Goal: Task Accomplishment & Management: Complete application form

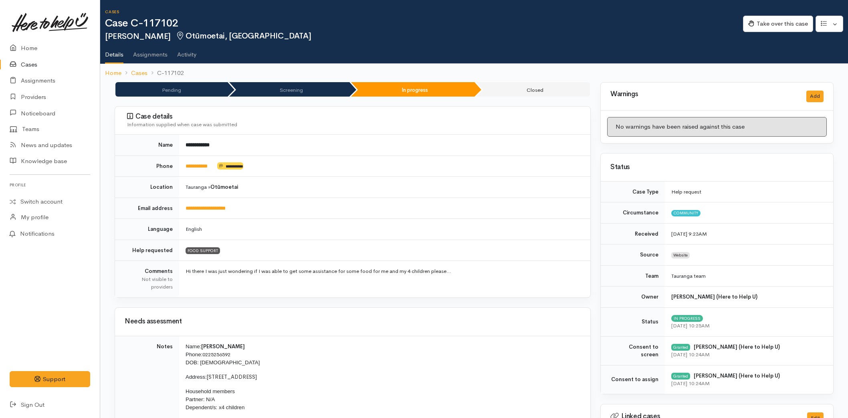
scroll to position [81, 0]
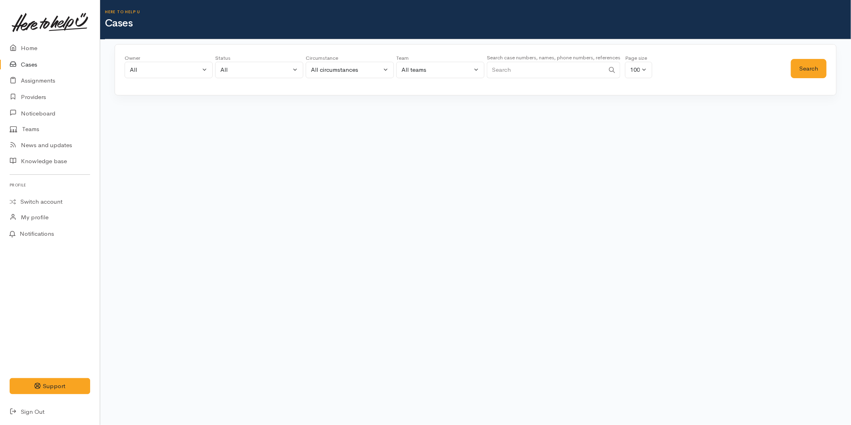
click at [514, 69] on input "Search" at bounding box center [546, 70] width 118 height 16
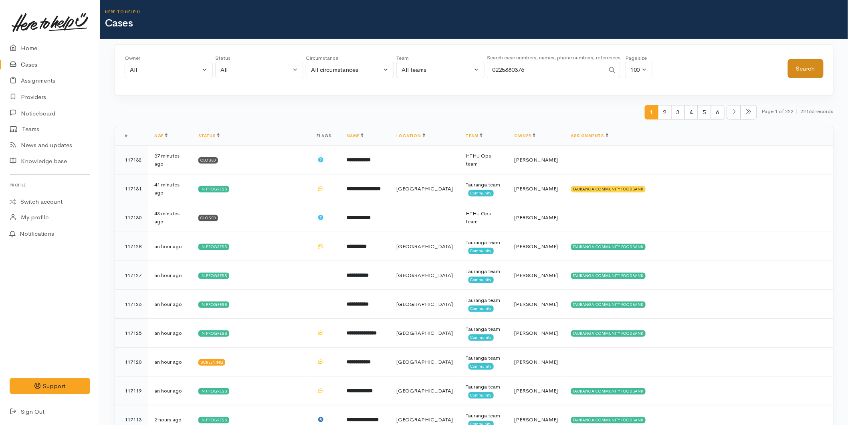
type input "0225880376"
click at [803, 66] on button "Search" at bounding box center [806, 69] width 36 height 20
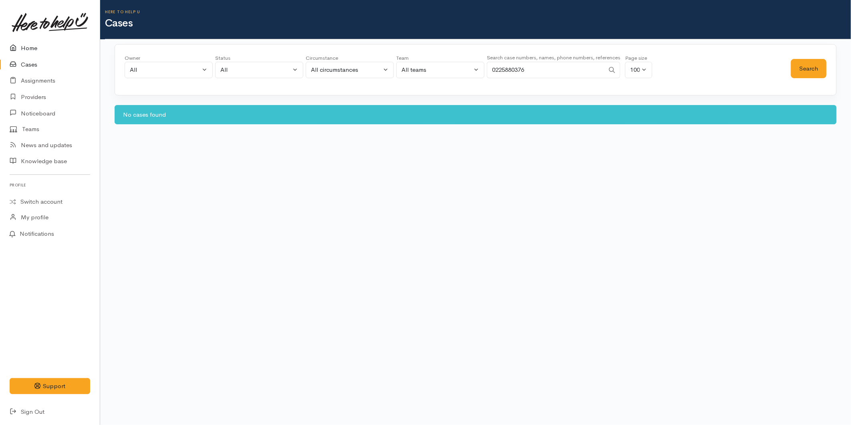
click at [42, 47] on link "Home" at bounding box center [50, 48] width 100 height 16
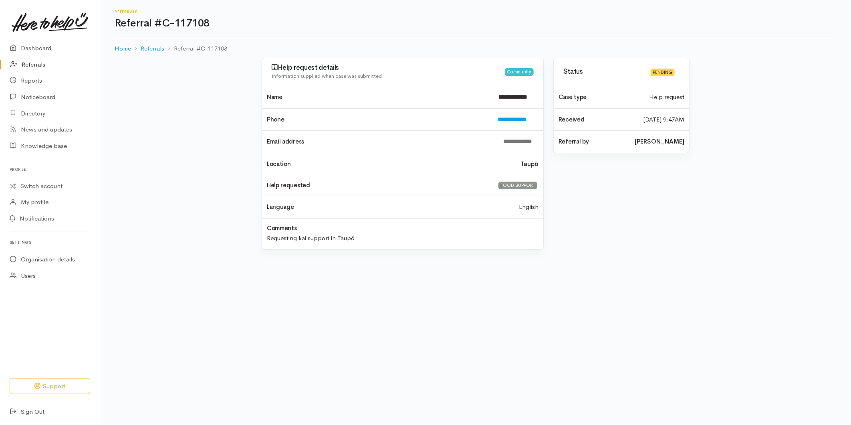
click at [37, 61] on link "Referrals" at bounding box center [50, 64] width 100 height 16
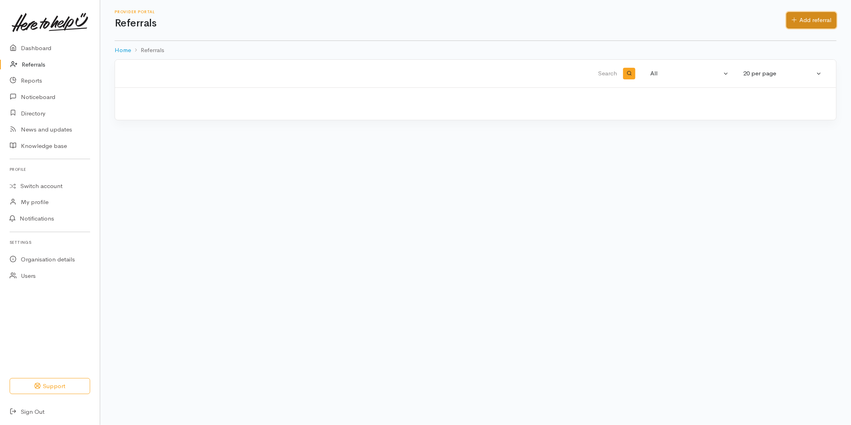
drag, startPoint x: 799, startPoint y: 17, endPoint x: 788, endPoint y: 22, distance: 12.6
click at [799, 17] on link "Add referral" at bounding box center [811, 20] width 50 height 16
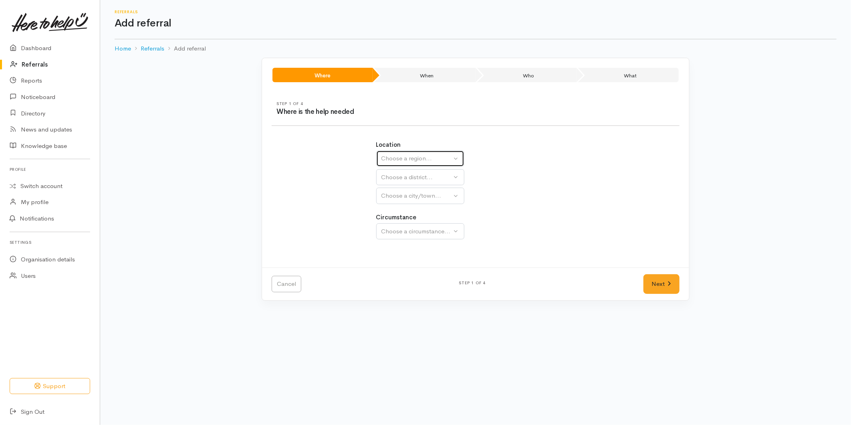
click at [425, 159] on div "Choose a region..." at bounding box center [416, 158] width 71 height 9
drag, startPoint x: 403, startPoint y: 219, endPoint x: 403, endPoint y: 192, distance: 27.2
click at [403, 219] on span "Bay of Plenty" at bounding box center [404, 220] width 36 height 9
select select "4"
select select
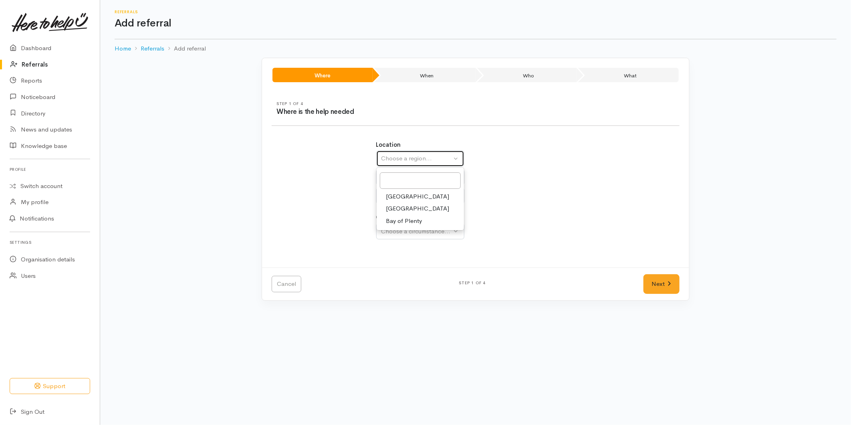
select select
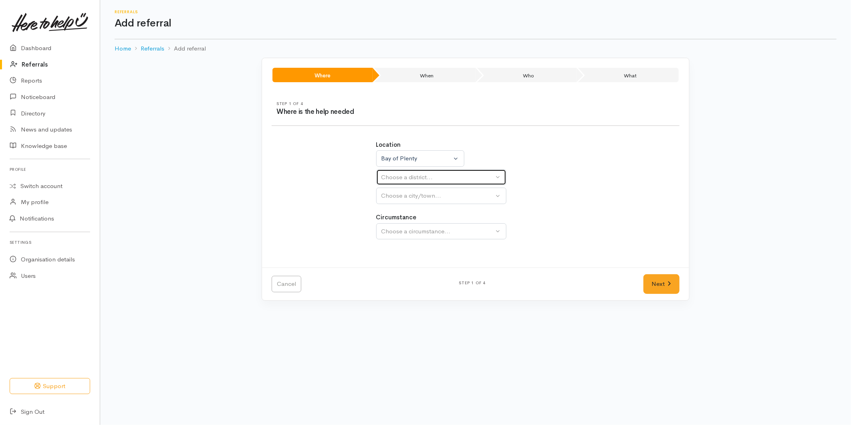
click at [404, 177] on div "Choose a district..." at bounding box center [437, 177] width 113 height 9
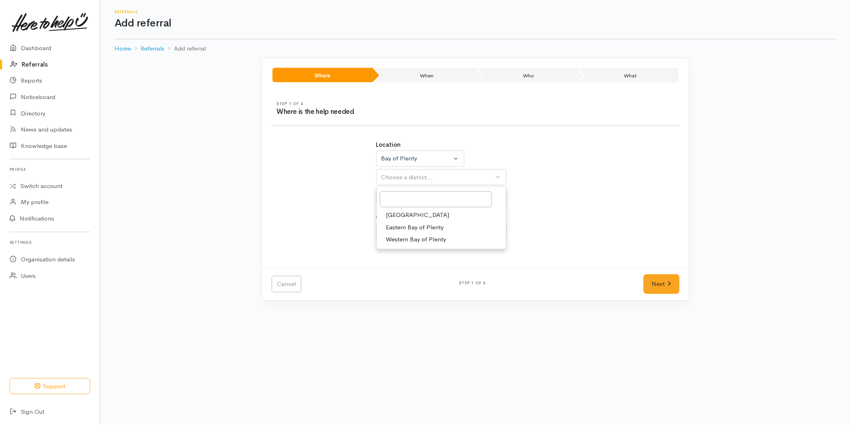
click at [402, 211] on span "[GEOGRAPHIC_DATA]" at bounding box center [417, 214] width 63 height 9
select select "6"
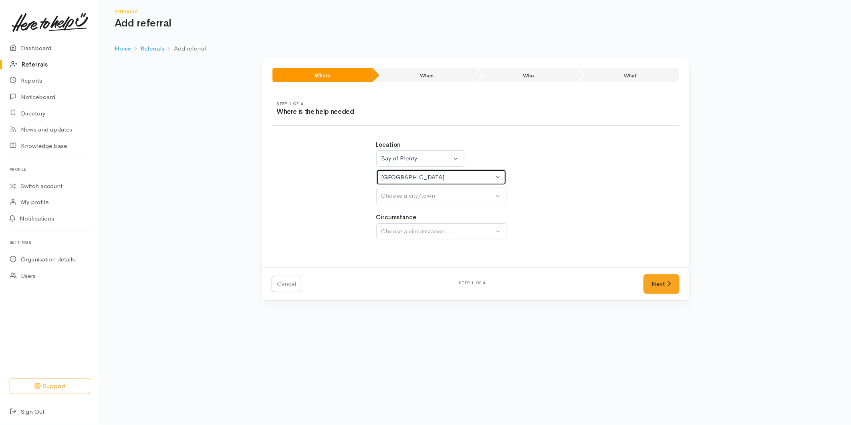
select select
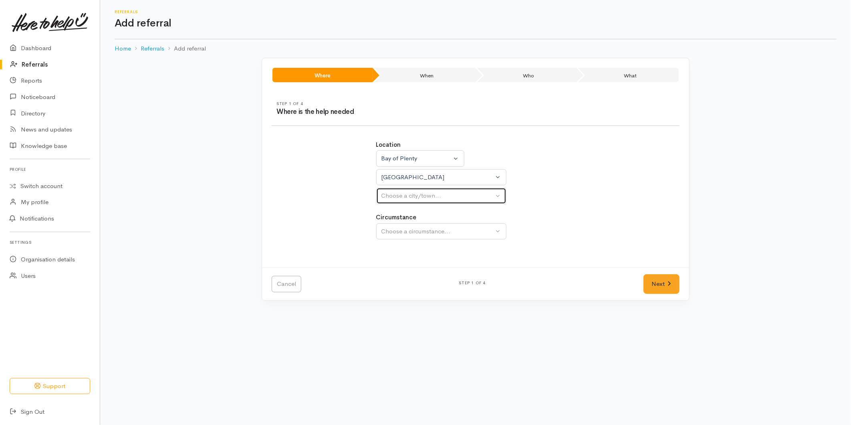
click at [409, 202] on button "Choose a city/town..." at bounding box center [441, 196] width 130 height 16
click at [406, 234] on span "Tauranga" at bounding box center [417, 233] width 63 height 9
select select "4"
click at [410, 224] on button "Choose a circumstance..." at bounding box center [441, 231] width 130 height 16
click at [403, 269] on span "Community" at bounding box center [401, 268] width 30 height 9
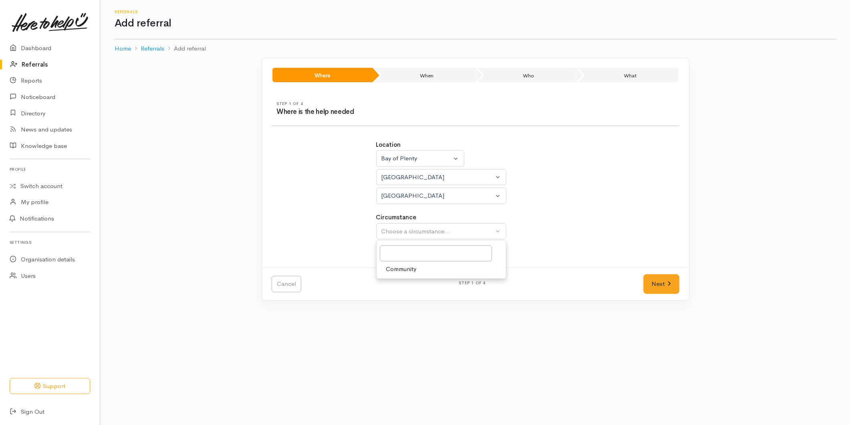
select select "2"
click at [663, 281] on link "Next" at bounding box center [661, 284] width 36 height 20
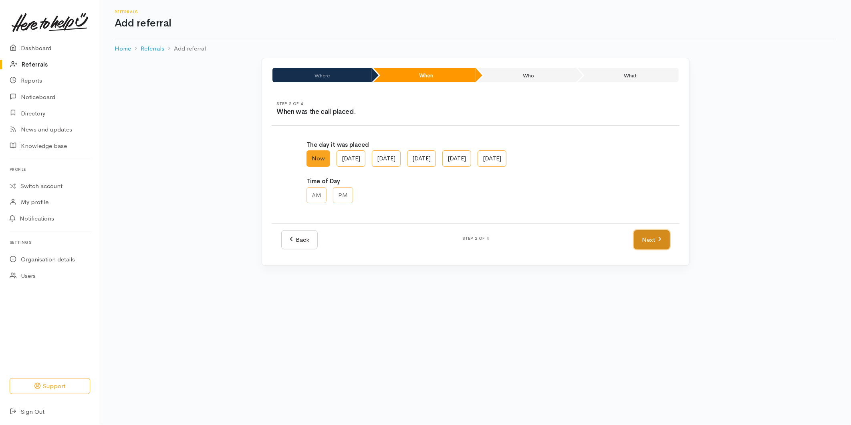
click at [643, 233] on link "Next" at bounding box center [652, 240] width 36 height 20
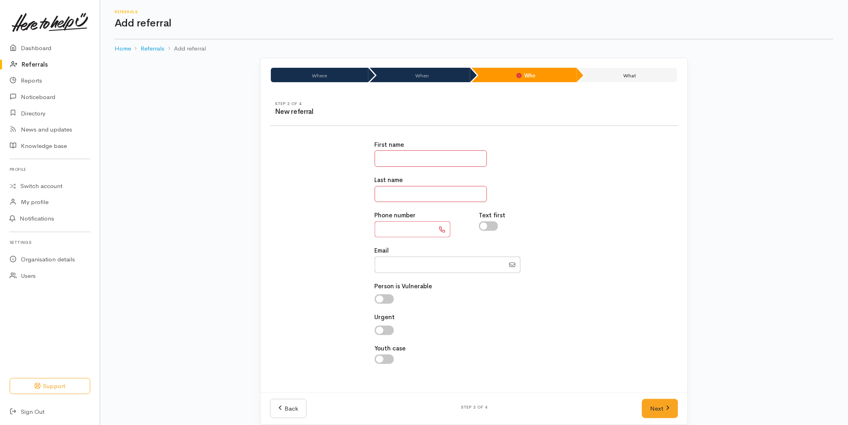
drag, startPoint x: 403, startPoint y: 158, endPoint x: 396, endPoint y: 156, distance: 7.0
click at [403, 158] on input "text" at bounding box center [431, 158] width 112 height 16
type input "**"
type input "**********"
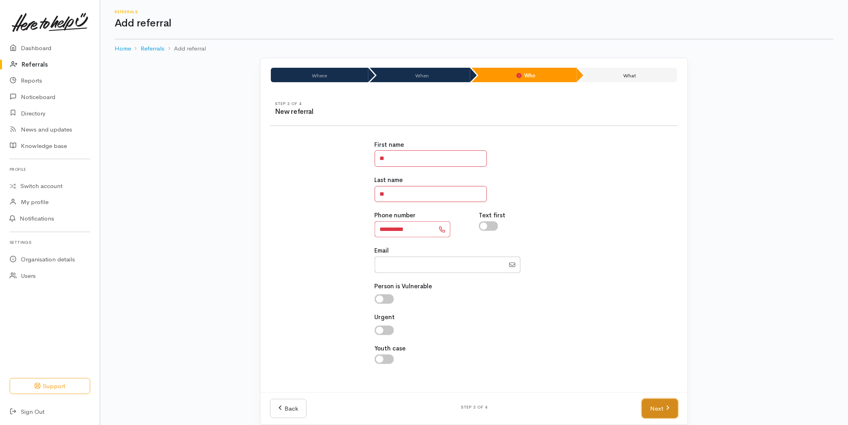
click at [644, 406] on link "Next" at bounding box center [660, 409] width 36 height 20
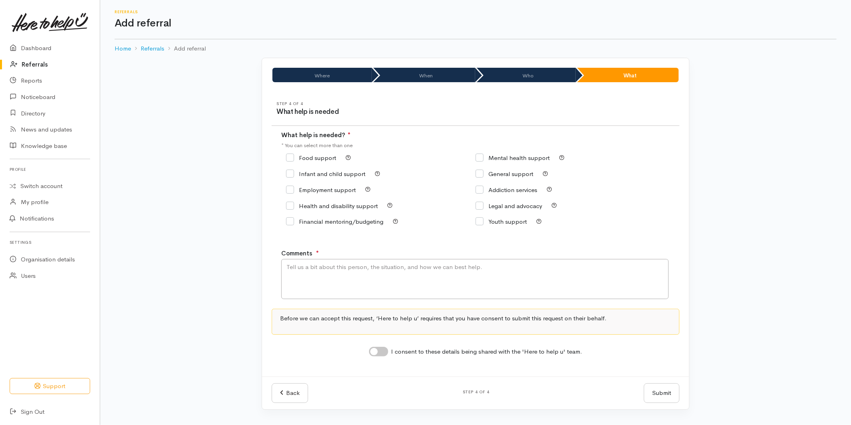
drag, startPoint x: 294, startPoint y: 159, endPoint x: 343, endPoint y: 278, distance: 128.8
click at [294, 159] on input "Food support" at bounding box center [311, 158] width 50 height 6
checkbox input "true"
click at [341, 284] on textarea "Comments" at bounding box center [474, 279] width 387 height 40
type textarea "Requesting food support"
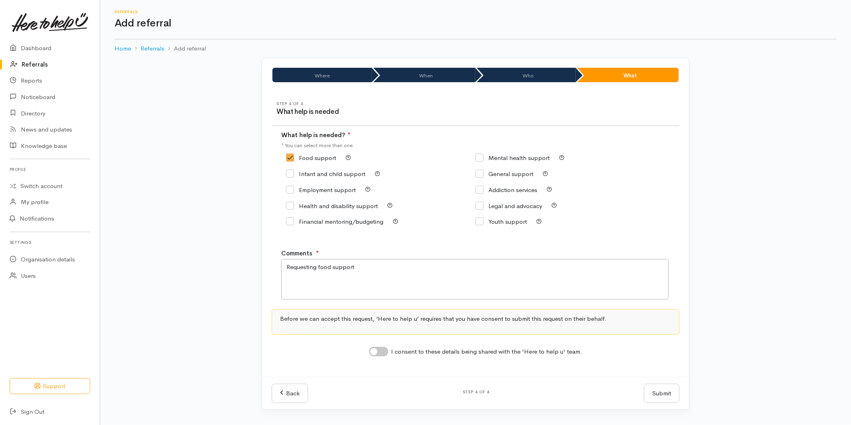
click at [383, 353] on input "I consent to these details being shared with the 'Here to help u' team." at bounding box center [378, 352] width 19 height 10
checkbox input "true"
drag, startPoint x: 659, startPoint y: 395, endPoint x: 656, endPoint y: 390, distance: 5.4
click at [659, 394] on button "Submit" at bounding box center [662, 393] width 36 height 20
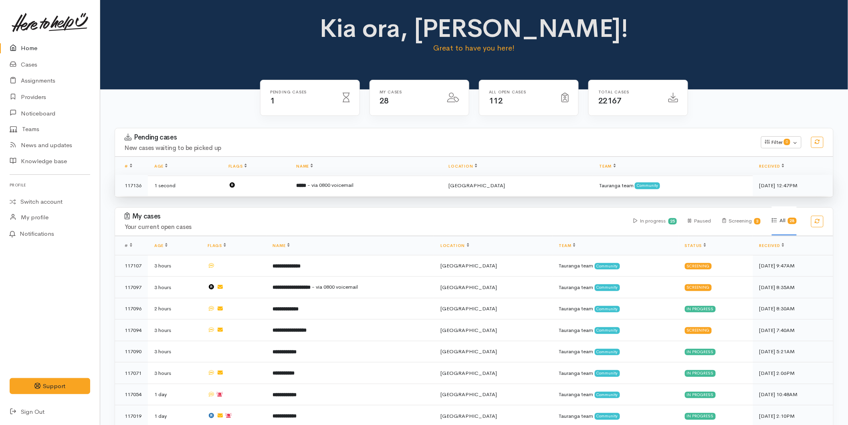
click at [290, 184] on td at bounding box center [256, 185] width 68 height 21
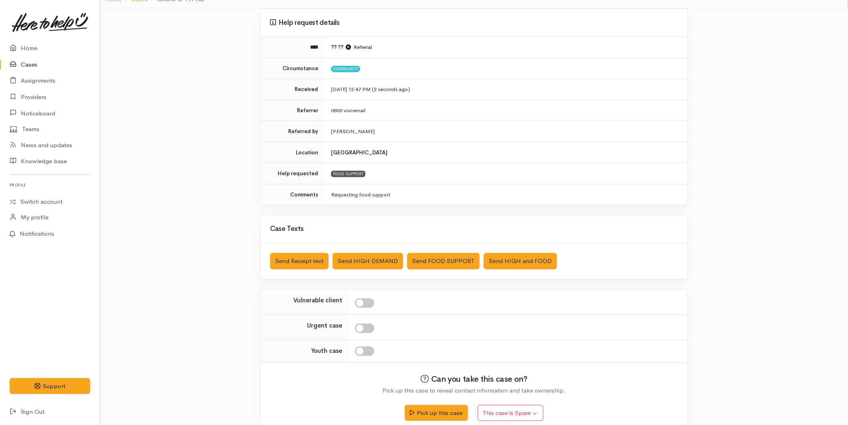
scroll to position [73, 0]
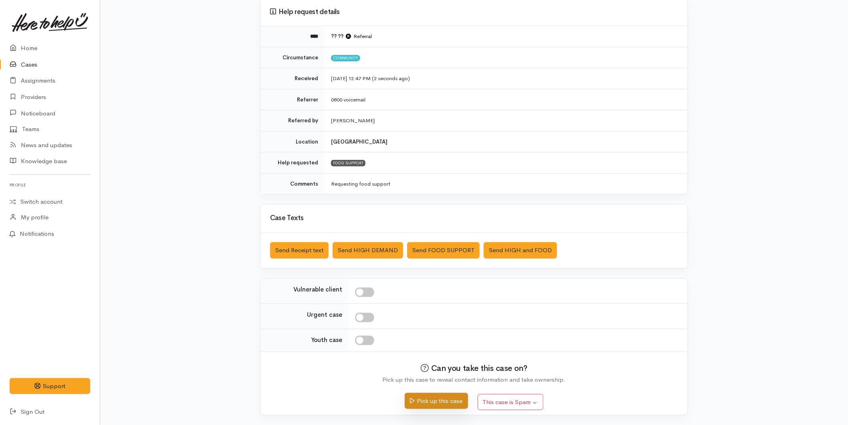
click at [445, 402] on button "Pick up this case" at bounding box center [436, 401] width 63 height 16
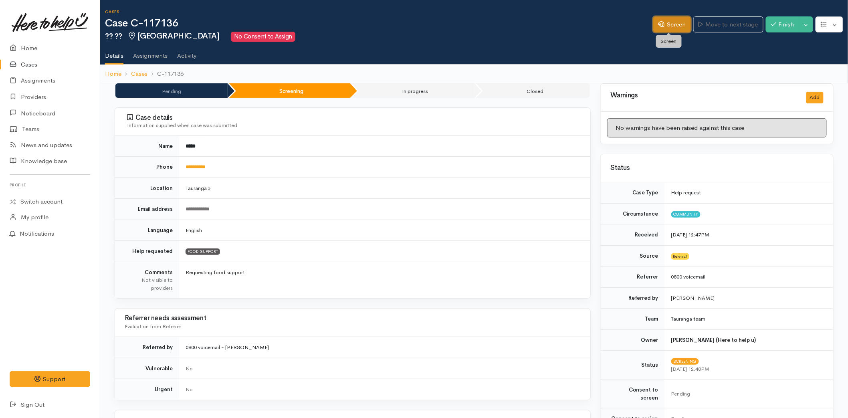
click at [663, 26] on link "Screen" at bounding box center [672, 24] width 38 height 16
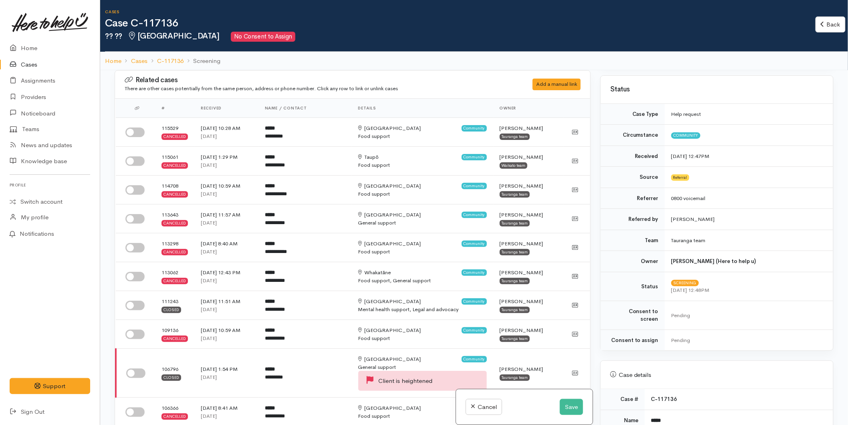
scroll to position [133, 0]
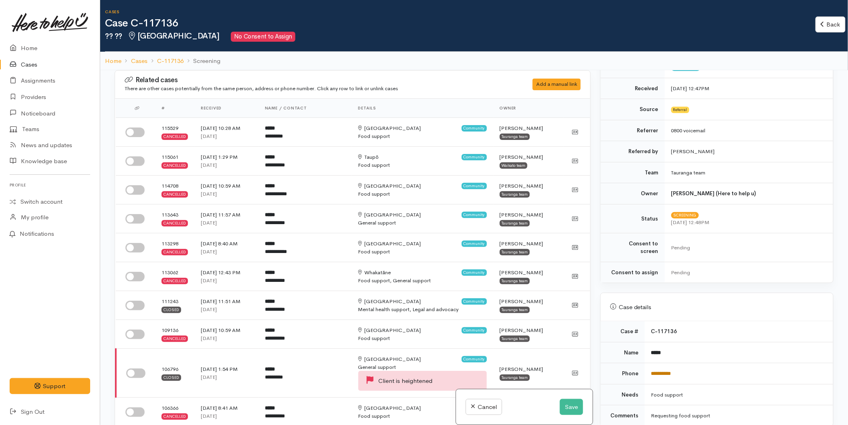
click at [658, 371] on link "**********" at bounding box center [661, 373] width 20 height 5
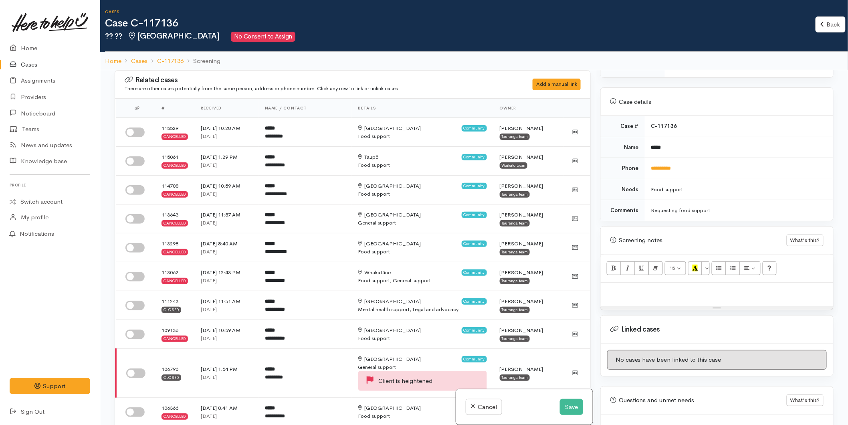
scroll to position [371, 0]
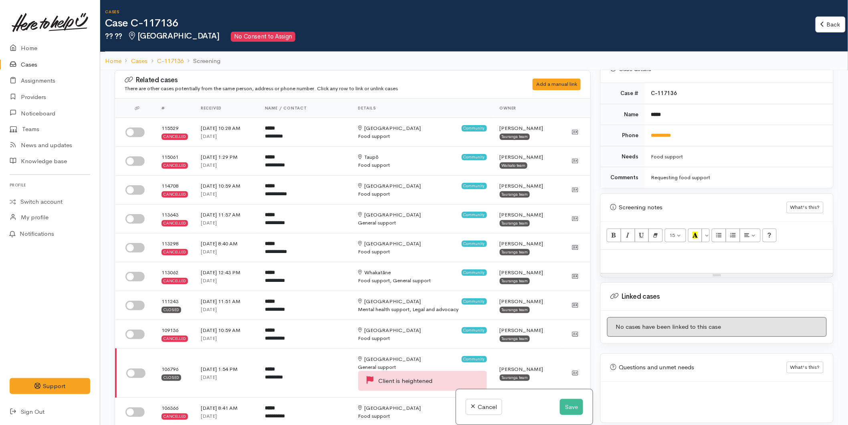
click at [618, 254] on p at bounding box center [717, 258] width 224 height 9
paste div
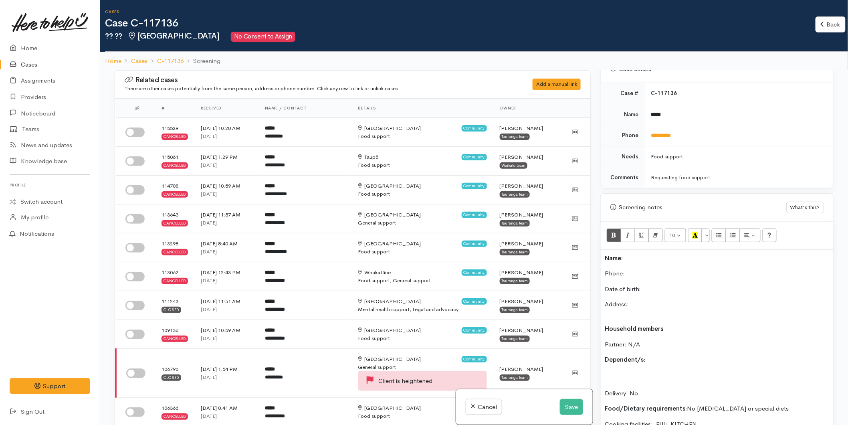
scroll to position [66, 0]
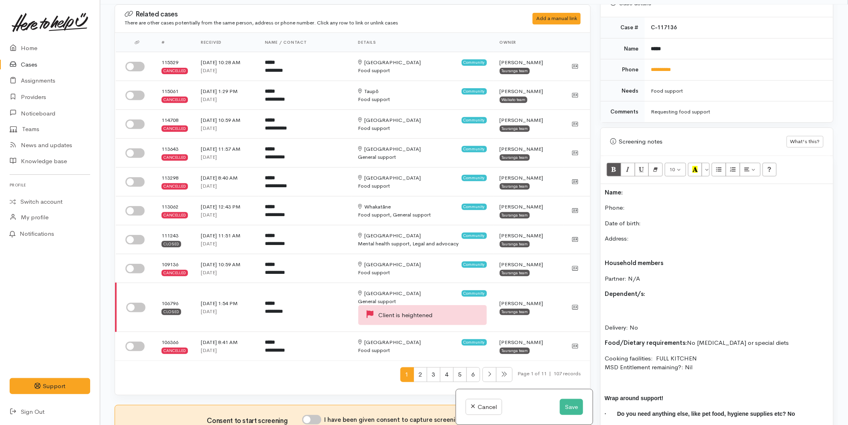
click at [601, 184] on div "Name: Phone:  Date of birth: Address: Household members Partner: N/A Dependent/…" at bounding box center [717, 314] width 232 height 260
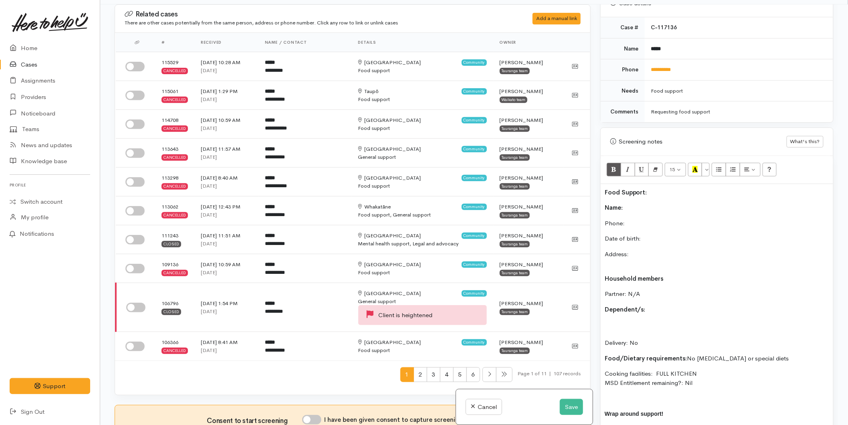
click at [670, 219] on p "Phone:" at bounding box center [717, 223] width 224 height 9
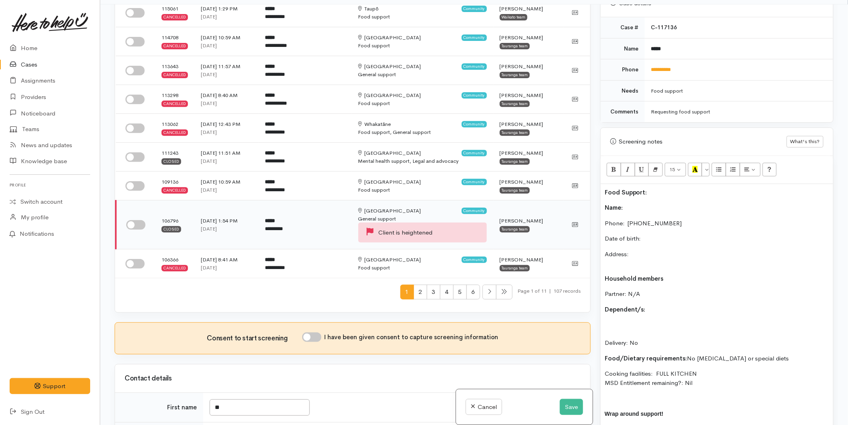
scroll to position [89, 0]
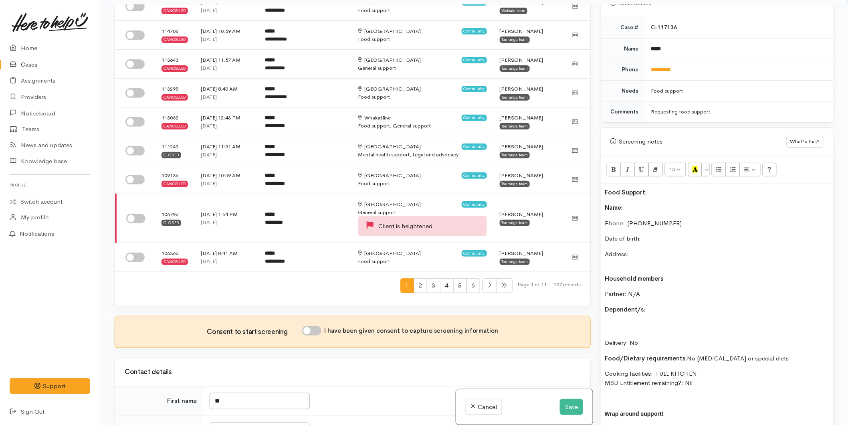
click at [311, 335] on input "I have been given consent to capture screening information" at bounding box center [311, 331] width 19 height 10
checkbox input "true"
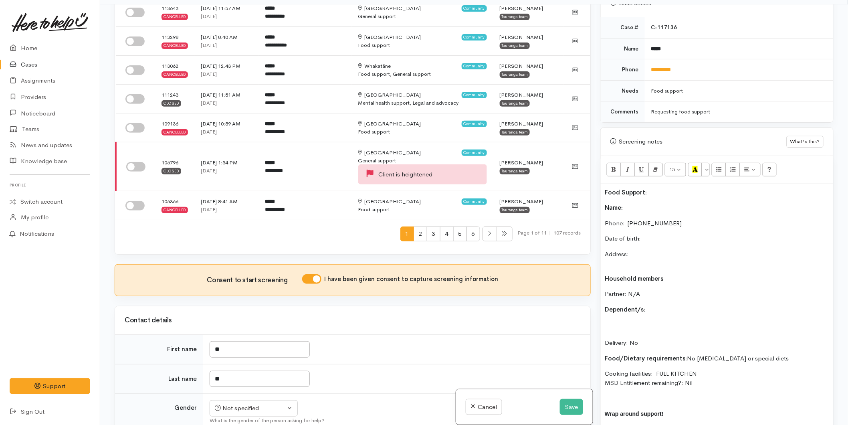
scroll to position [222, 0]
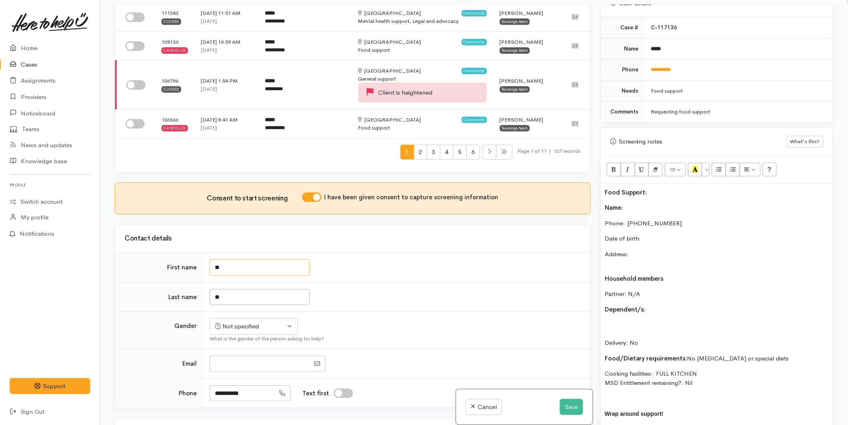
click at [231, 271] on input "**" at bounding box center [260, 267] width 100 height 16
type input "*"
type input "*****"
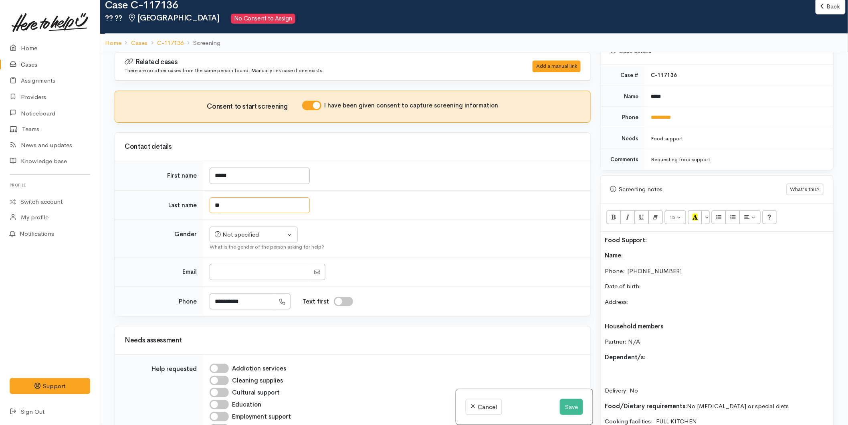
scroll to position [0, 0]
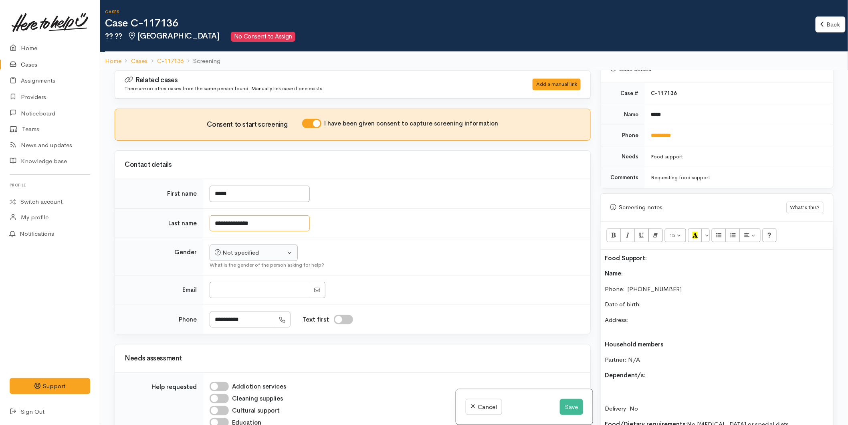
type input "**********"
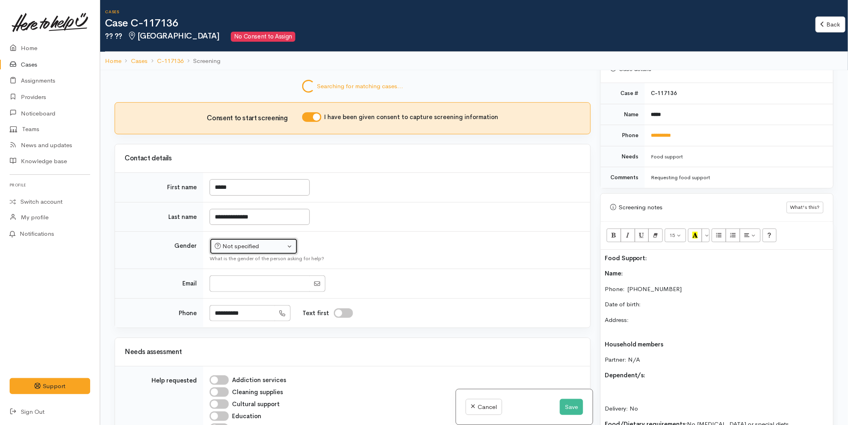
click at [242, 254] on button "Not specified" at bounding box center [254, 246] width 88 height 16
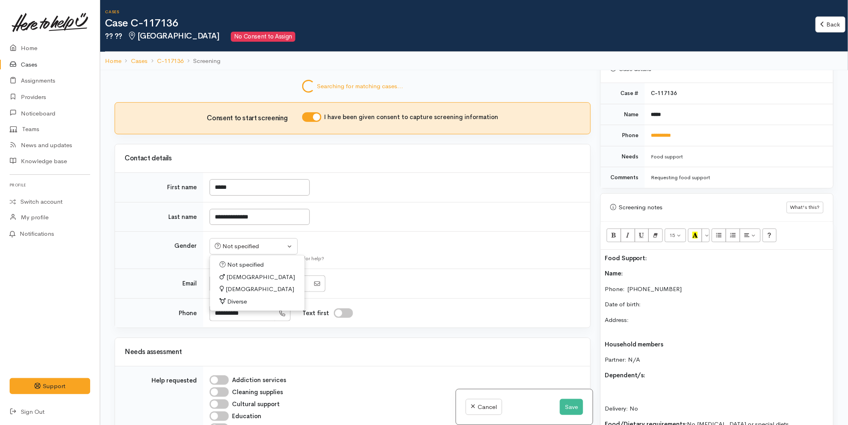
click at [237, 288] on span "Female" at bounding box center [260, 288] width 69 height 9
select select "Female"
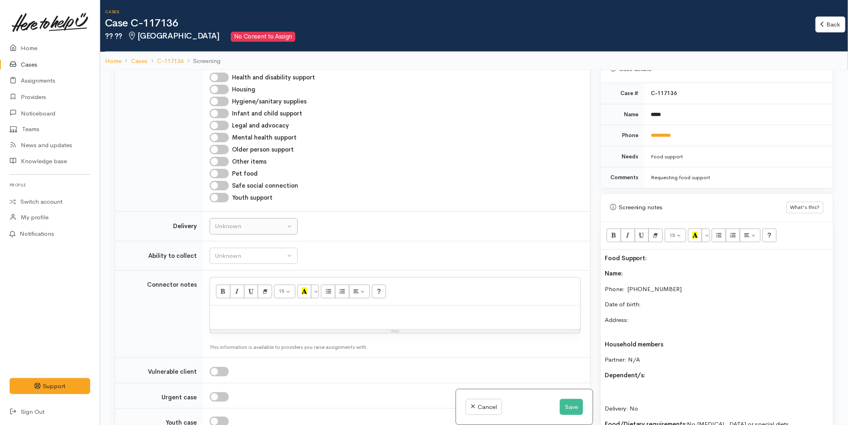
scroll to position [623, 0]
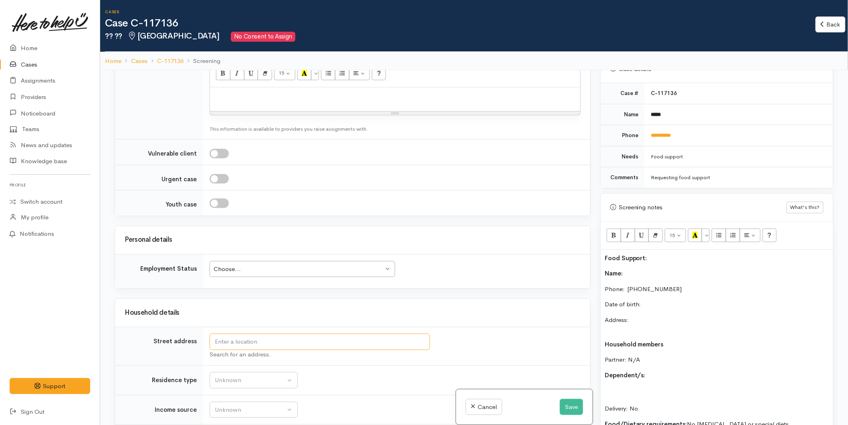
click at [237, 345] on input "text" at bounding box center [320, 341] width 220 height 16
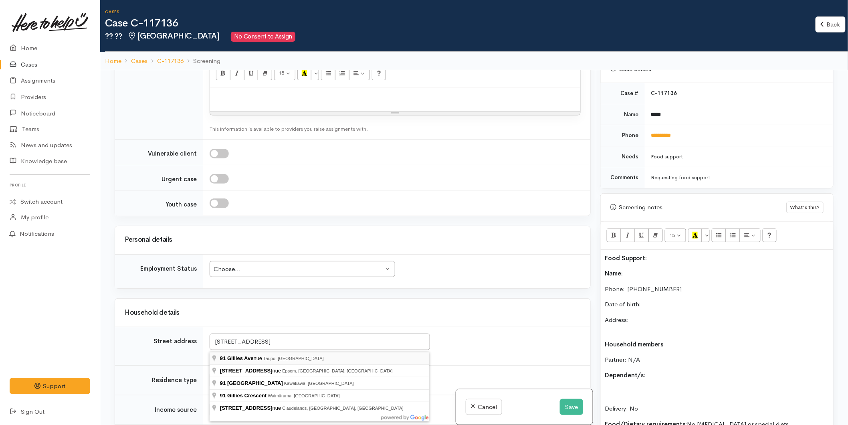
type input "91 Gillies Avenue, Taupō, New Zealand"
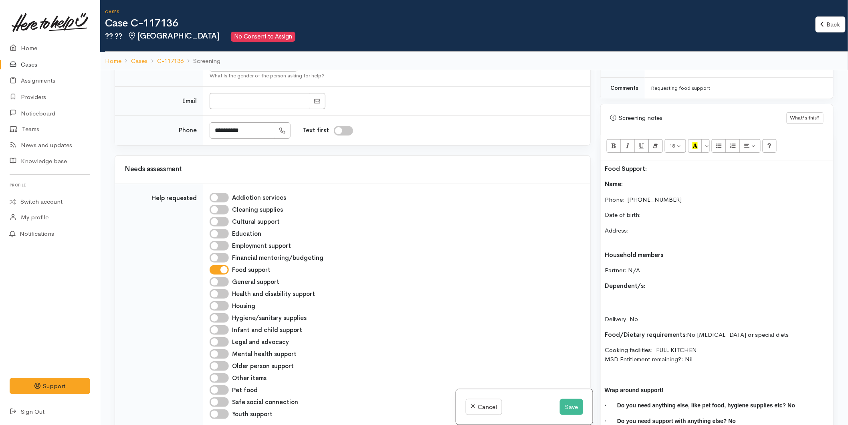
scroll to position [445, 0]
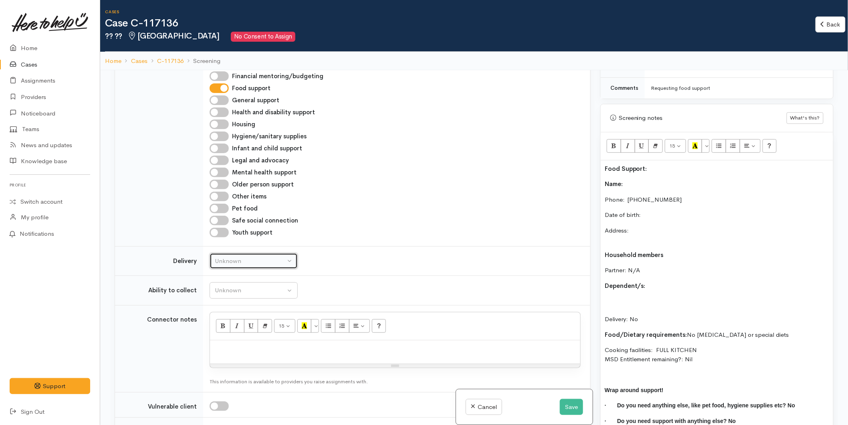
click at [246, 260] on div "Unknown" at bounding box center [250, 260] width 71 height 9
click at [236, 314] on span "Delivery needed" at bounding box center [241, 311] width 43 height 9
select select "3"
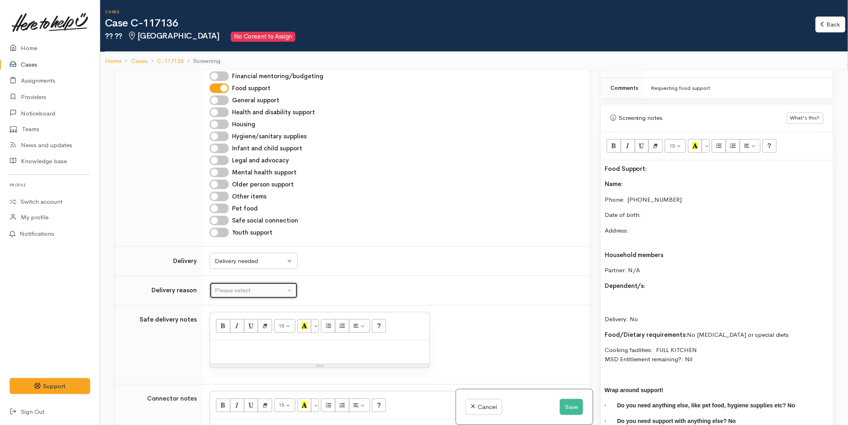
click at [235, 290] on div "Please select" at bounding box center [250, 290] width 71 height 9
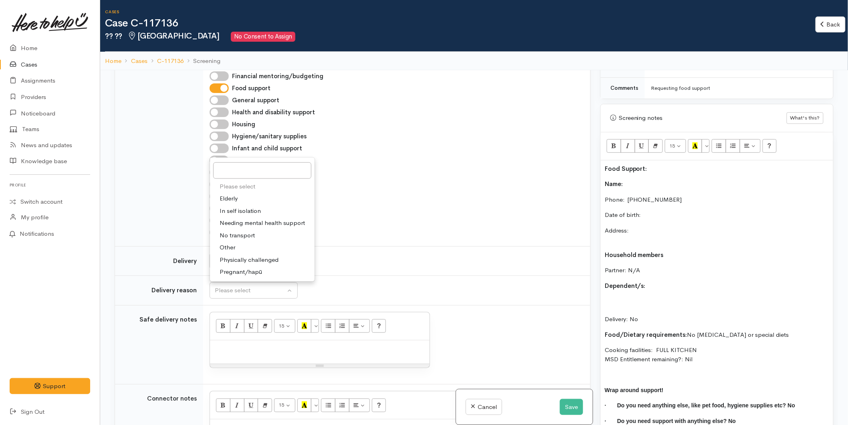
click at [385, 236] on div "Youth support" at bounding box center [395, 233] width 371 height 10
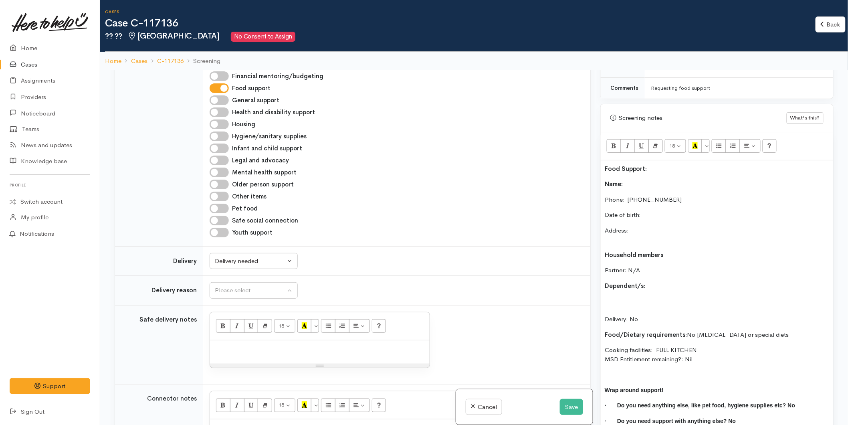
click at [636, 179] on p "Name:" at bounding box center [717, 183] width 224 height 9
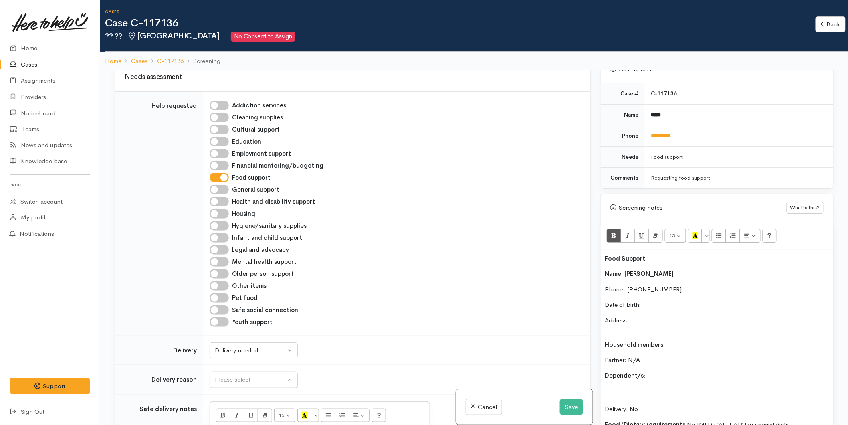
scroll to position [371, 0]
click at [615, 386] on p "Delivery: No" at bounding box center [717, 399] width 224 height 27
click at [704, 377] on div "Food Support: Name: Kayla Haggart-kelly Phone:  0225880376 Date of birth: Addre…" at bounding box center [717, 388] width 232 height 276
click at [604, 379] on div "Food Support: Name: Kayla Haggart-kelly Phone:  0225880376 Date of birth: Addre…" at bounding box center [717, 395] width 232 height 291
click at [665, 401] on p "Damien Black - Delivery: No" at bounding box center [717, 414] width 224 height 27
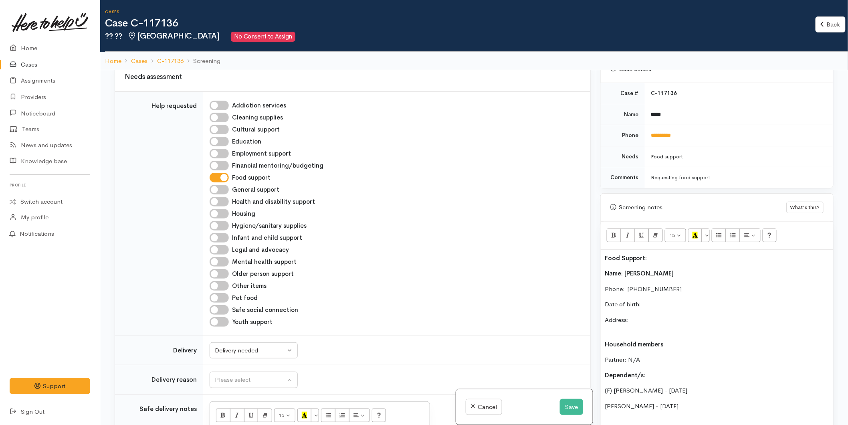
click at [603, 398] on div "Food Support: Name: Kayla Haggart-kelly Phone:  0225880376 Date of birth: Addre…" at bounding box center [717, 403] width 232 height 307
click at [724, 401] on p "(M) Damien Black - 03/10/2016" at bounding box center [717, 405] width 224 height 9
click at [601, 415] on div "Food Support: Name: Kayla Haggart-kelly Phone:  0225880376 Date of birth: Addre…" at bounding box center [717, 411] width 232 height 322
click at [665, 407] on div "Food Support: Name: Kayla Haggart-kelly Phone:  0225880376 Date of birth: Addre…" at bounding box center [717, 411] width 232 height 322
click at [608, 417] on p "Jay-Jay Black - 09/01/2020" at bounding box center [717, 421] width 224 height 9
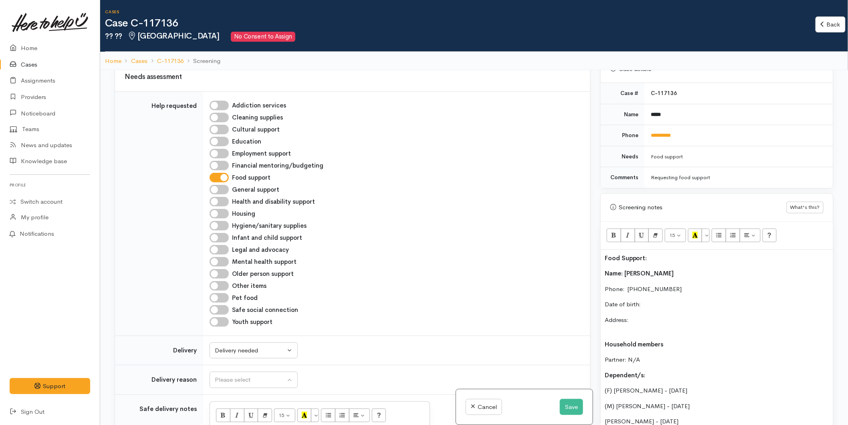
click at [607, 417] on p "Jay-Jay Black - 09/01/2020" at bounding box center [717, 421] width 224 height 9
click at [724, 417] on p "(M) Jay-Jay Black - 09/01/2020" at bounding box center [717, 421] width 224 height 9
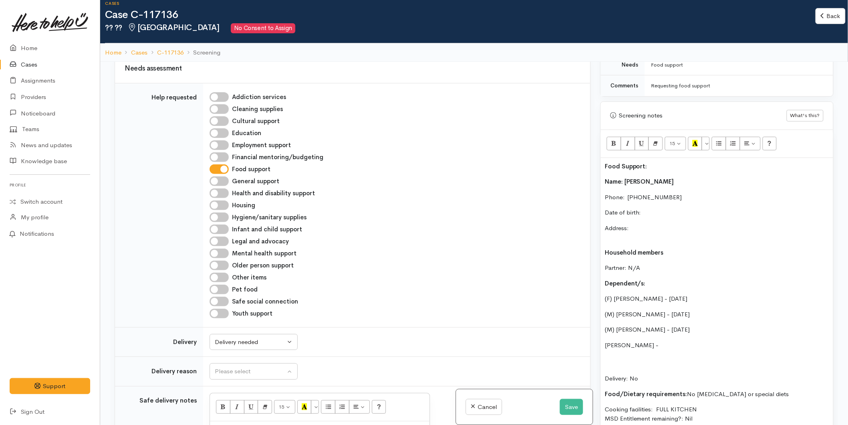
scroll to position [461, 0]
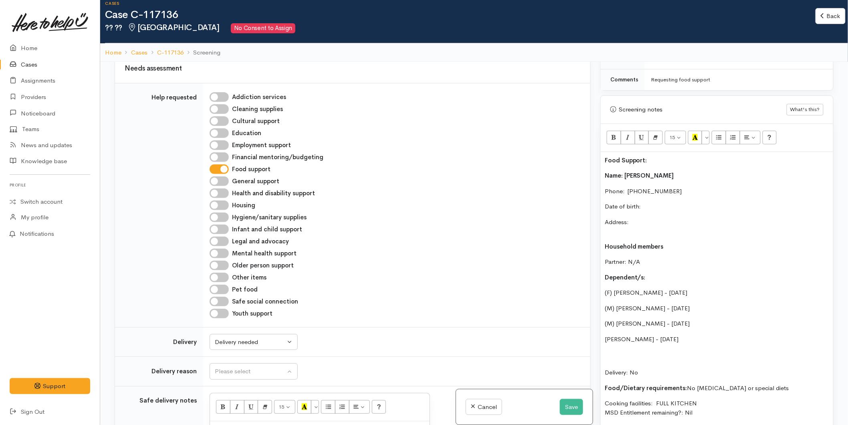
click at [603, 330] on div "Food Support: Name: Kayla Haggart-kelly Phone:  0225880376 Date of birth: Addre…" at bounding box center [717, 320] width 232 height 337
click at [736, 335] on p "(M) Laurence Black - 16/07/2021" at bounding box center [717, 339] width 224 height 9
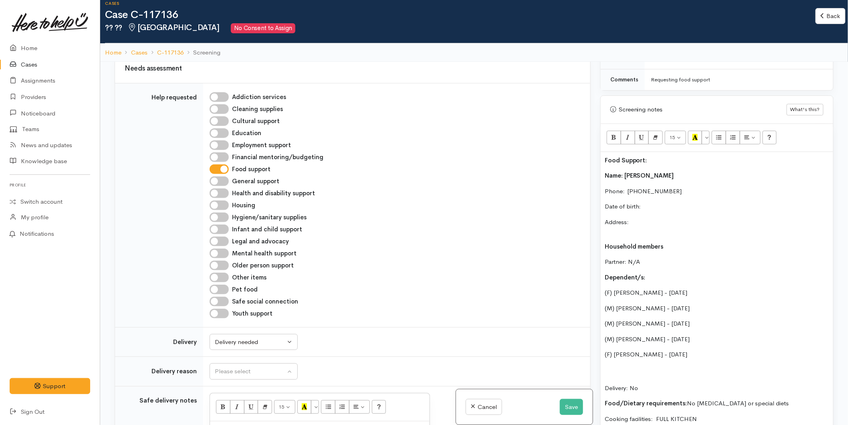
click at [680, 273] on p "Dependent/s:" at bounding box center [717, 277] width 224 height 9
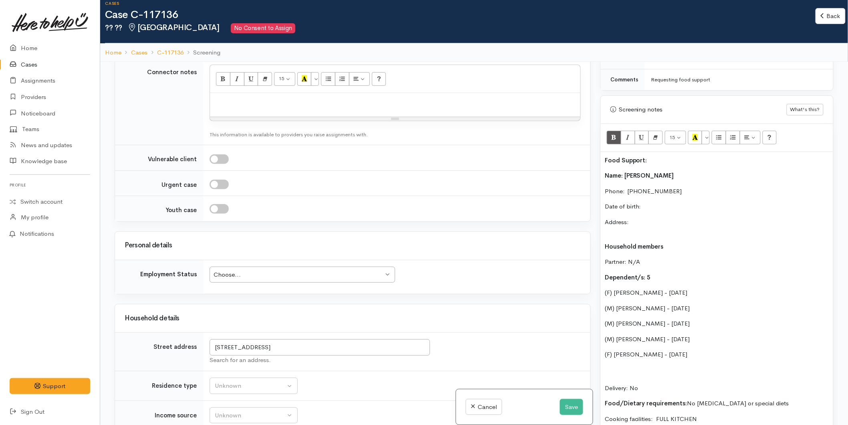
scroll to position [846, 0]
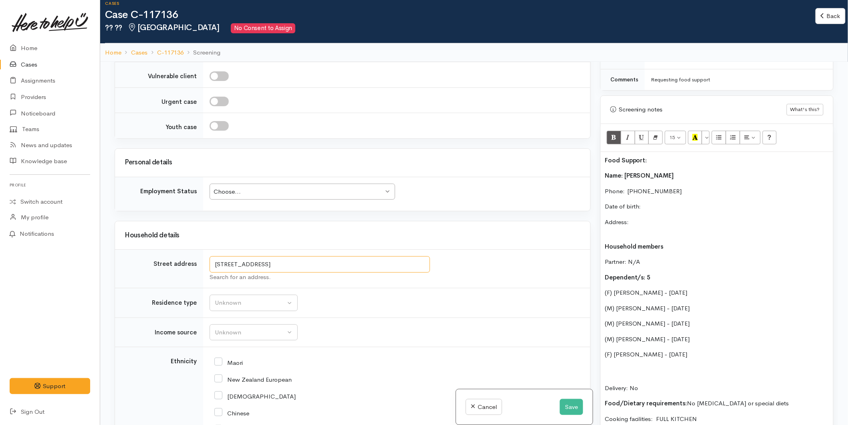
drag, startPoint x: 327, startPoint y: 267, endPoint x: 210, endPoint y: 267, distance: 117.0
click at [210, 267] on input "91 Gillies Avenue, Taupō, New Zealand" at bounding box center [320, 264] width 220 height 16
click at [637, 208] on div "Food Support: Name: Kayla Haggart-kelly Phone:  0225880376 Date of birth: Addre…" at bounding box center [717, 328] width 232 height 353
click at [629, 231] on div "Food Support: Name: Kayla Haggart-kelly Phone:  0225880376 Date of birth: Addre…" at bounding box center [717, 328] width 232 height 353
click at [624, 225] on p "Address: 91 Gillies Avenue, Taupō, New Zealand" at bounding box center [717, 227] width 224 height 18
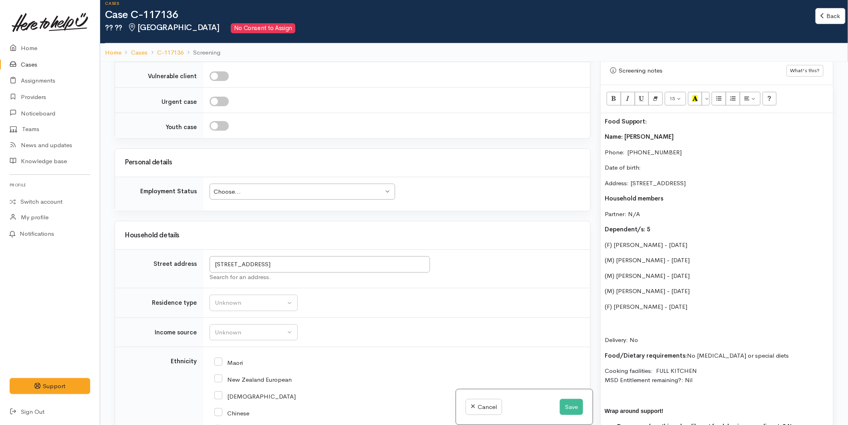
scroll to position [550, 0]
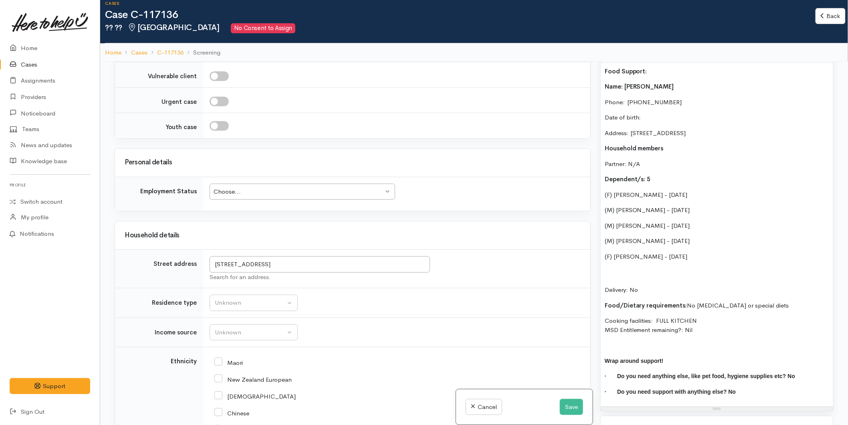
click at [659, 268] on p "Delivery: No" at bounding box center [717, 280] width 224 height 27
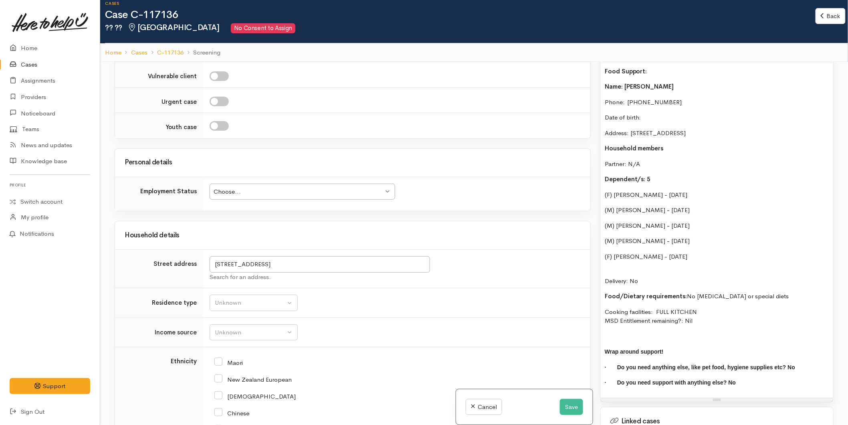
click at [659, 268] on p "Delivery: No" at bounding box center [717, 276] width 224 height 18
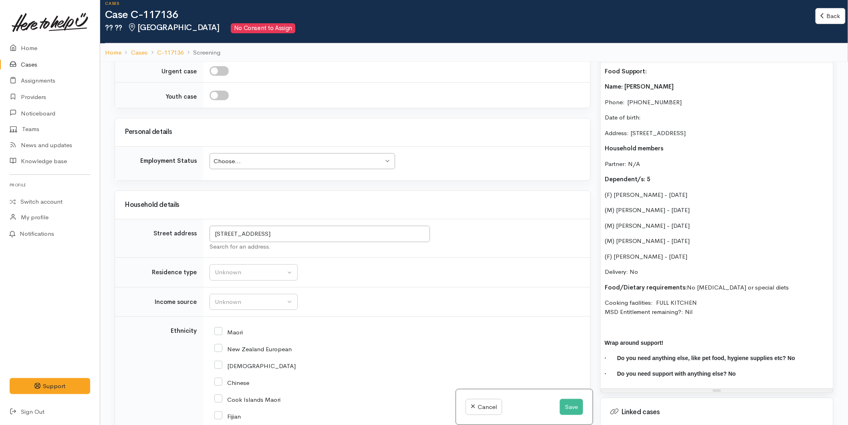
scroll to position [935, 0]
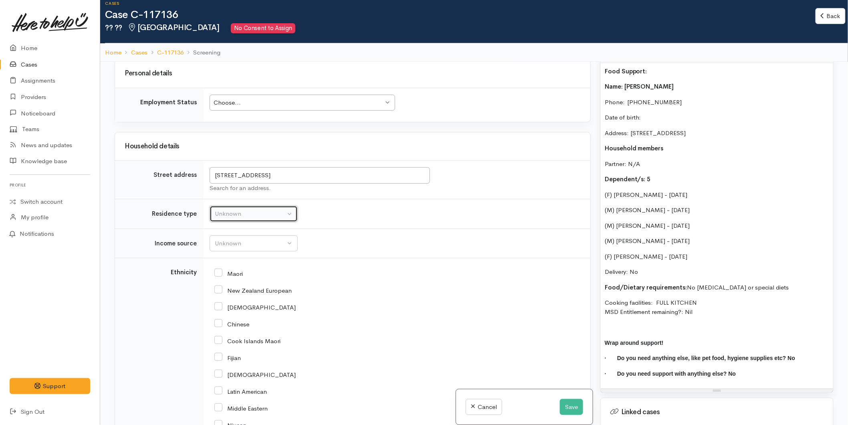
click at [231, 217] on div "Unknown" at bounding box center [250, 213] width 71 height 9
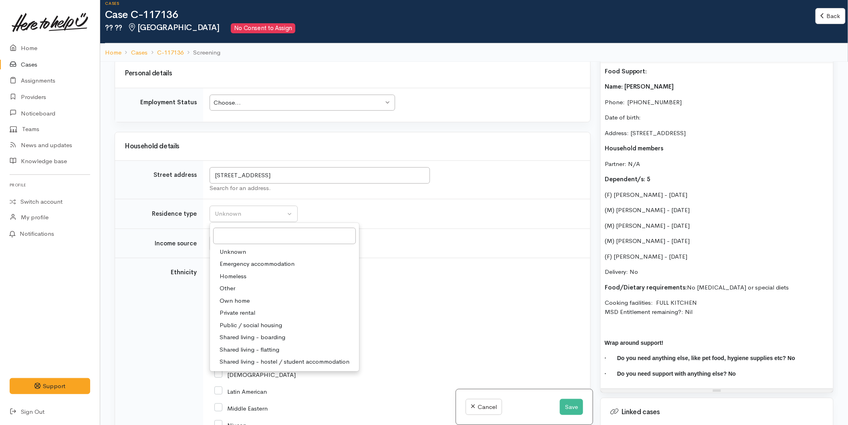
click at [238, 315] on span "Private rental" at bounding box center [238, 312] width 36 height 9
select select "2"
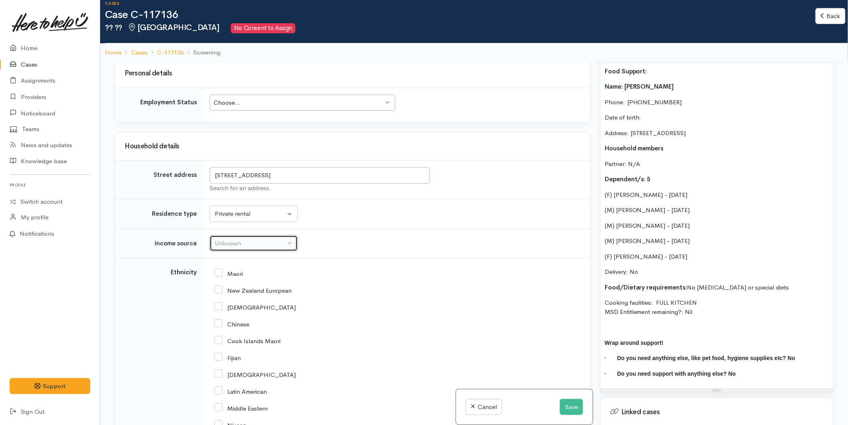
click at [230, 252] on button "Unknown" at bounding box center [254, 243] width 88 height 16
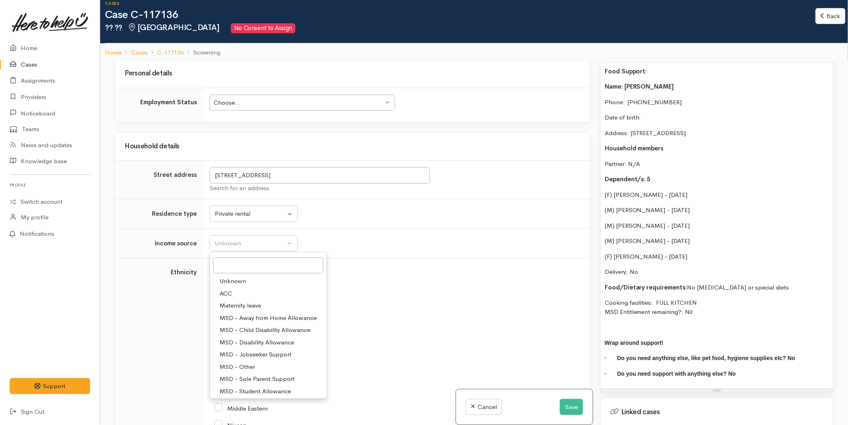
click at [250, 378] on span "MSD - Sole Parent Support" at bounding box center [257, 378] width 75 height 9
select select "7"
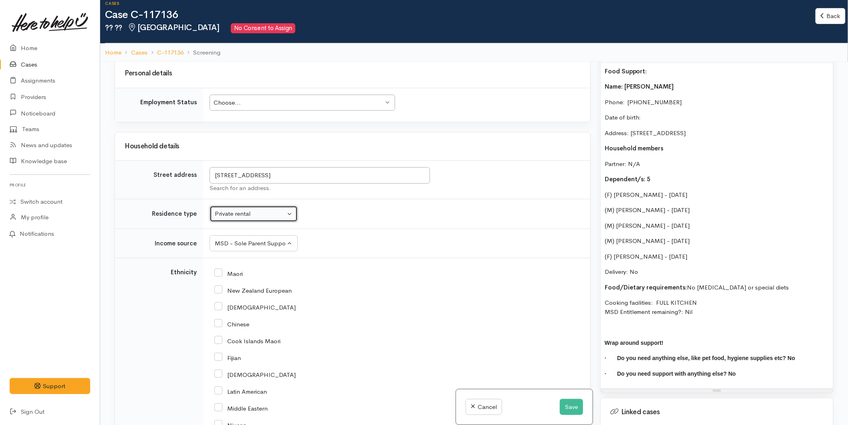
click at [233, 221] on button "Private rental" at bounding box center [254, 214] width 88 height 16
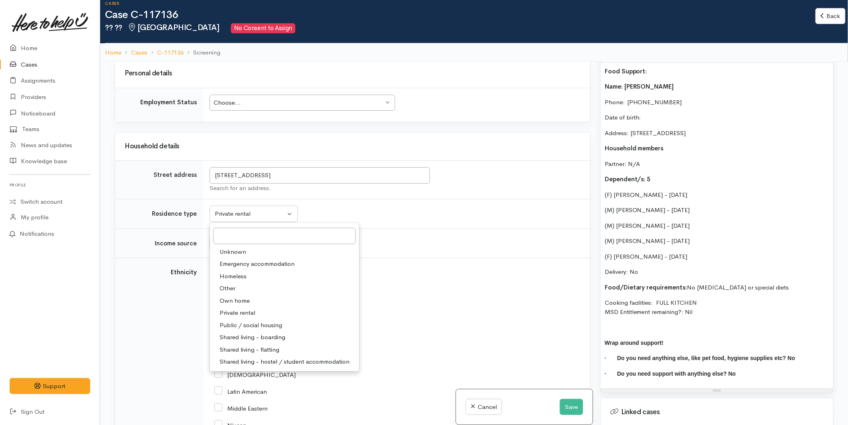
click at [326, 216] on td "Unknown Emergency accommodation Homeless Other Own home Private rental Public /…" at bounding box center [396, 214] width 387 height 30
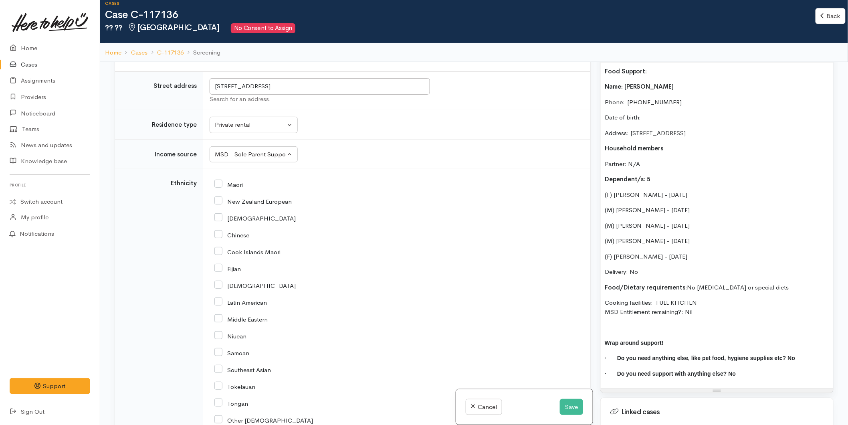
scroll to position [1068, 0]
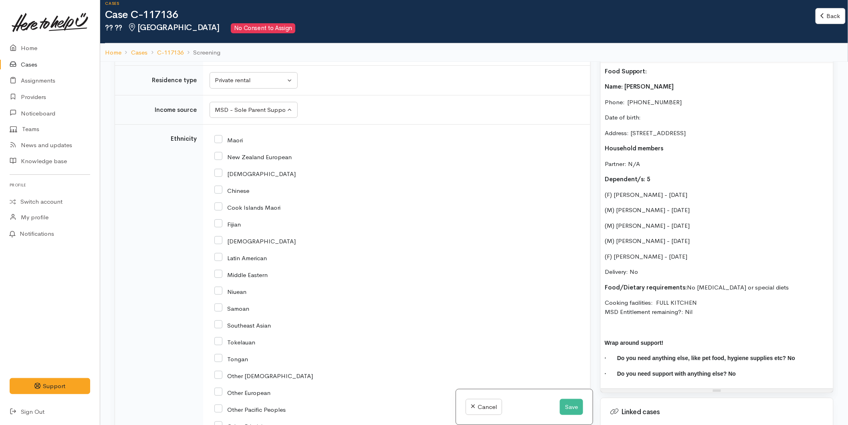
click at [220, 143] on input "Maori" at bounding box center [228, 139] width 28 height 7
checkbox input "true"
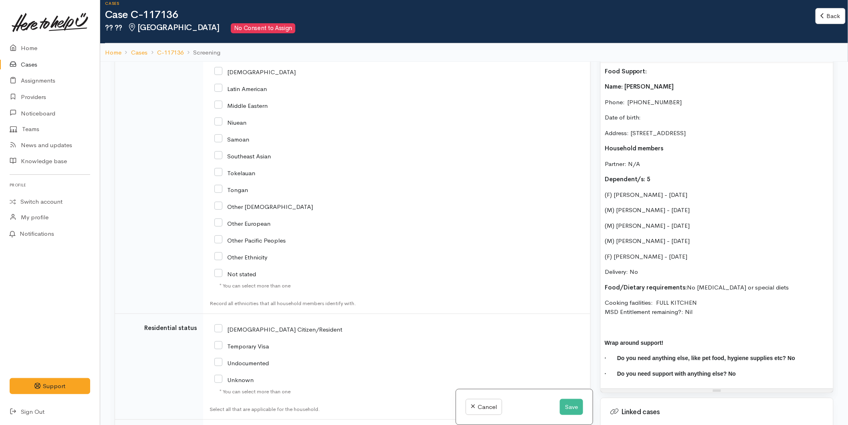
scroll to position [1291, 0]
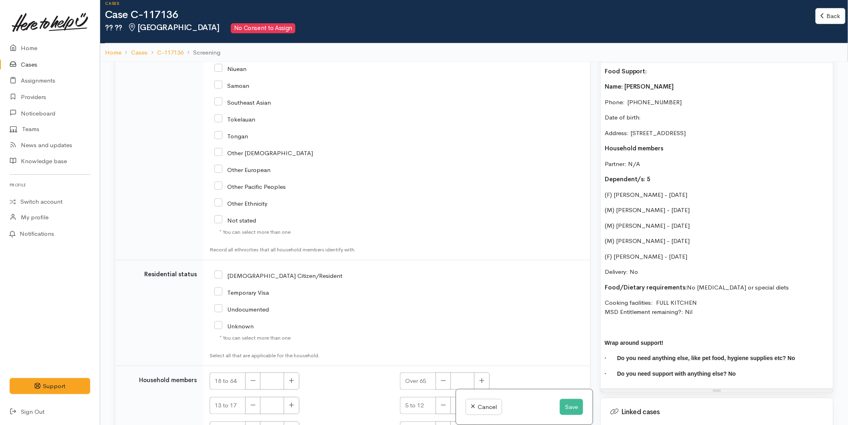
click at [217, 275] on input "NZ Citizen/Resident" at bounding box center [278, 274] width 128 height 7
checkbox input "true"
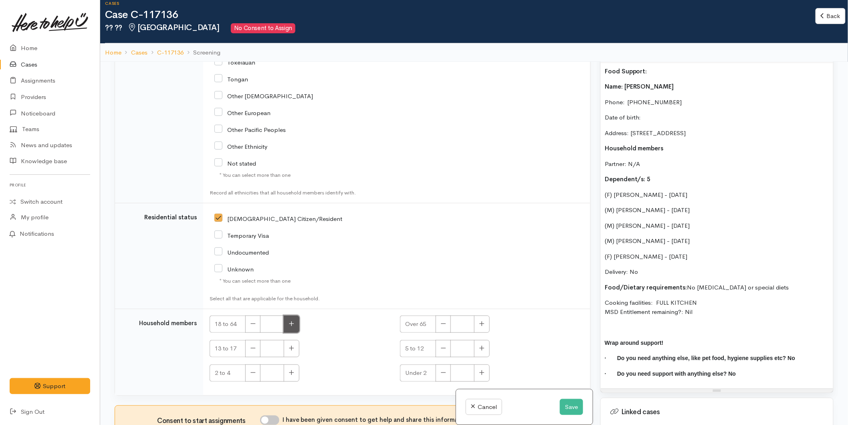
click at [290, 318] on button "button" at bounding box center [292, 323] width 16 height 17
type input "1"
click at [274, 422] on input "I have been given consent to get help and share this information with appropria…" at bounding box center [269, 420] width 19 height 10
checkbox input "true"
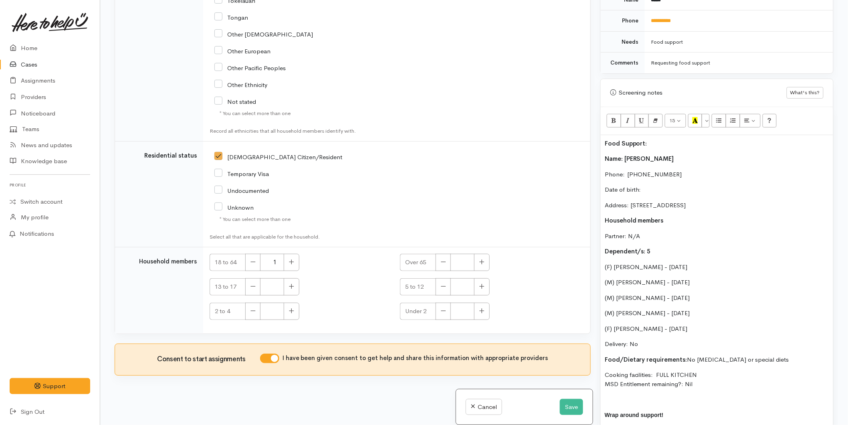
scroll to position [505, 0]
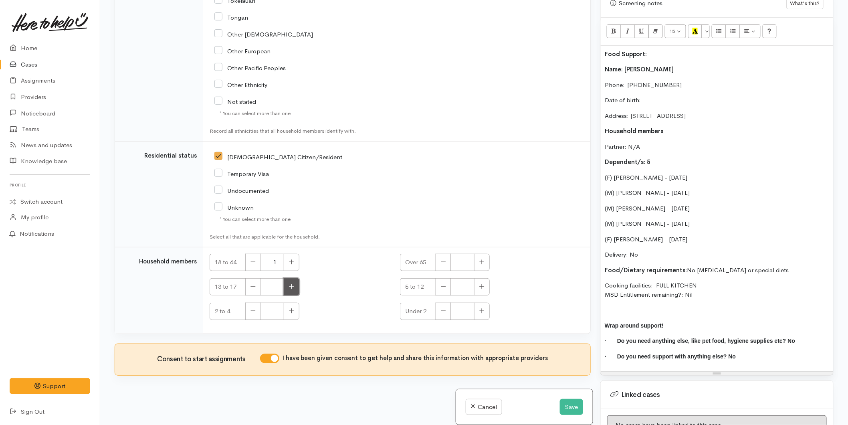
click at [289, 288] on icon "button" at bounding box center [291, 286] width 5 height 6
type input "1"
click at [479, 287] on icon "button" at bounding box center [481, 286] width 5 height 6
type input "2"
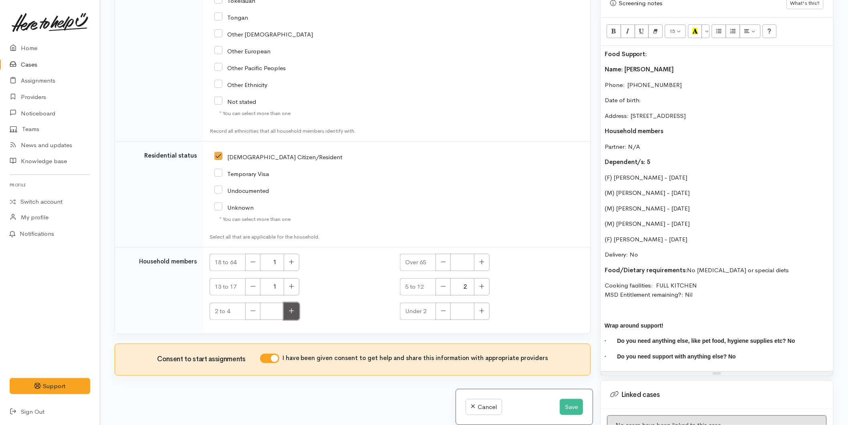
click at [289, 308] on icon "button" at bounding box center [291, 311] width 5 height 6
click at [290, 311] on icon "button" at bounding box center [291, 311] width 5 height 6
type input "2"
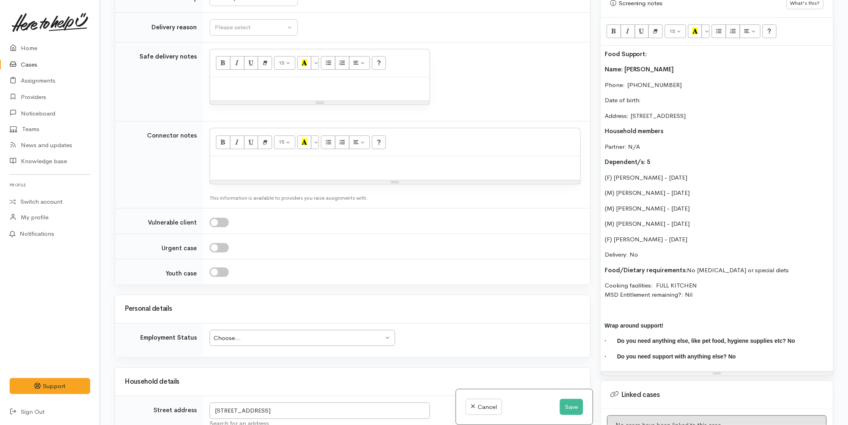
scroll to position [326, 0]
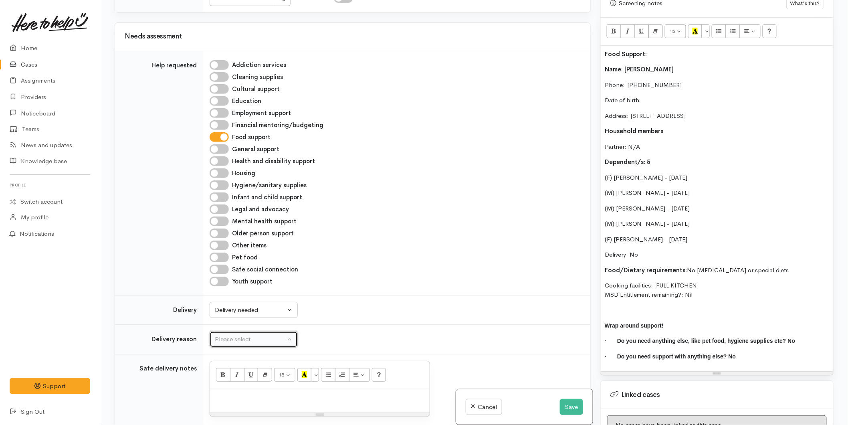
click at [238, 342] on div "Please select" at bounding box center [250, 339] width 71 height 9
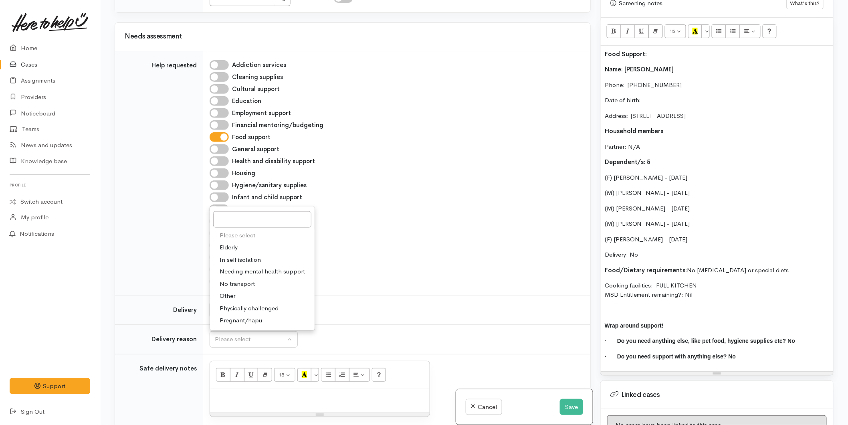
click at [229, 279] on link "No transport" at bounding box center [262, 284] width 105 height 12
select select "2"
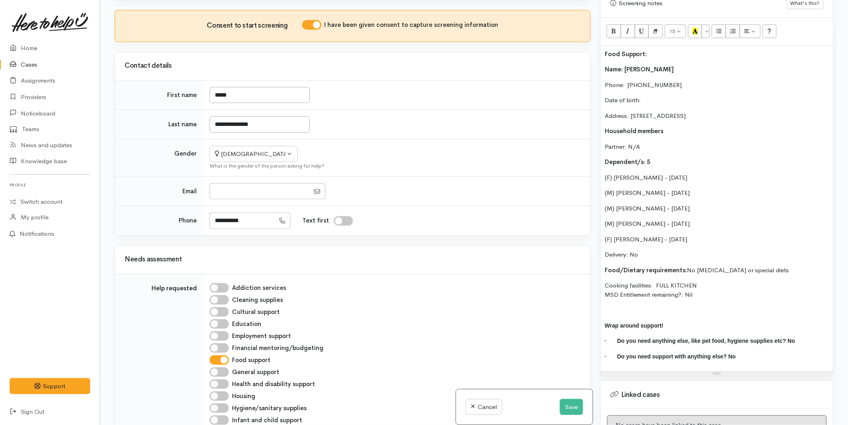
scroll to position [460, 0]
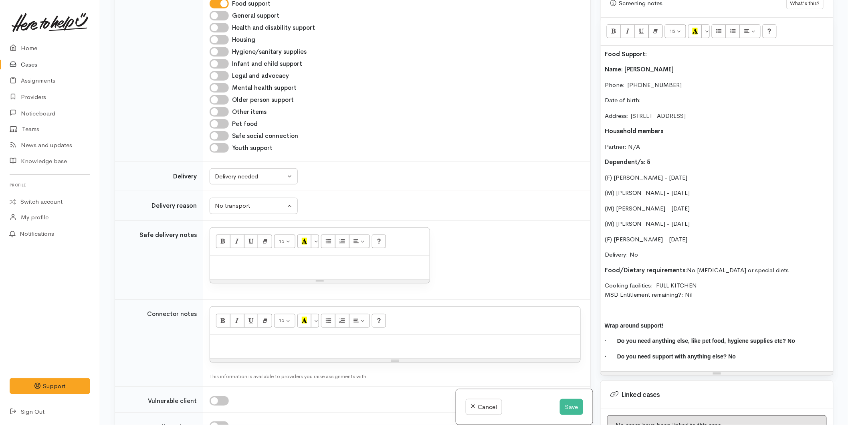
click at [259, 265] on p at bounding box center [320, 264] width 212 height 9
paste div
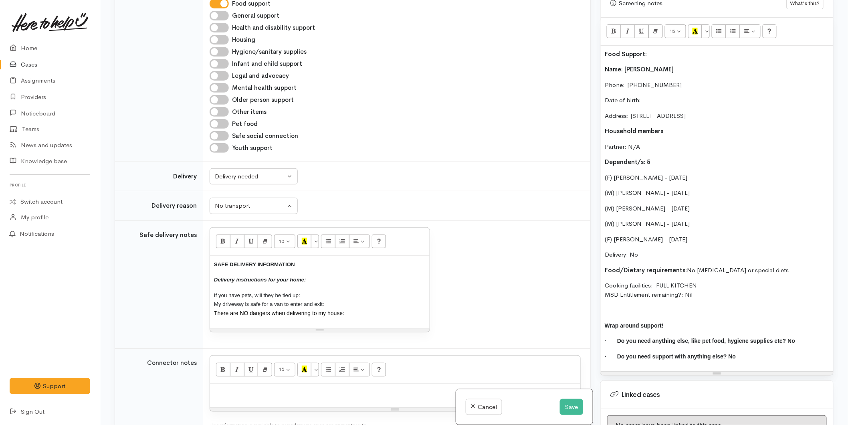
drag, startPoint x: 223, startPoint y: 297, endPoint x: 216, endPoint y: 250, distance: 47.5
click at [204, 253] on td "10 8 9 10 11 12 14 18 24 36 Background Color Transparent Select #ffff00 Text Co…" at bounding box center [396, 284] width 387 height 128
click at [317, 242] on button "More Color" at bounding box center [315, 241] width 8 height 14
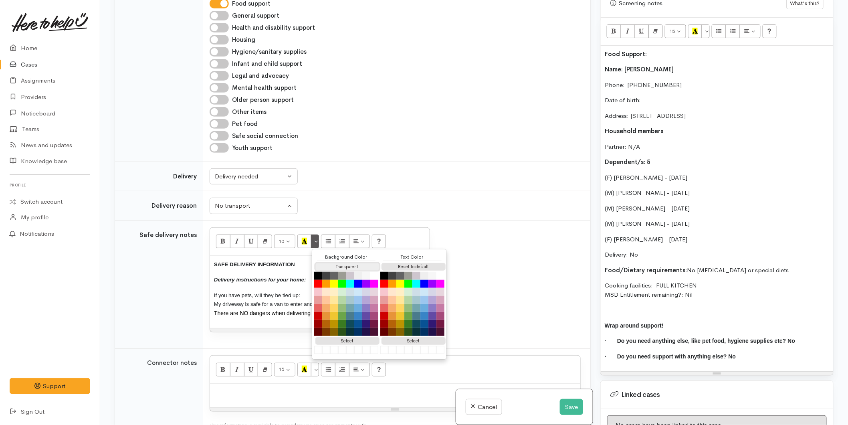
click at [353, 266] on button "Transparent" at bounding box center [347, 267] width 64 height 8
click at [411, 264] on button "Reset to default" at bounding box center [413, 267] width 64 height 8
click at [293, 260] on p "SAFE DELIVERY INFORMATION" at bounding box center [320, 264] width 212 height 9
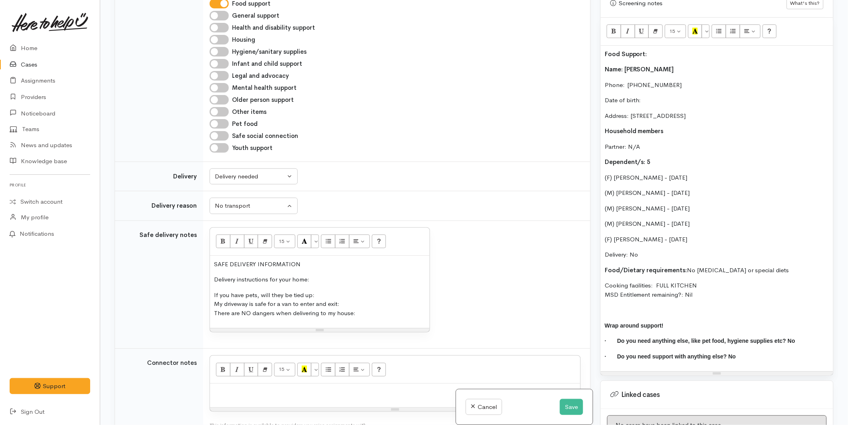
click at [303, 263] on p "SAFE DELIVERY INFORMATION" at bounding box center [320, 264] width 212 height 9
drag, startPoint x: 306, startPoint y: 260, endPoint x: 206, endPoint y: 260, distance: 99.4
click at [203, 262] on td "15 8 9 10 11 12 14 18 24 36 Background Color Transparent Select #ffff00 Text Co…" at bounding box center [396, 284] width 387 height 128
click at [221, 242] on icon "Bold (CTRL+B)" at bounding box center [222, 241] width 5 height 7
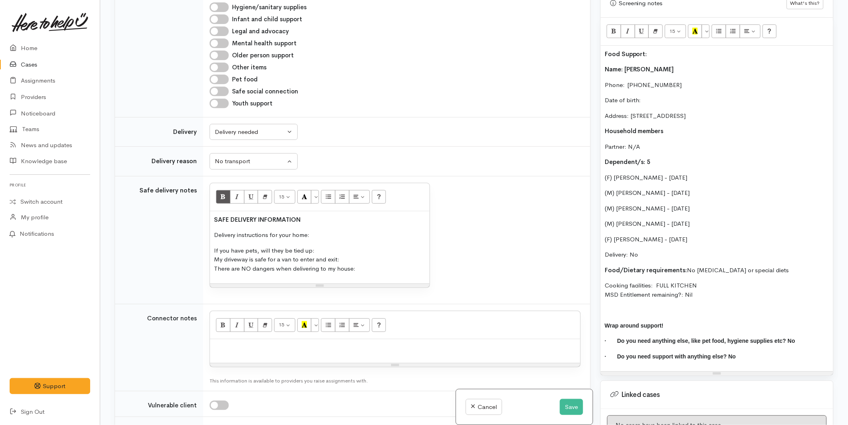
click at [329, 236] on p "Delivery instructions for your home:" at bounding box center [320, 234] width 212 height 9
click at [319, 247] on p "If you have pets, will they be tied up: My driveway is safe for a van to enter …" at bounding box center [320, 259] width 212 height 27
click at [355, 256] on p "If you have pets, will they be tied up: N/A My driveway is safe for a van to en…" at bounding box center [320, 259] width 212 height 27
click at [389, 270] on p "If you have pets, will they be tied up: N/A My driveway is safe for a van to en…" at bounding box center [320, 259] width 212 height 27
drag, startPoint x: 682, startPoint y: 279, endPoint x: 593, endPoint y: 65, distance: 232.4
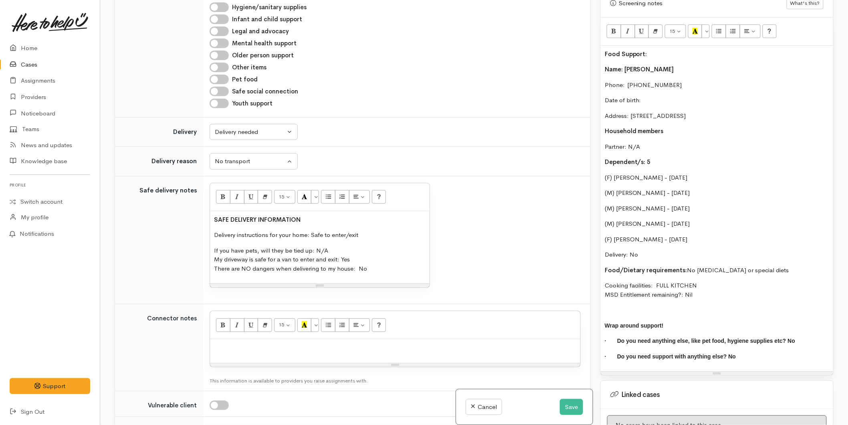
click at [593, 65] on div "Related cases There are other cases potentially from the same person, address o…" at bounding box center [474, 212] width 728 height 425
copy div "Name: Kayla Haggart-kelly Phone:  0225880376 Date of birth: Address: 91 Gillies…"
click at [230, 345] on p at bounding box center [395, 347] width 362 height 9
paste div
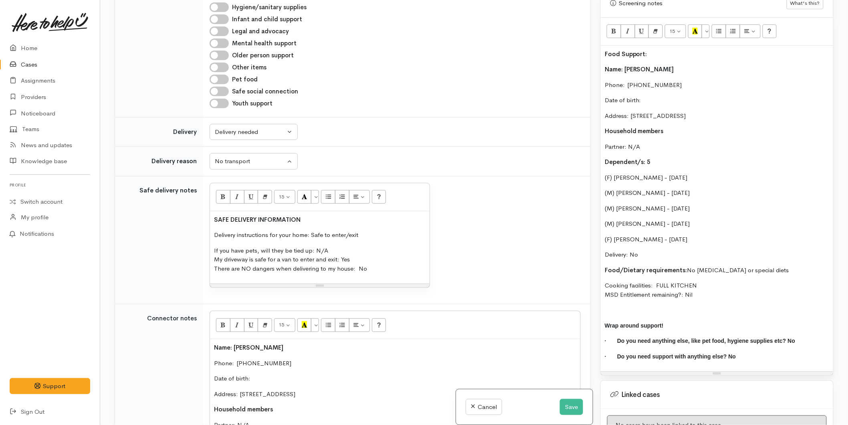
scroll to position [656, 0]
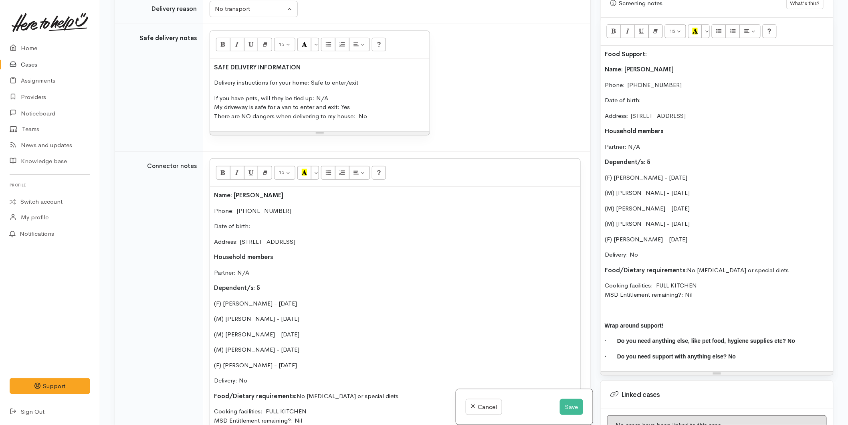
click at [657, 50] on p "Food Support:" at bounding box center [717, 54] width 224 height 9
drag, startPoint x: 634, startPoint y: 48, endPoint x: 671, endPoint y: 28, distance: 42.1
click at [593, 47] on div "Related cases There are other cases potentially from the same person, address o…" at bounding box center [474, 212] width 728 height 425
drag, startPoint x: 696, startPoint y: 22, endPoint x: 672, endPoint y: 37, distance: 28.5
click at [696, 28] on icon "Recent Color" at bounding box center [694, 31] width 5 height 7
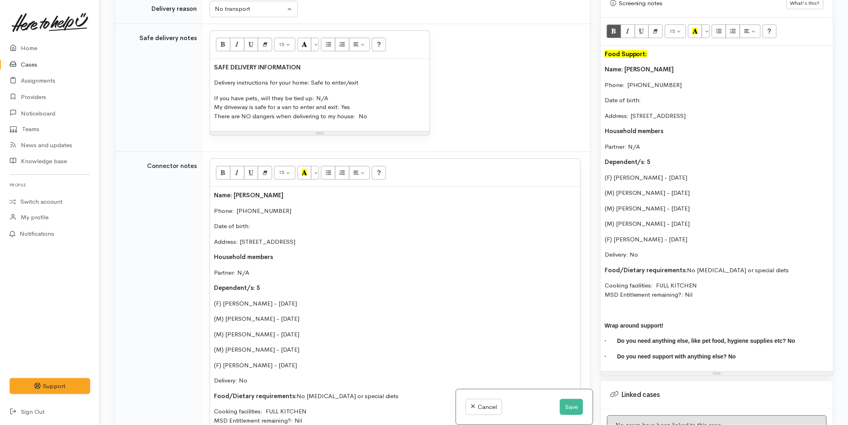
click at [606, 65] on b "Name: Kayla Haggart-kelly" at bounding box center [639, 69] width 69 height 8
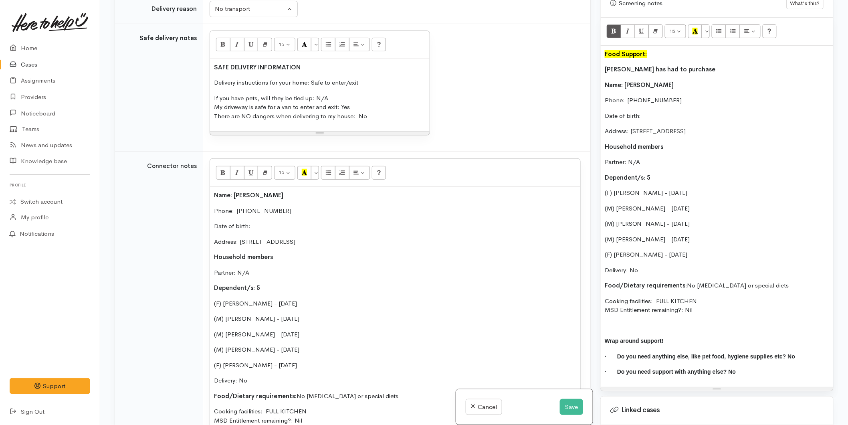
click at [702, 65] on p "Kelly has had to purchase" at bounding box center [717, 69] width 224 height 9
click at [755, 65] on p "Kelly has had to purchase a new tyre this week" at bounding box center [717, 69] width 224 height 9
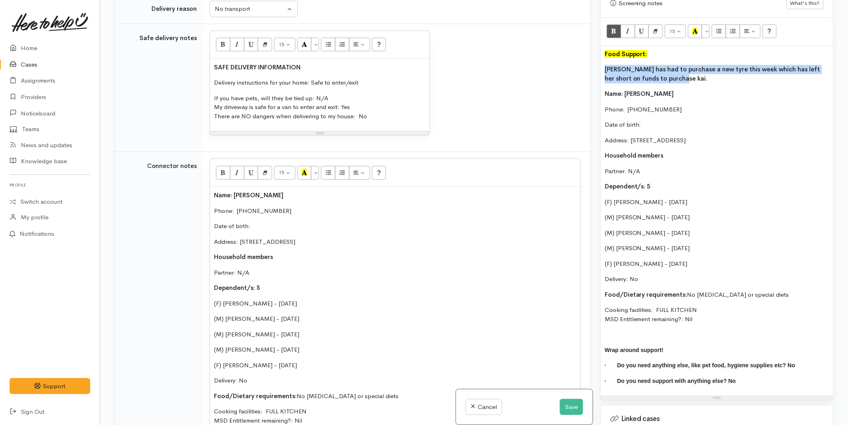
drag, startPoint x: 681, startPoint y: 71, endPoint x: 603, endPoint y: 65, distance: 78.0
click at [603, 65] on div "Food Support: Kelly has had to purchase a new tyre this week which has left her…" at bounding box center [717, 221] width 232 height 350
click at [615, 28] on icon "Bold (CTRL+B)" at bounding box center [613, 31] width 5 height 7
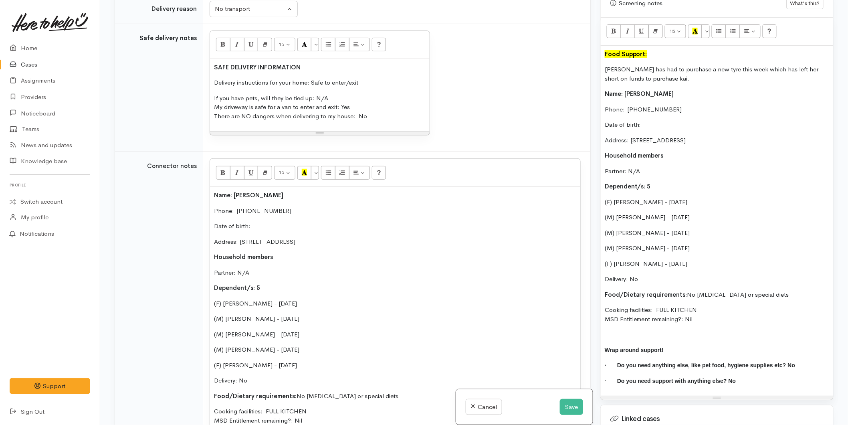
click at [621, 126] on div "Food Support: Kelly has had to purchase a new tyre this week which has left her…" at bounding box center [717, 221] width 232 height 350
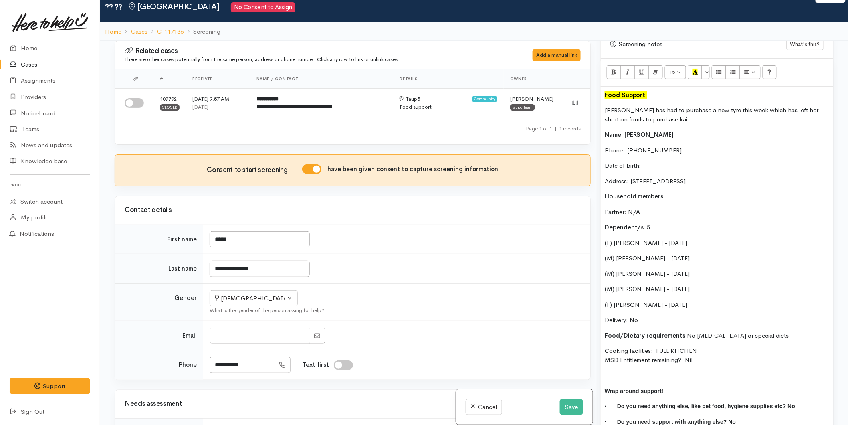
scroll to position [0, 0]
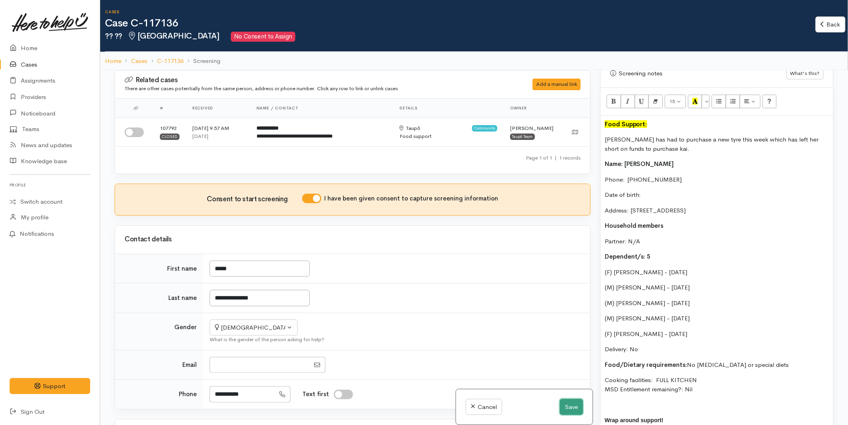
click at [570, 403] on button "Save" at bounding box center [571, 407] width 23 height 16
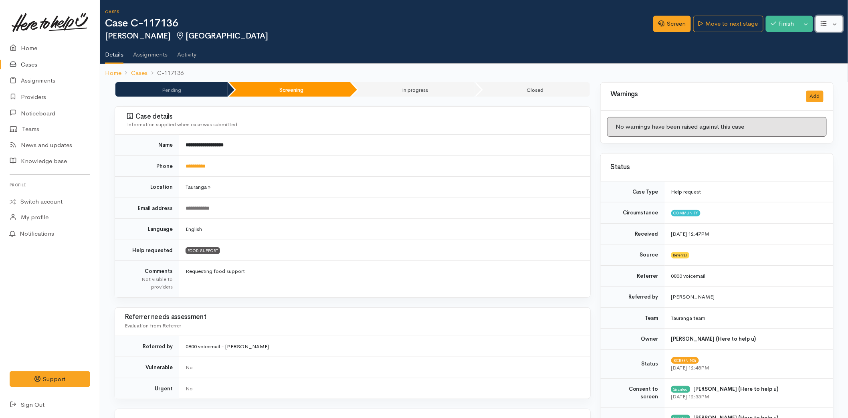
click at [835, 21] on button "button" at bounding box center [829, 24] width 28 height 16
click at [792, 47] on link "Edit" at bounding box center [800, 42] width 86 height 12
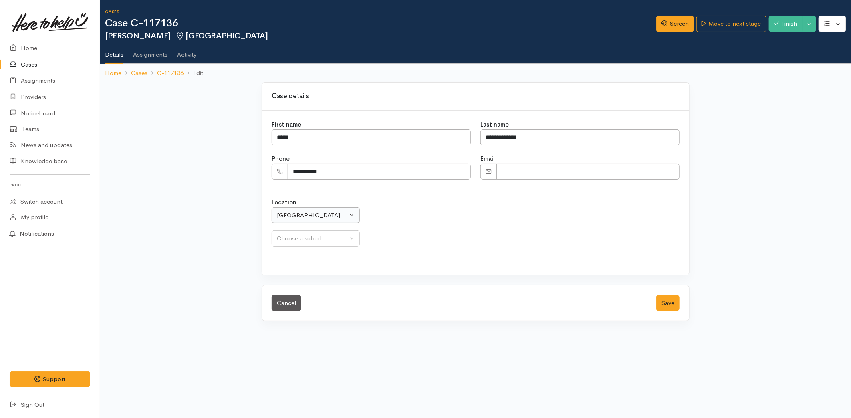
select select
click at [299, 217] on div "[GEOGRAPHIC_DATA]" at bounding box center [312, 215] width 71 height 9
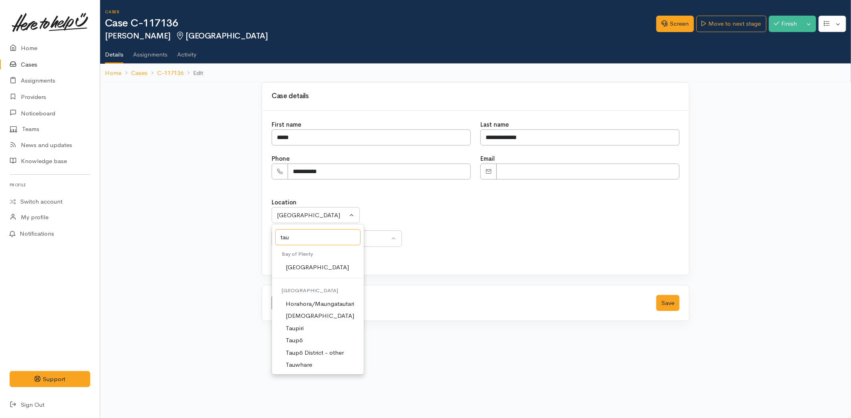
type input "tau"
click at [302, 337] on link "Taupō" at bounding box center [318, 340] width 92 height 12
select select "183"
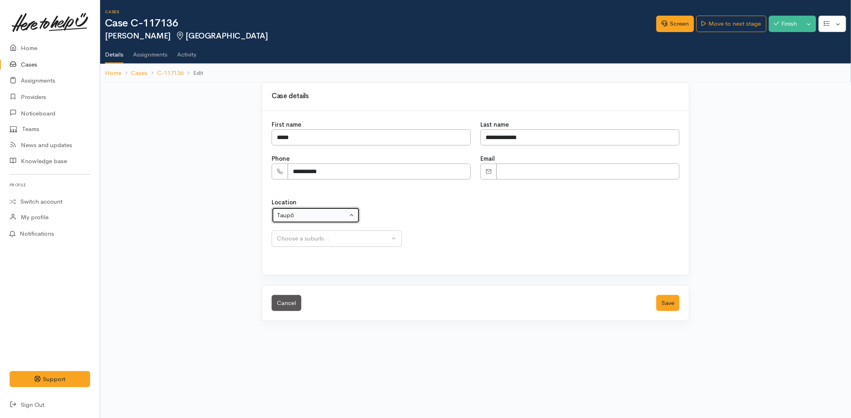
select select
click at [306, 238] on div "Choose a suburb..." at bounding box center [333, 238] width 113 height 9
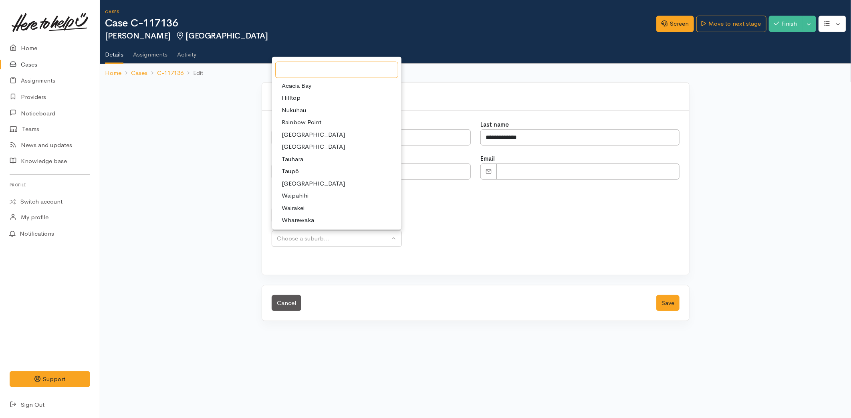
type input "y"
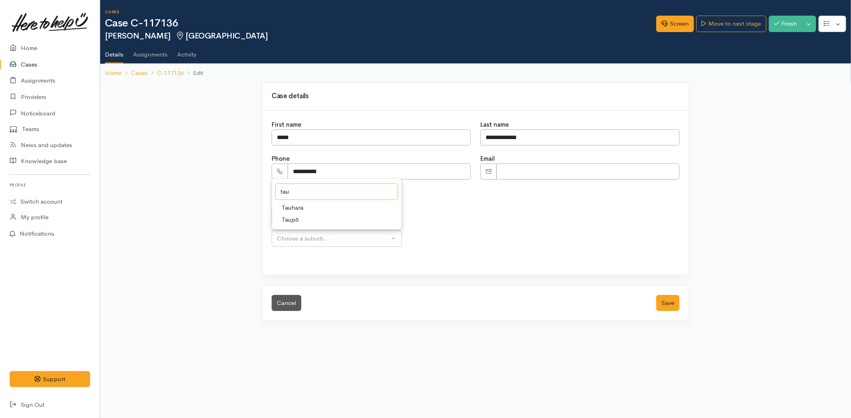
type input "tau"
click at [293, 219] on span "Taupō" at bounding box center [290, 219] width 17 height 9
select select "320"
click at [663, 295] on button "Save" at bounding box center [667, 303] width 23 height 16
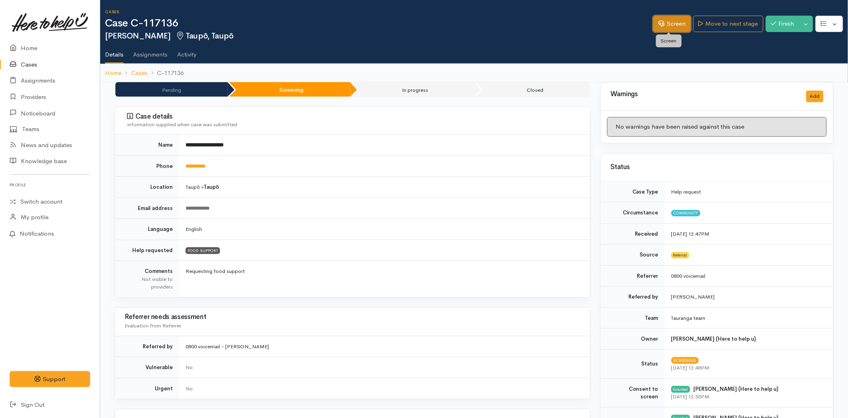
click at [659, 24] on icon at bounding box center [661, 23] width 6 height 6
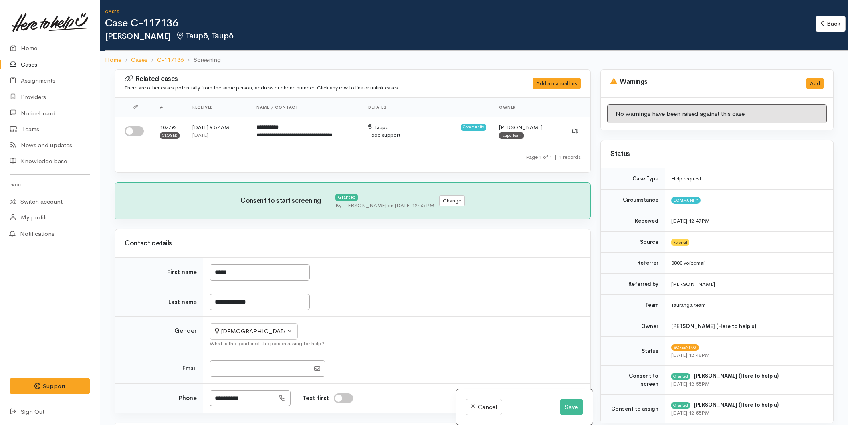
select select "2"
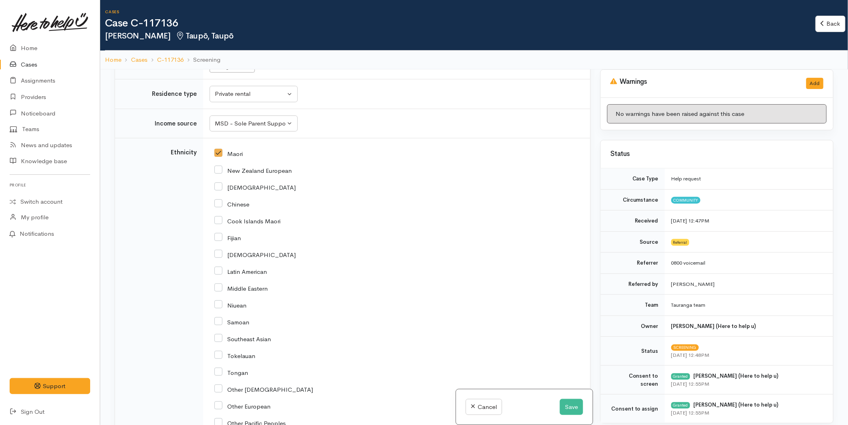
scroll to position [1202, 0]
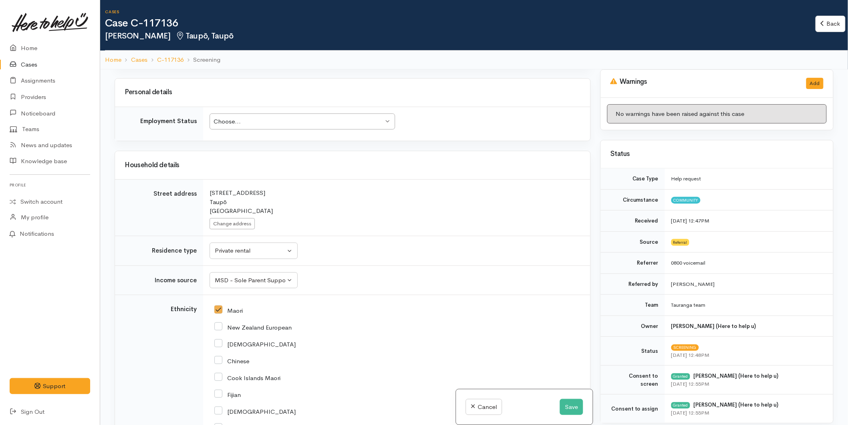
click at [256, 119] on div "Choose..." at bounding box center [299, 121] width 170 height 9
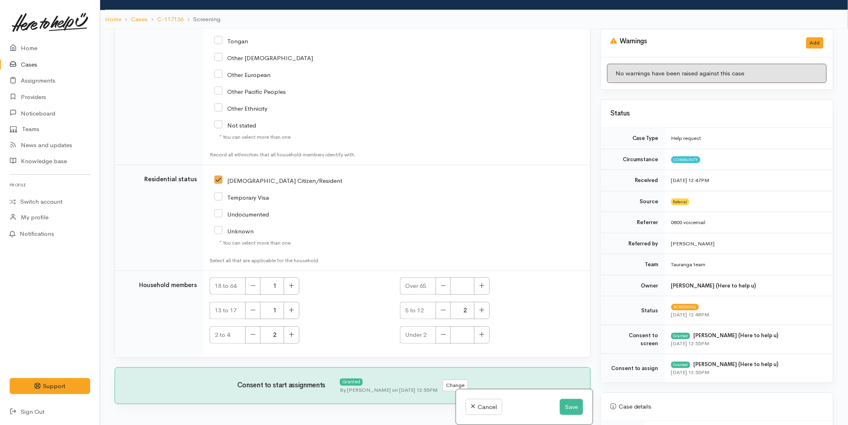
scroll to position [69, 0]
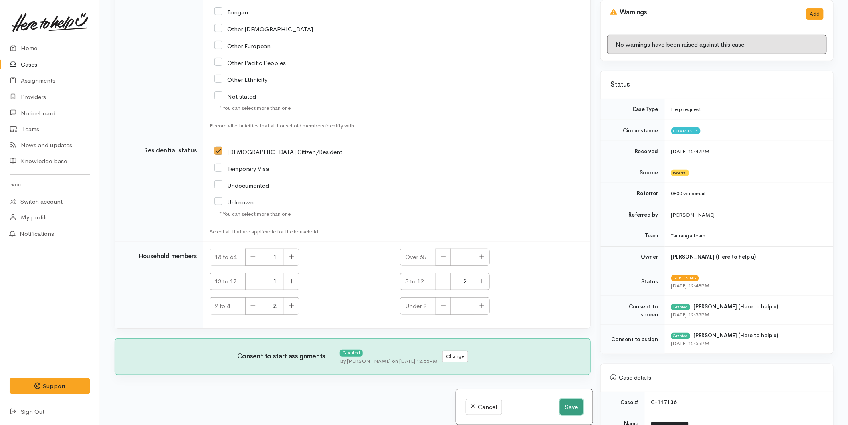
click at [570, 408] on button "Save" at bounding box center [571, 407] width 23 height 16
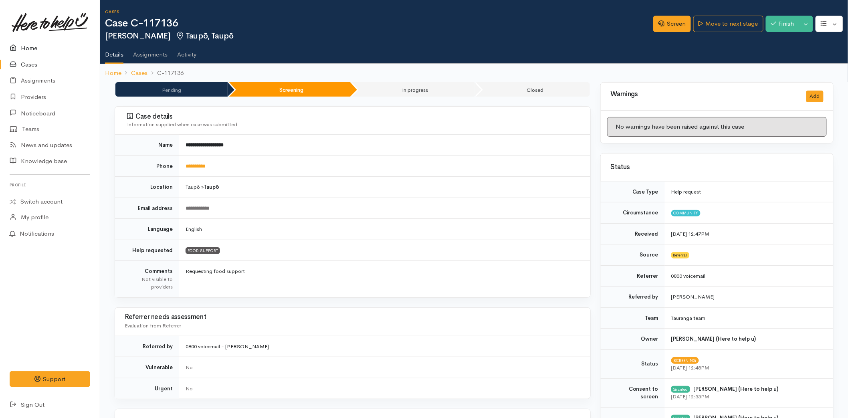
click at [34, 40] on link "Home" at bounding box center [50, 48] width 100 height 16
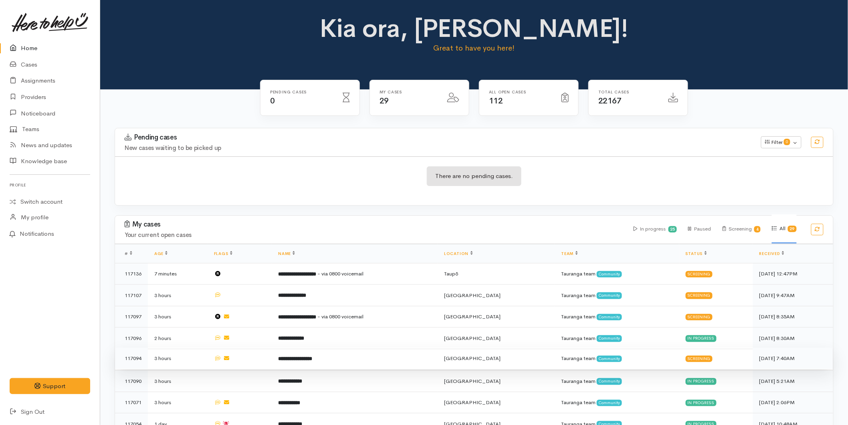
click at [346, 350] on td "**********" at bounding box center [355, 358] width 166 height 22
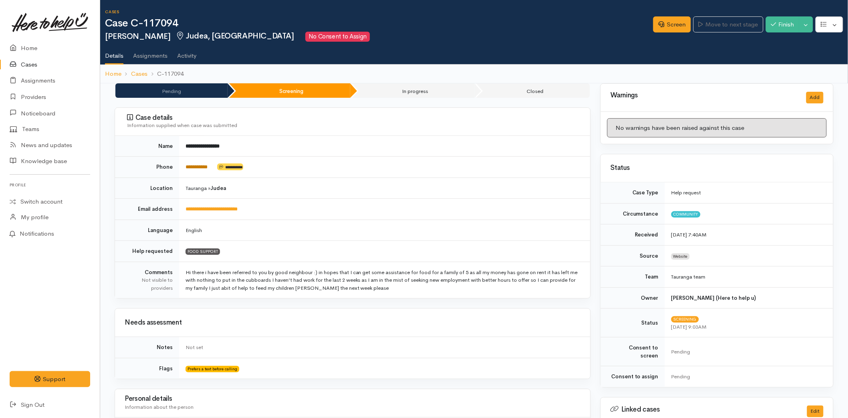
click at [204, 167] on link "**********" at bounding box center [197, 166] width 22 height 5
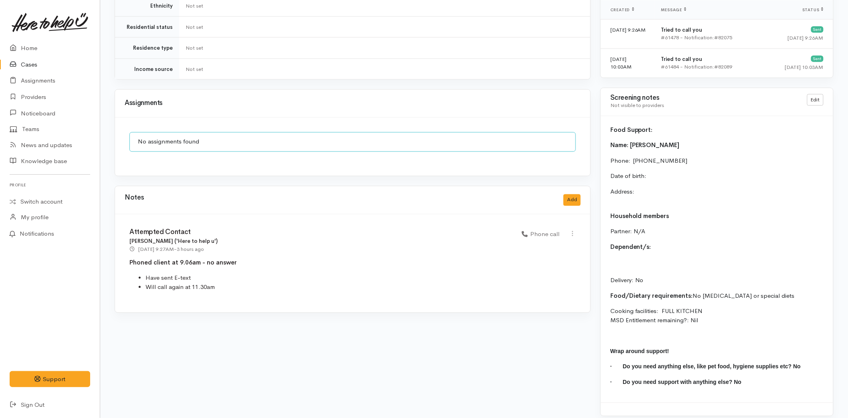
click at [569, 192] on div "Notes Add" at bounding box center [353, 200] width 456 height 16
click at [570, 194] on button "Add" at bounding box center [571, 200] width 17 height 12
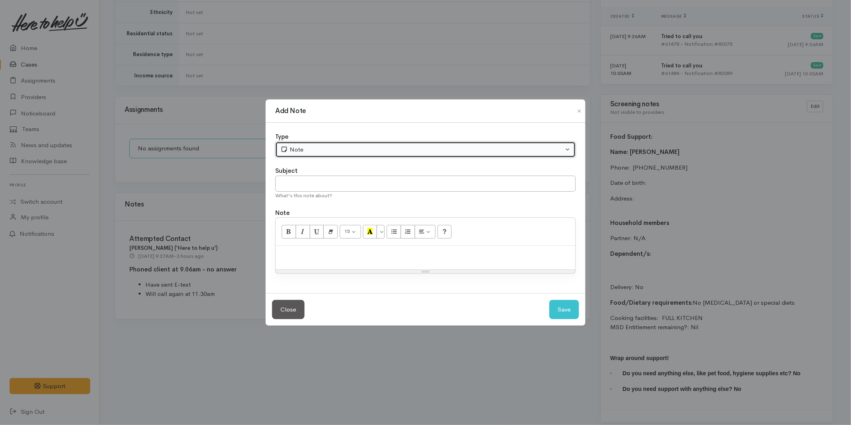
click at [313, 147] on div "Note" at bounding box center [421, 149] width 283 height 9
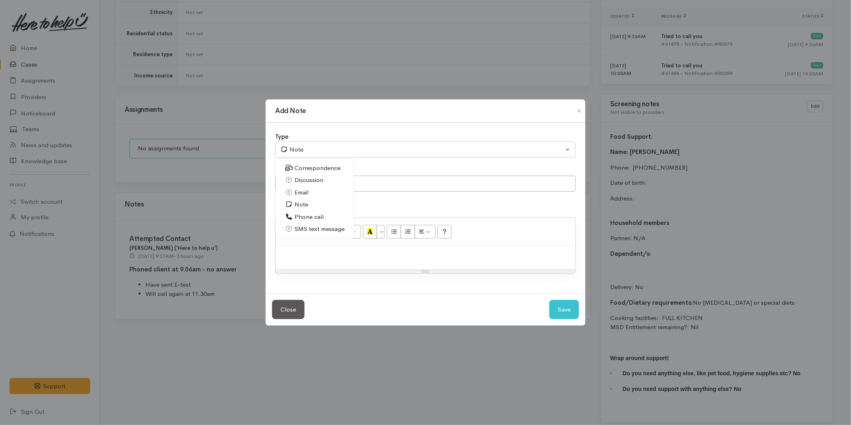
click at [307, 214] on span "Phone call" at bounding box center [308, 216] width 29 height 9
select select "3"
click at [302, 177] on input "text" at bounding box center [425, 183] width 300 height 16
type input "Attempted Contact"
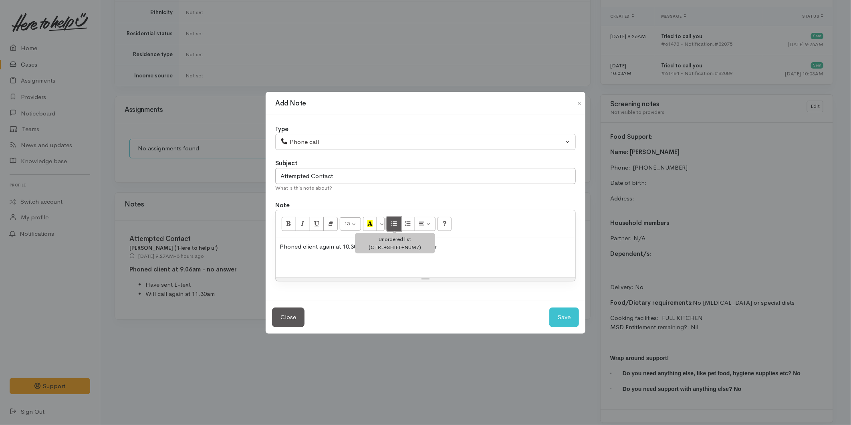
click at [390, 224] on button "Unordered list (CTRL+SHIFT+NUM7)" at bounding box center [394, 224] width 14 height 14
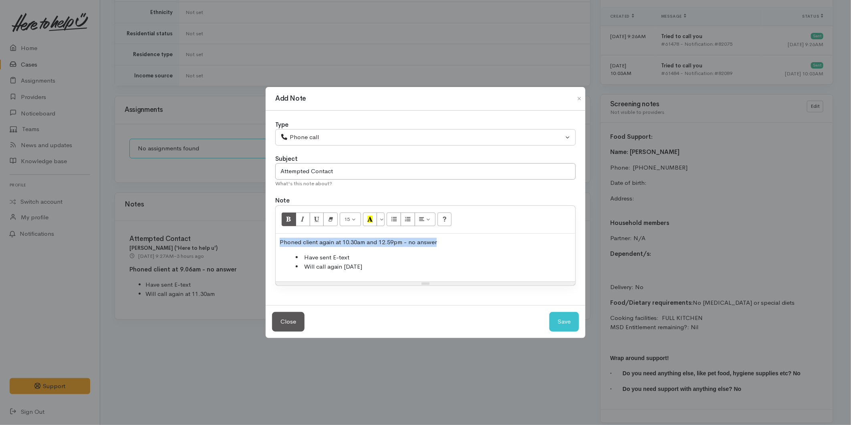
drag, startPoint x: 450, startPoint y: 235, endPoint x: 294, endPoint y: 225, distance: 156.2
click at [270, 226] on div "Type Correspondence Discussion Email Note Phone call SMS text message Phone cal…" at bounding box center [426, 208] width 320 height 195
click at [284, 222] on button "Bold (CTRL+B)" at bounding box center [289, 219] width 14 height 14
click at [554, 322] on button "Save" at bounding box center [564, 322] width 30 height 20
select select "1"
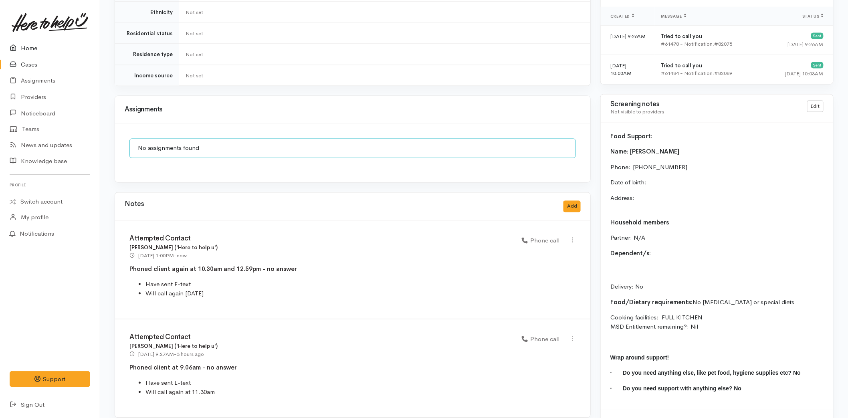
drag, startPoint x: 41, startPoint y: 46, endPoint x: 29, endPoint y: 42, distance: 12.9
click at [41, 46] on link "Home" at bounding box center [50, 48] width 100 height 16
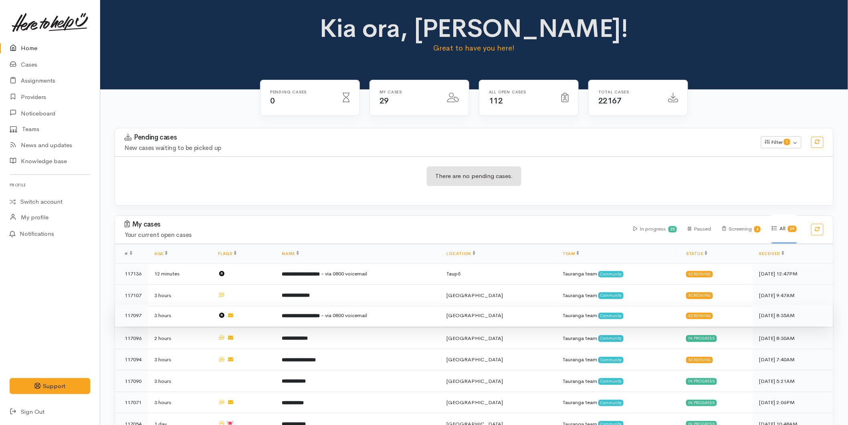
click at [367, 312] on span "- via 0800 voicemail" at bounding box center [344, 315] width 46 height 7
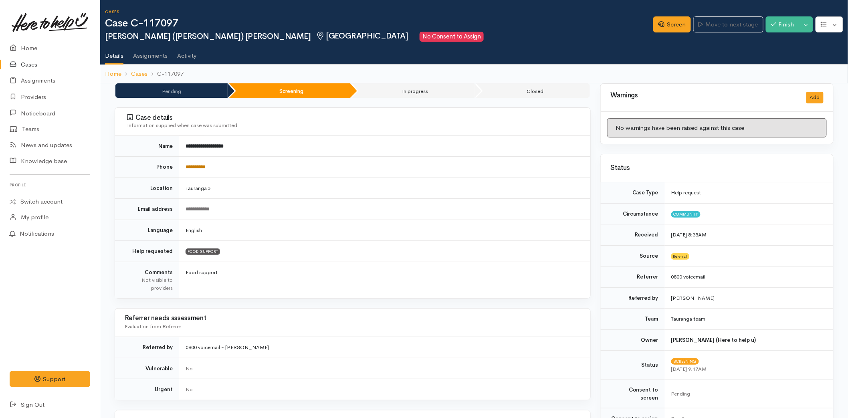
click at [206, 167] on link "**********" at bounding box center [196, 166] width 20 height 5
click at [660, 26] on icon at bounding box center [661, 24] width 6 height 6
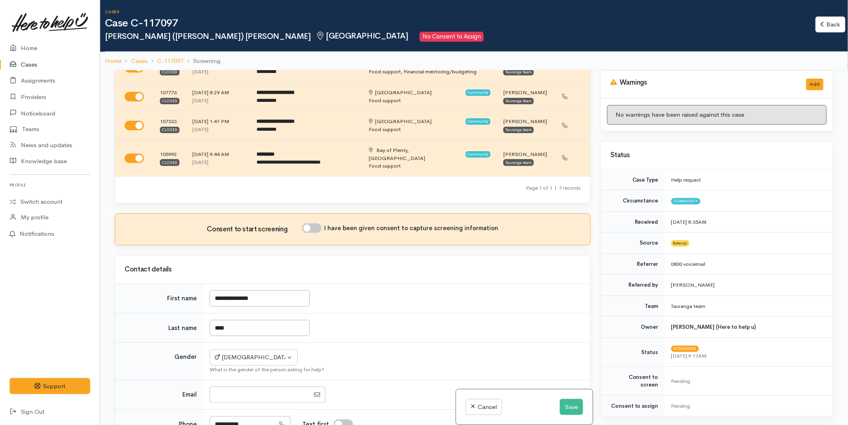
scroll to position [178, 0]
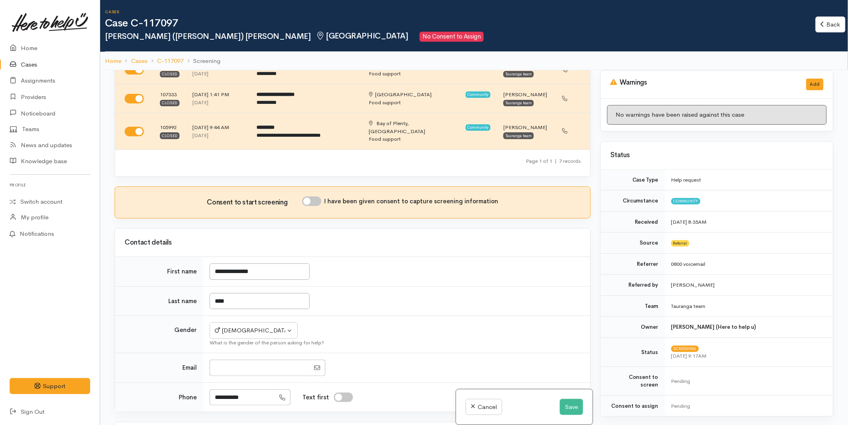
click at [311, 197] on input "I have been given consent to capture screening information" at bounding box center [311, 201] width 19 height 10
checkbox input "true"
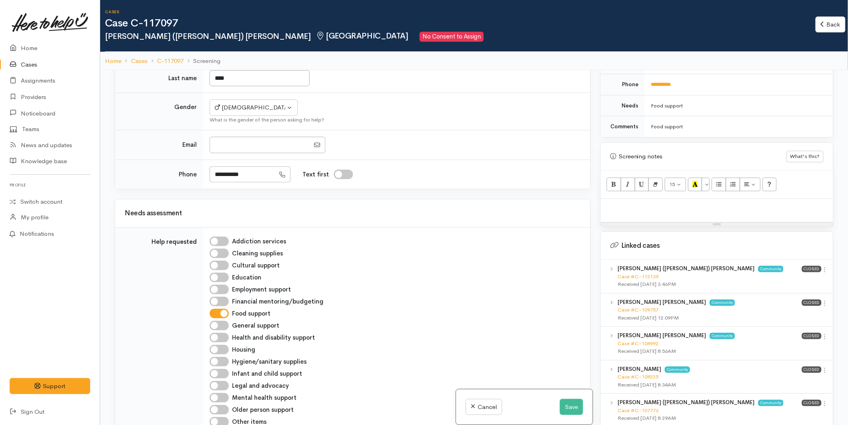
scroll to position [579, 0]
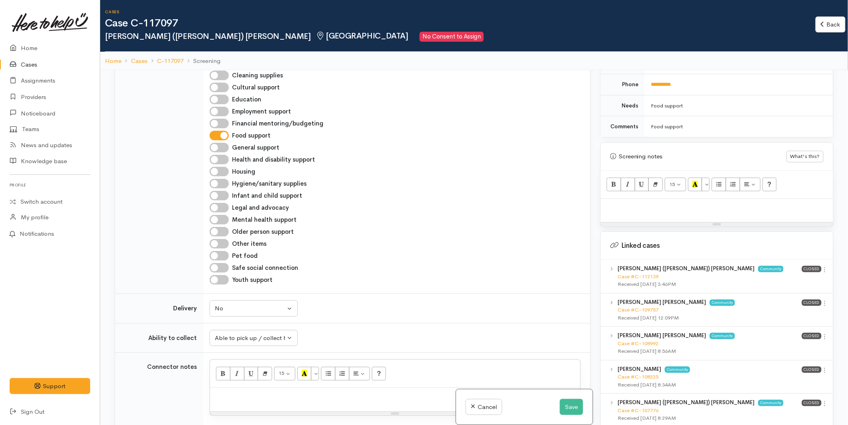
click at [643, 203] on p at bounding box center [717, 207] width 224 height 9
paste div
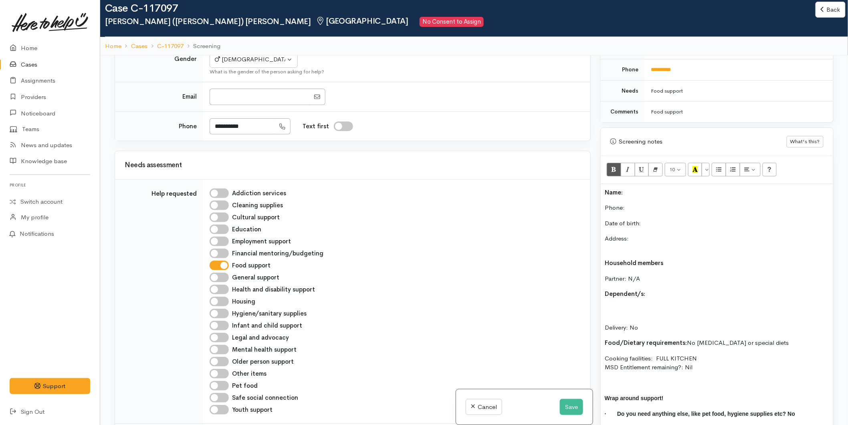
scroll to position [267, 0]
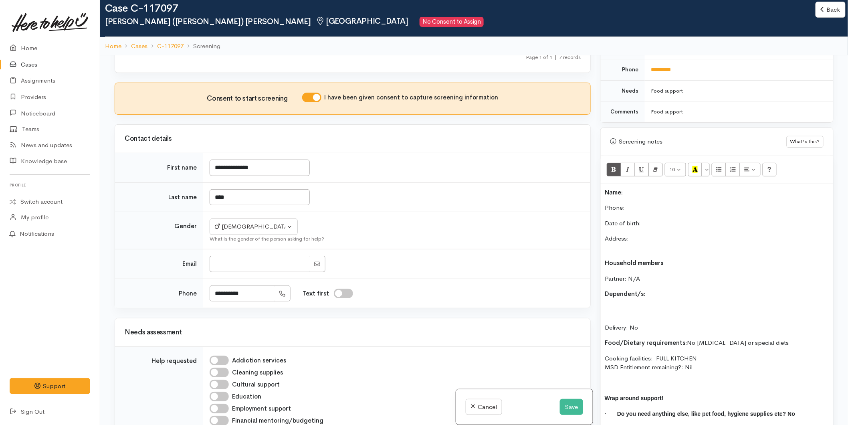
click at [635, 188] on p "Name:" at bounding box center [717, 192] width 224 height 9
click at [673, 219] on p "Date of birth:" at bounding box center [717, 223] width 224 height 9
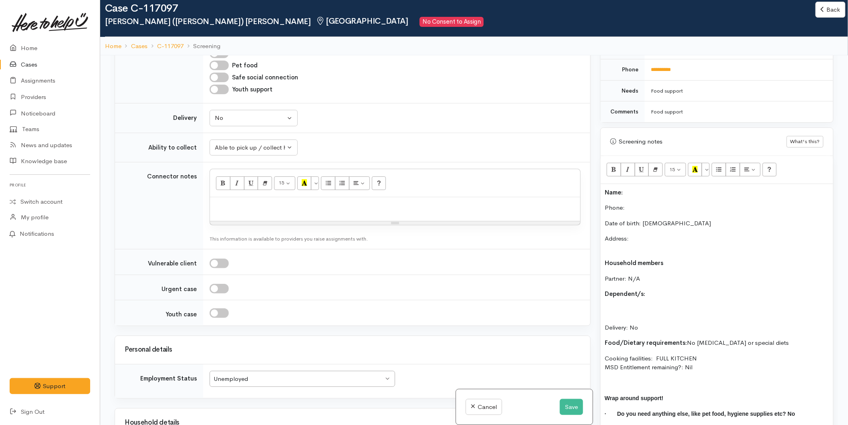
scroll to position [846, 0]
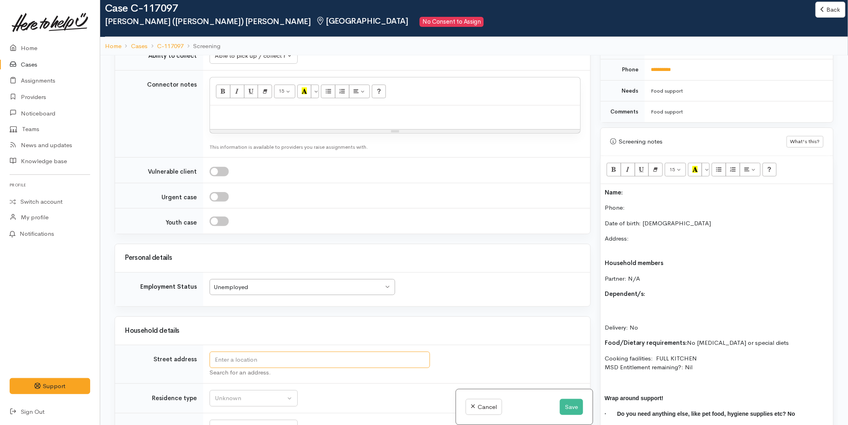
click at [239, 351] on input "text" at bounding box center [320, 359] width 220 height 16
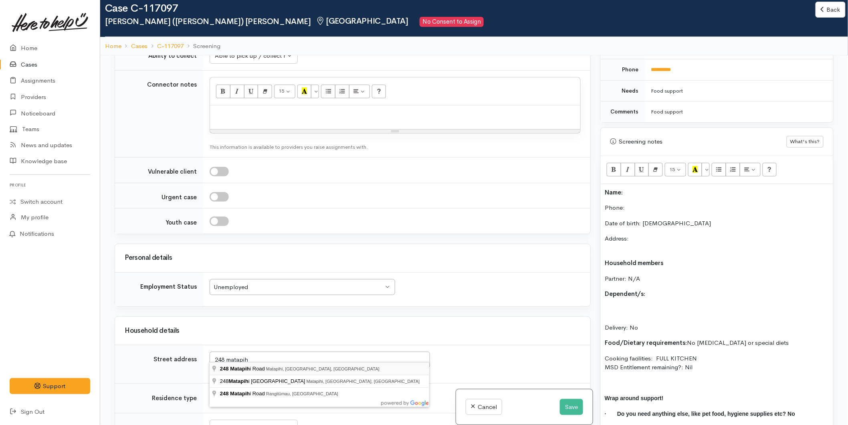
type input "248 Matapihi Road, Matapihi, Mount Maunganui, New Zealand"
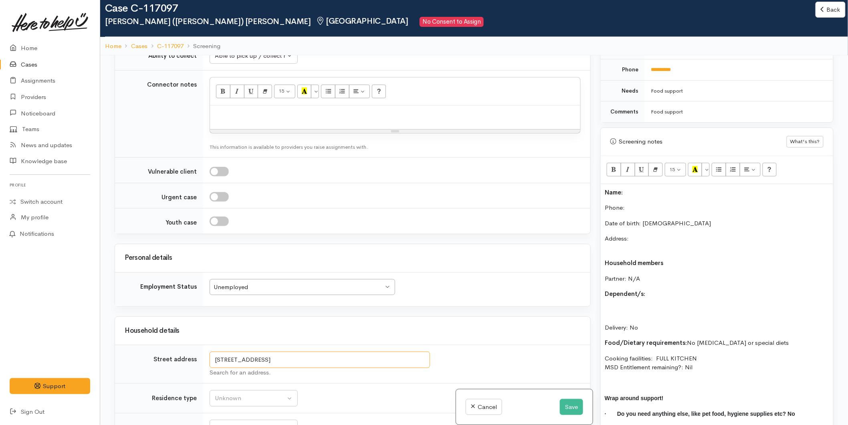
drag, startPoint x: 395, startPoint y: 352, endPoint x: 155, endPoint y: 334, distance: 239.9
click at [646, 234] on p "Address:" at bounding box center [717, 243] width 224 height 18
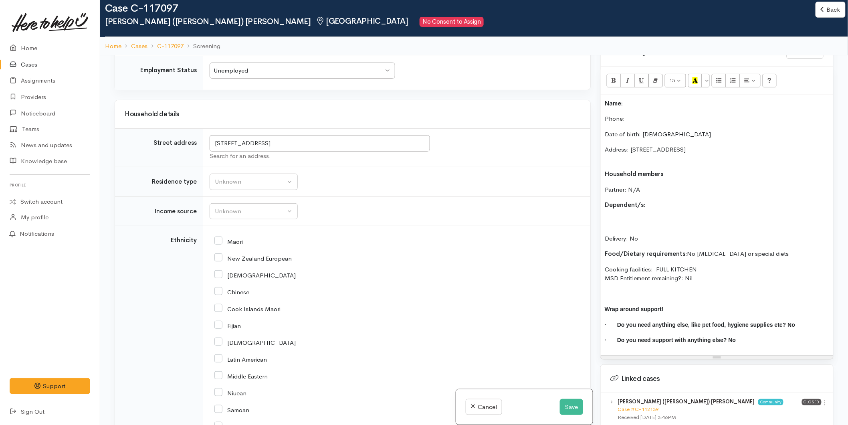
scroll to position [1202, 0]
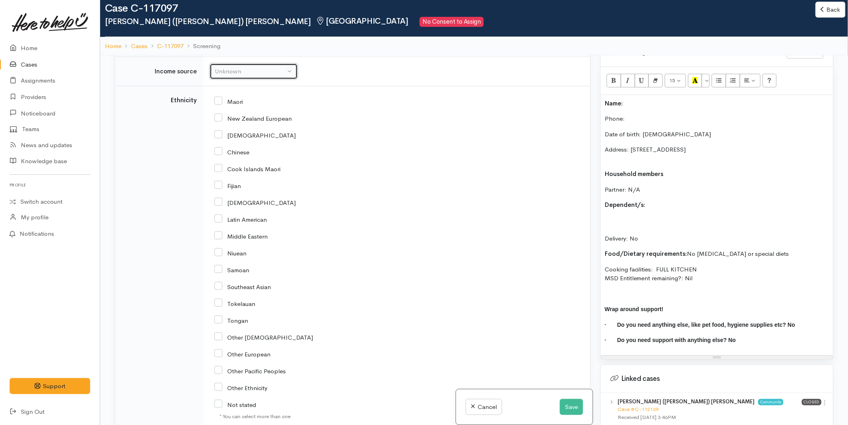
click at [239, 67] on div "Unknown" at bounding box center [250, 71] width 71 height 9
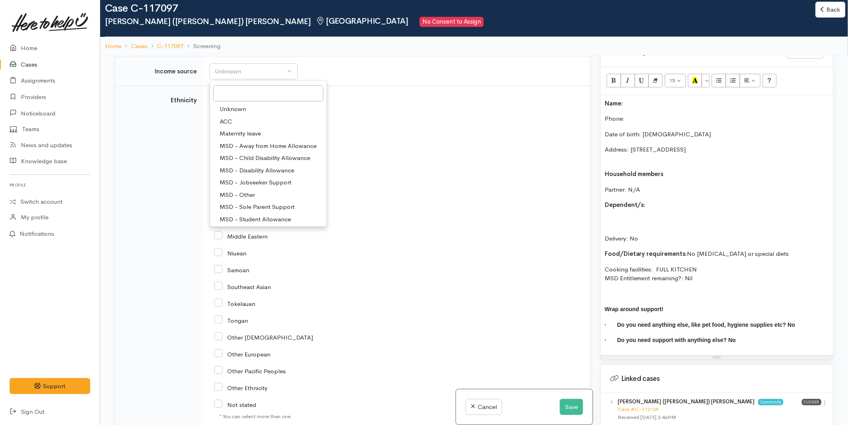
click at [252, 178] on span "MSD - Jobseeker Support" at bounding box center [256, 182] width 72 height 9
select select "4"
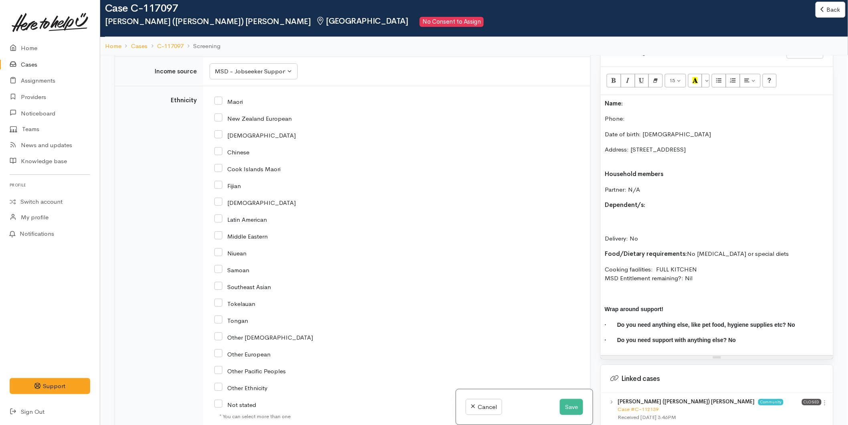
click at [222, 97] on input "Maori" at bounding box center [228, 100] width 28 height 7
checkbox input "true"
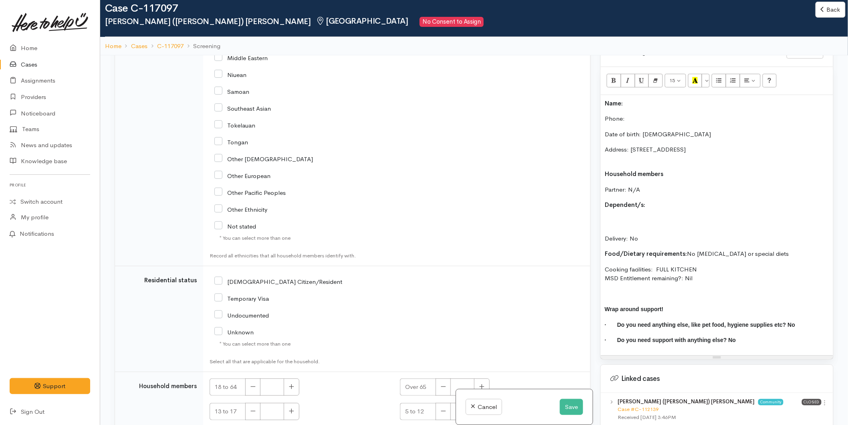
scroll to position [1444, 0]
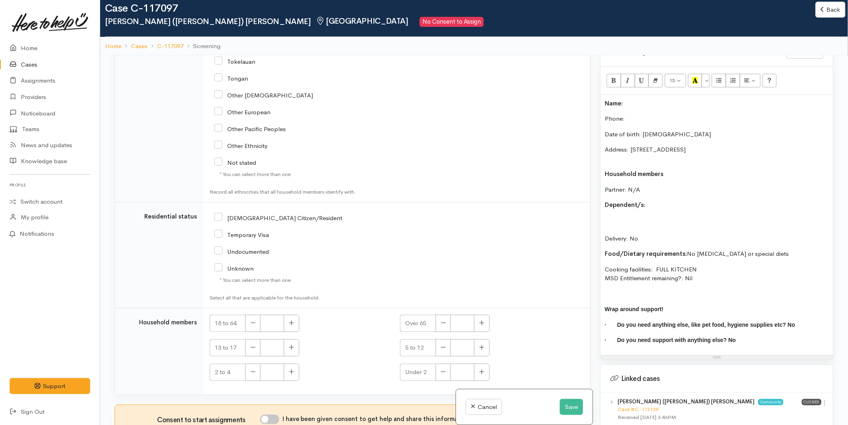
click at [219, 214] on input "[DEMOGRAPHIC_DATA] Citizen/Resident" at bounding box center [278, 217] width 128 height 7
checkbox input "true"
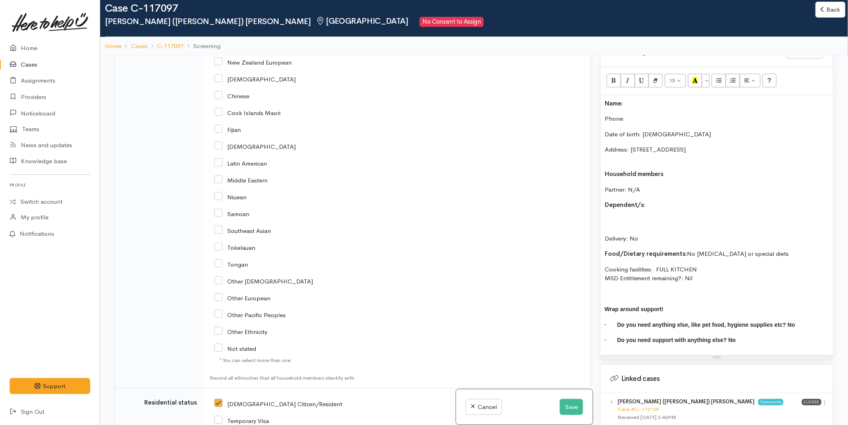
scroll to position [1043, 0]
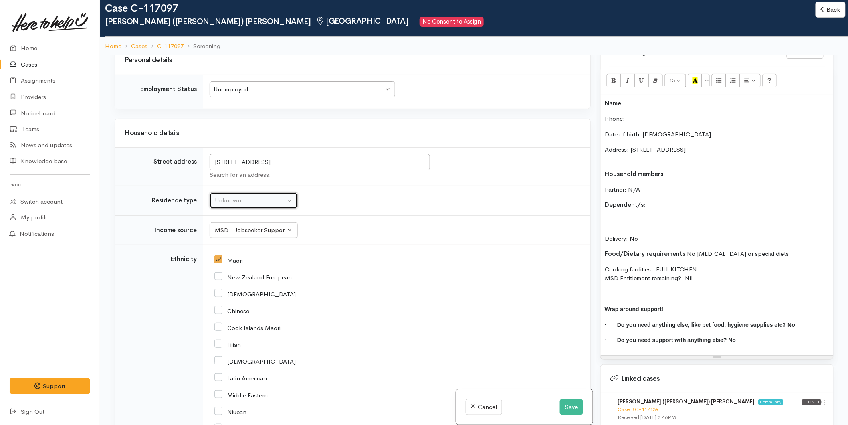
click at [244, 198] on div "Unknown" at bounding box center [250, 200] width 71 height 9
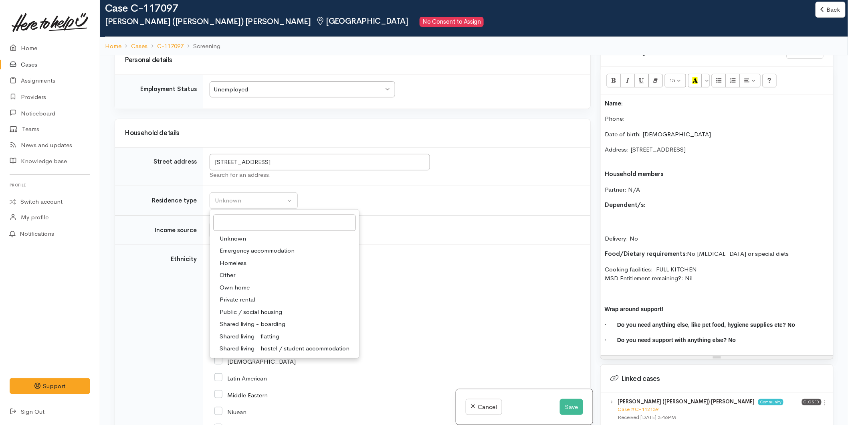
click at [241, 319] on span "Shared living - boarding" at bounding box center [253, 323] width 66 height 9
select select "4"
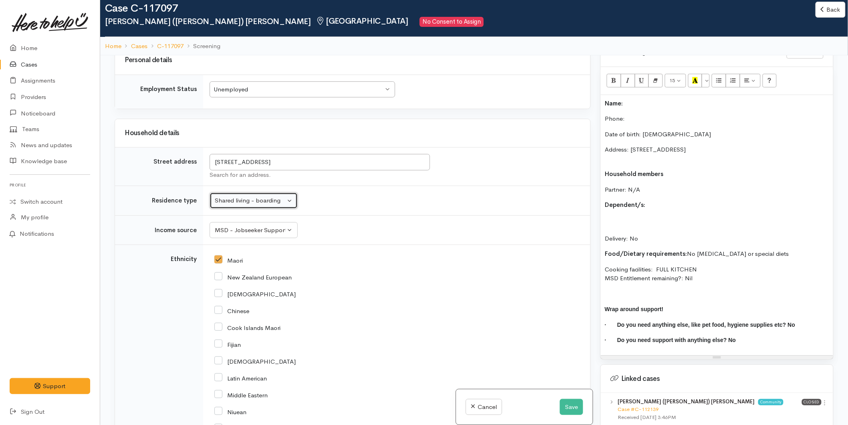
scroll to position [1399, 0]
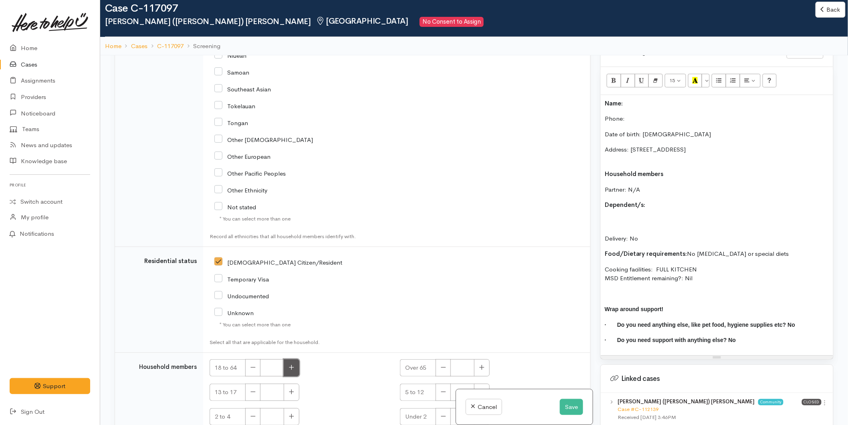
click at [294, 364] on icon "button" at bounding box center [291, 367] width 5 height 6
type input "1"
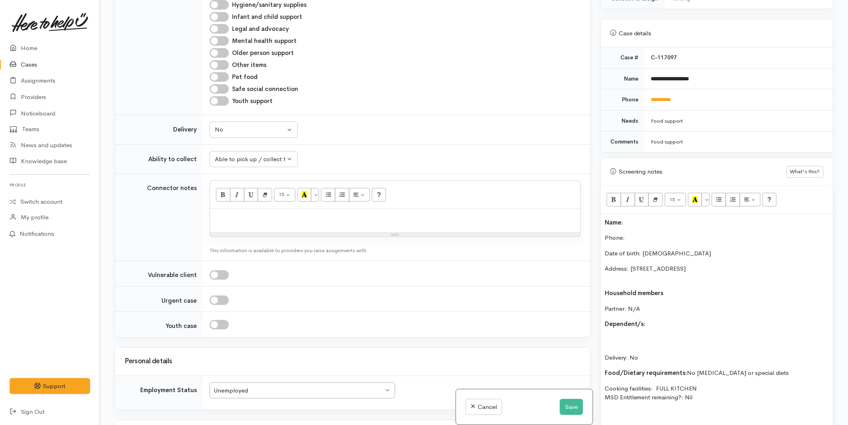
scroll to position [200, 0]
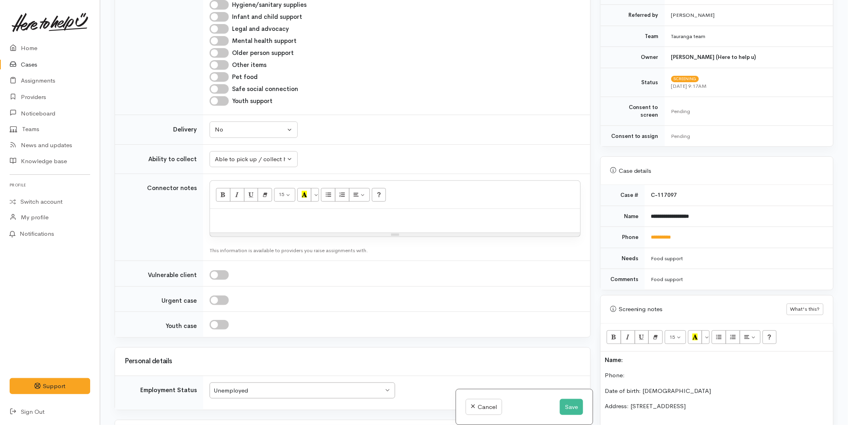
click at [632, 355] on p "Name:" at bounding box center [717, 359] width 224 height 9
click at [637, 371] on p "Phone:" at bounding box center [717, 375] width 224 height 9
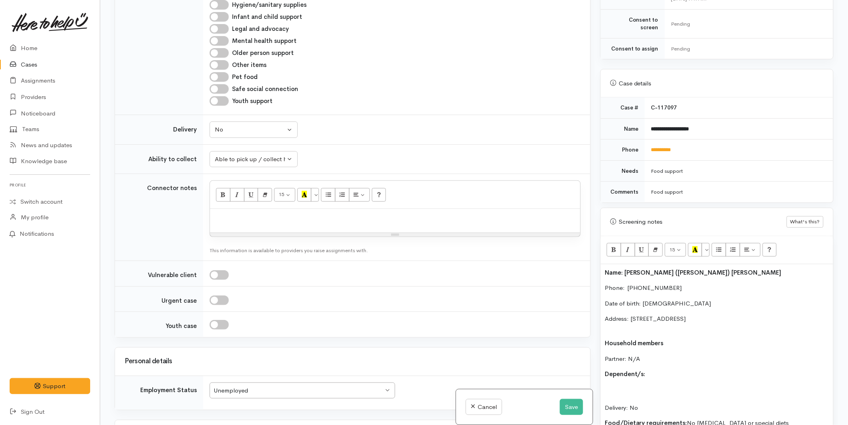
scroll to position [378, 0]
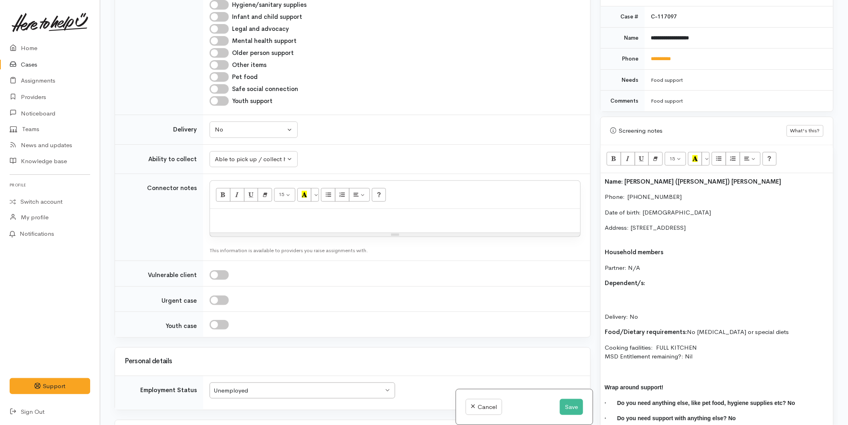
click at [606, 225] on p "Address: 248 Matapihi Road, Matapihi, Mount Maunganui, New Zealand" at bounding box center [717, 232] width 224 height 18
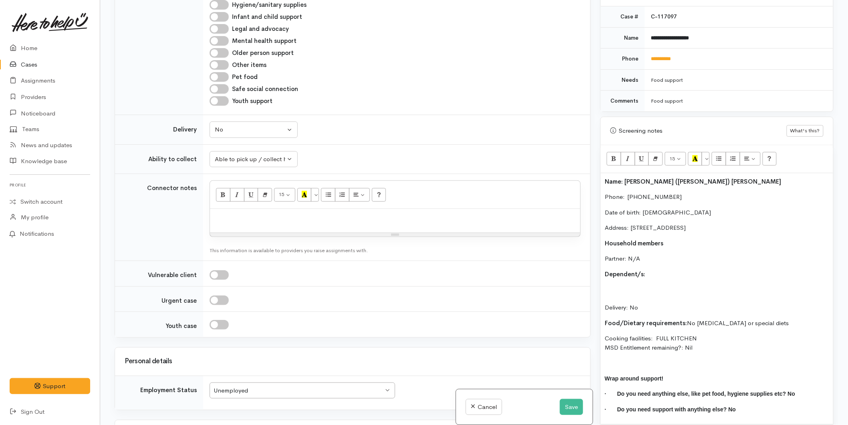
click at [671, 270] on p "Dependent/s:" at bounding box center [717, 274] width 224 height 9
click at [602, 282] on div "Name: Egan (Johnson) King Phone:  0211440436 Date of birth: 10/04/1980 Address:…" at bounding box center [717, 298] width 232 height 251
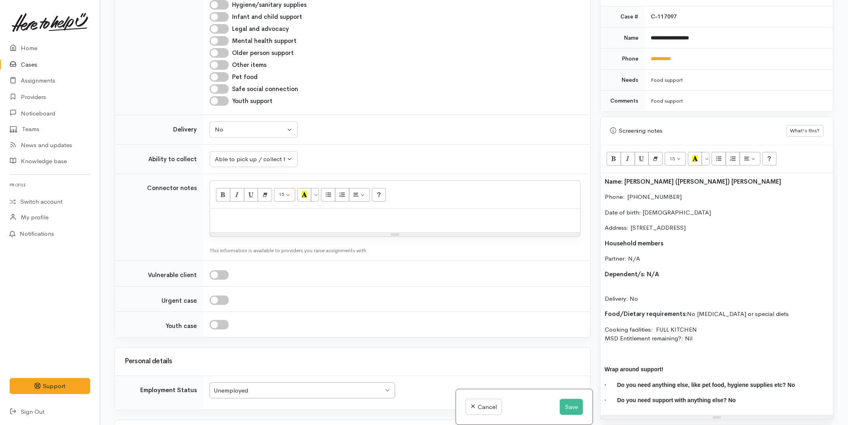
click at [607, 285] on p "Delivery: No" at bounding box center [717, 294] width 224 height 18
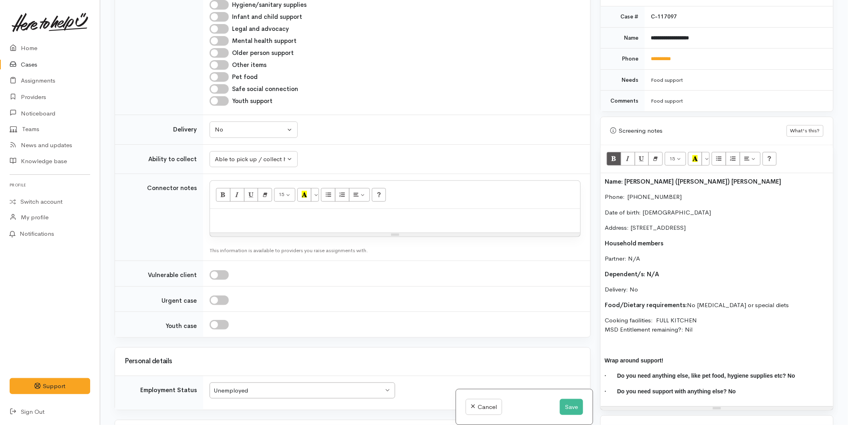
drag, startPoint x: 703, startPoint y: 319, endPoint x: 582, endPoint y: 175, distance: 188.3
click at [582, 175] on div "Related cases There are other cases potentially from the same person, address o…" at bounding box center [474, 212] width 728 height 425
copy div "Name: Egan (Johnson) King Phone:  0211440436 Date of birth: 10/04/1980 Address:…"
click at [248, 213] on p at bounding box center [395, 217] width 362 height 9
paste div
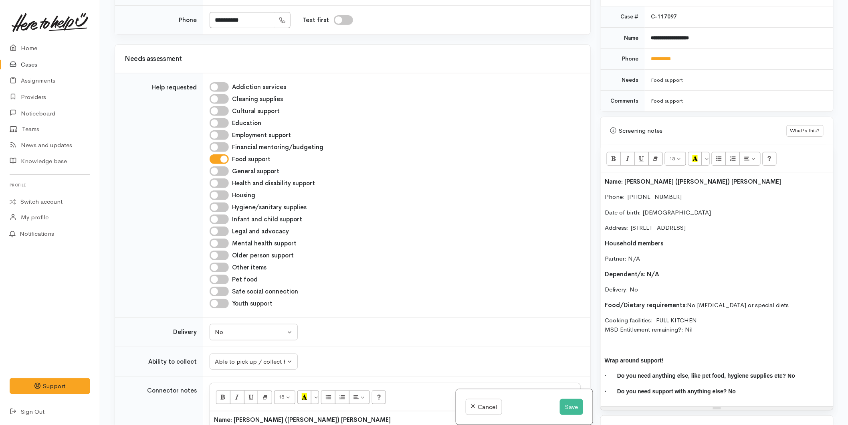
scroll to position [643, 0]
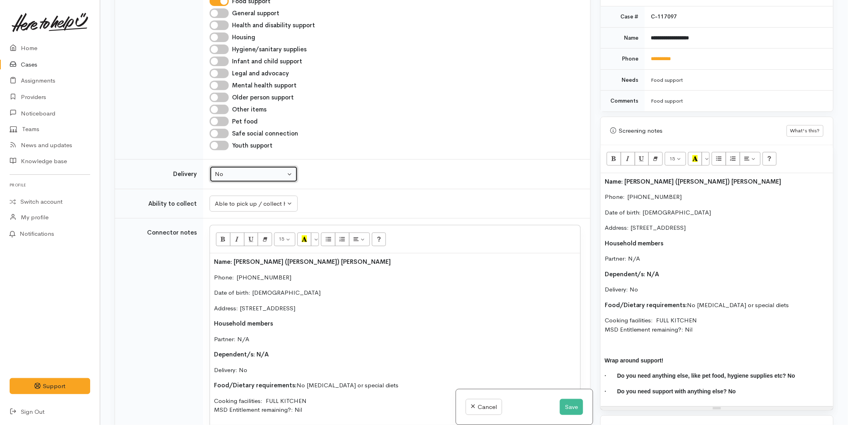
click at [234, 170] on div "No" at bounding box center [250, 173] width 71 height 9
click at [232, 220] on span "Delivery needed" at bounding box center [241, 224] width 43 height 9
select select "3"
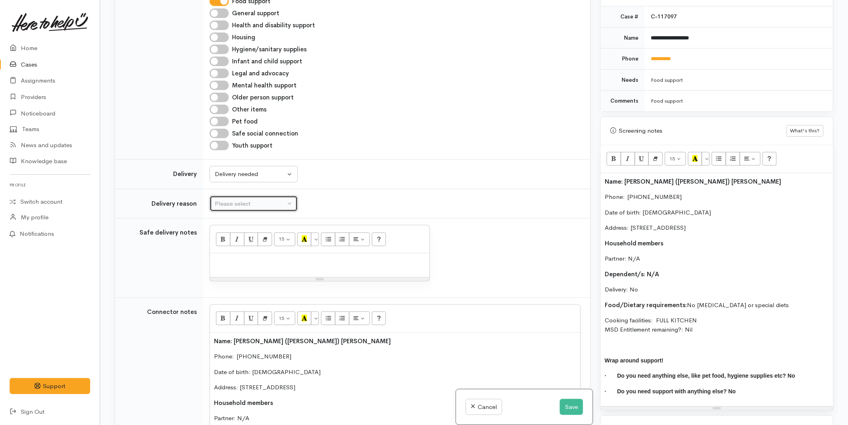
click at [234, 199] on div "Please select" at bounding box center [250, 203] width 71 height 9
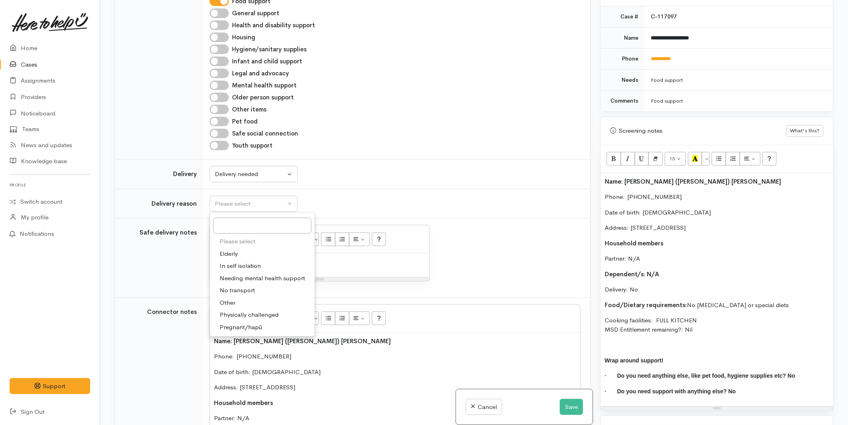
click at [230, 298] on span "Other" at bounding box center [228, 302] width 16 height 9
select select "7"
click at [250, 257] on p at bounding box center [320, 261] width 212 height 9
paste div
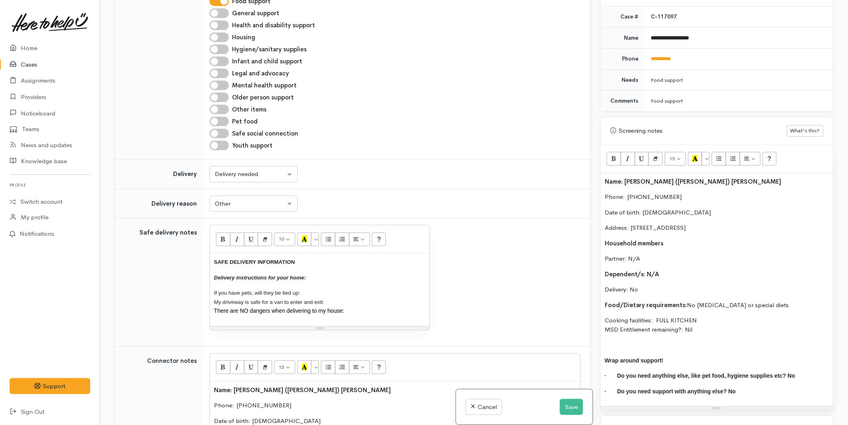
drag, startPoint x: 351, startPoint y: 303, endPoint x: 179, endPoint y: 231, distance: 186.8
click at [158, 231] on tr "Safe delivery notes 10 8 9 10 11 12 14 18 24 36 Background Color Transparent Se…" at bounding box center [352, 282] width 475 height 128
click at [317, 232] on button "More Color" at bounding box center [315, 239] width 8 height 14
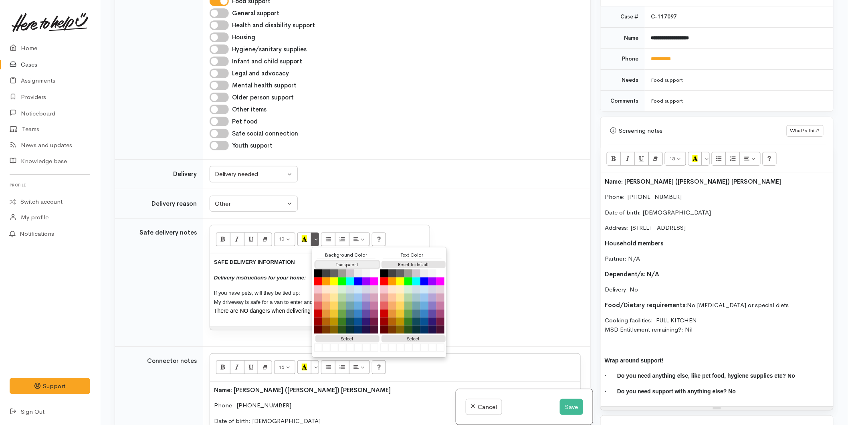
click at [347, 261] on button "Transparent" at bounding box center [347, 265] width 64 height 8
click at [407, 261] on button "Reset to default" at bounding box center [413, 265] width 64 height 8
click at [290, 257] on p "SAFE DELIVERY INFORMATION" at bounding box center [320, 261] width 212 height 9
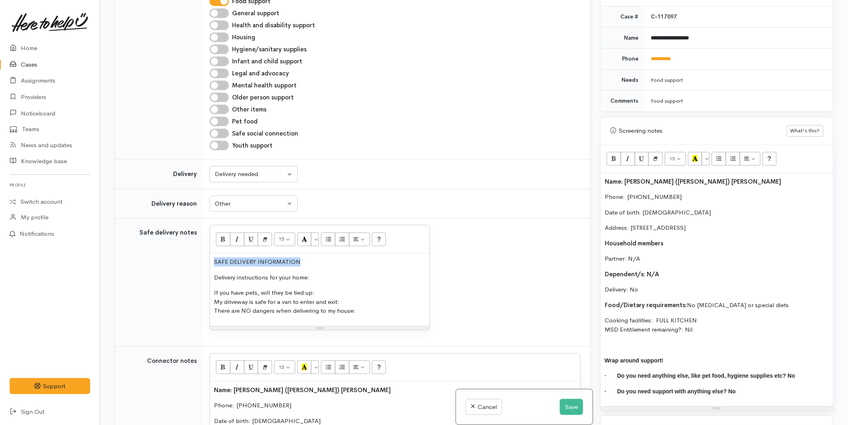
drag, startPoint x: 301, startPoint y: 255, endPoint x: 169, endPoint y: 247, distance: 132.4
click at [169, 247] on tr "Safe delivery notes 15 8 9 10 11 12 14 18 24 36 Background Color Transparent Se…" at bounding box center [352, 282] width 475 height 128
click at [220, 235] on icon "Bold (CTRL+B)" at bounding box center [222, 238] width 5 height 7
click at [331, 273] on p "Delivery instructions for your home:" at bounding box center [320, 277] width 212 height 9
click at [323, 288] on p "If you have pets, will they be tied up: My driveway is safe for a van to enter …" at bounding box center [320, 301] width 212 height 27
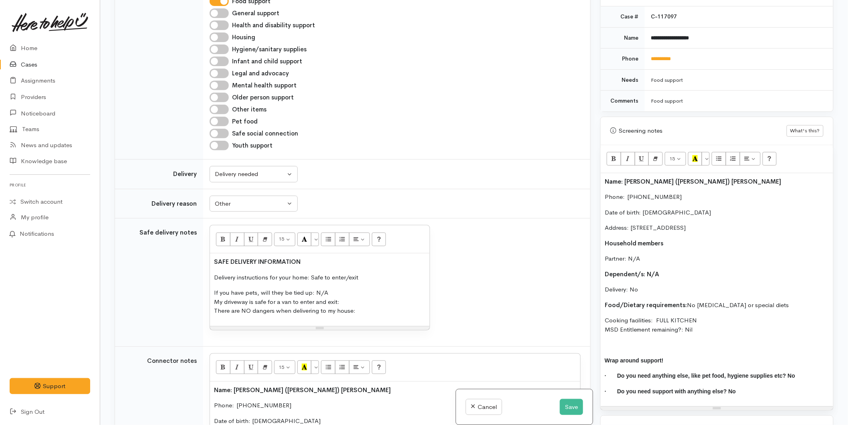
click at [359, 295] on p "If you have pets, will they be tied up: N/A My driveway is safe for a van to en…" at bounding box center [320, 301] width 212 height 27
click at [365, 304] on p "If you have pets, will they be tied up: N/A My driveway is safe for a van to en…" at bounding box center [320, 301] width 212 height 27
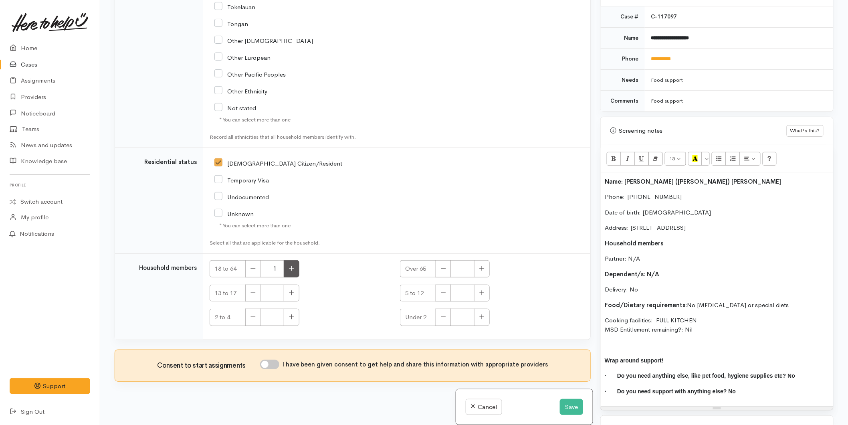
scroll to position [1720, 0]
click at [275, 359] on input "I have been given consent to get help and share this information with appropria…" at bounding box center [269, 364] width 19 height 10
checkbox input "true"
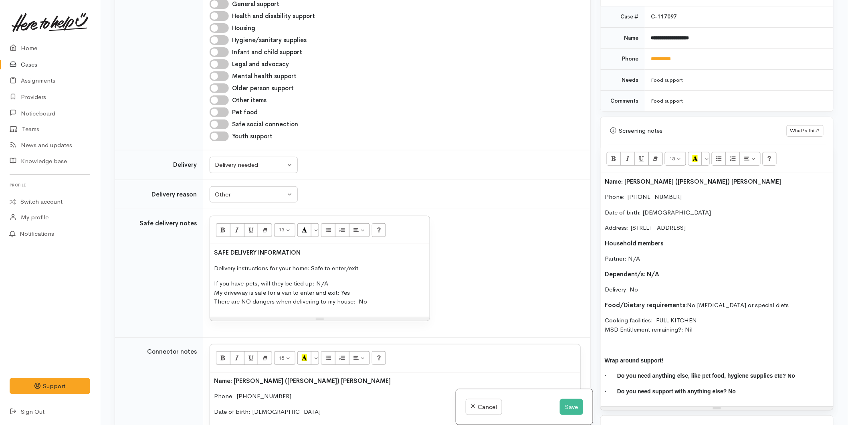
scroll to position [518, 0]
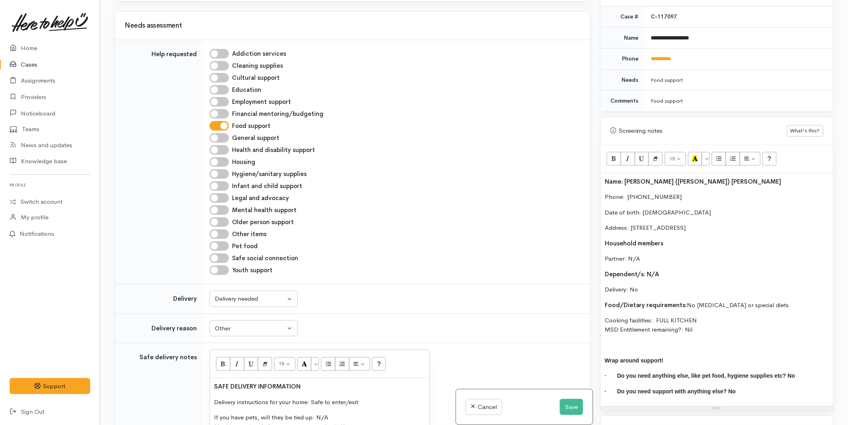
click at [602, 173] on div "Name: Egan (Johnson) King Phone:  0211440436 Date of birth: 10/04/1980 Address:…" at bounding box center [717, 289] width 232 height 233
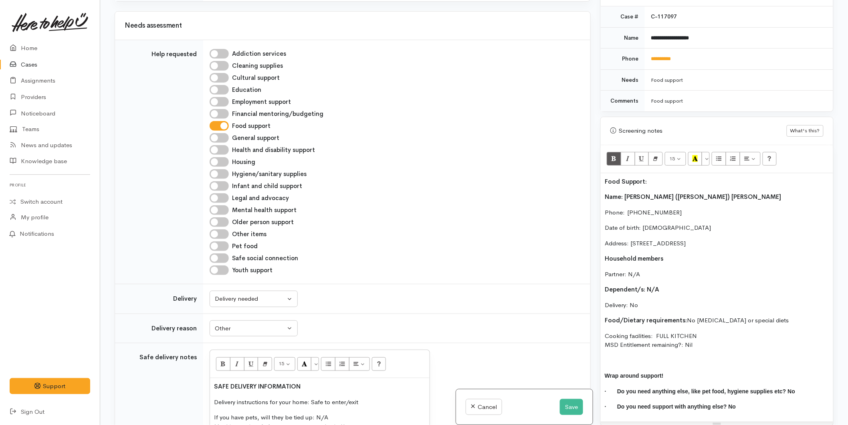
click at [663, 55] on td "**********" at bounding box center [739, 58] width 188 height 21
click at [663, 56] on link "**********" at bounding box center [661, 58] width 20 height 5
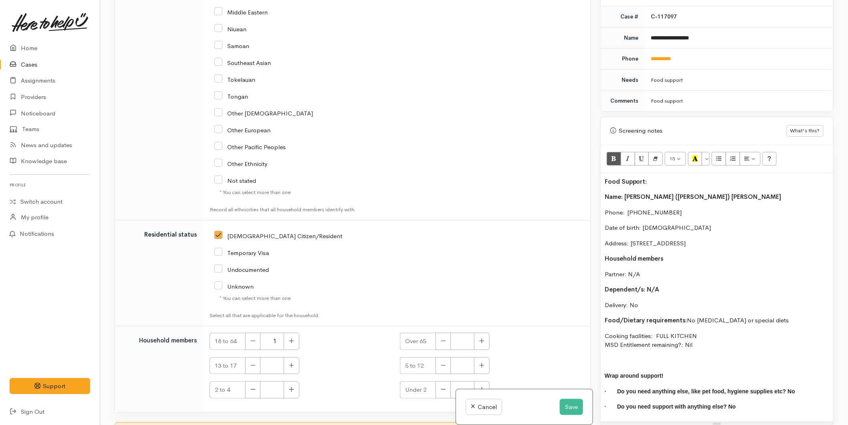
scroll to position [1720, 0]
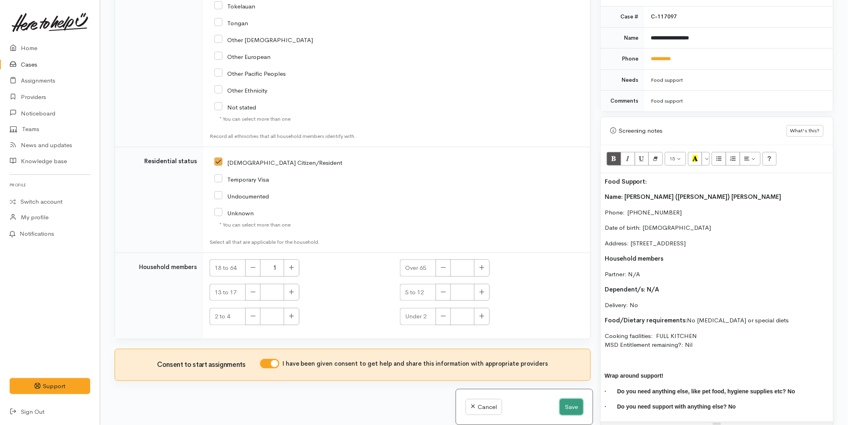
click at [562, 406] on button "Save" at bounding box center [571, 407] width 23 height 16
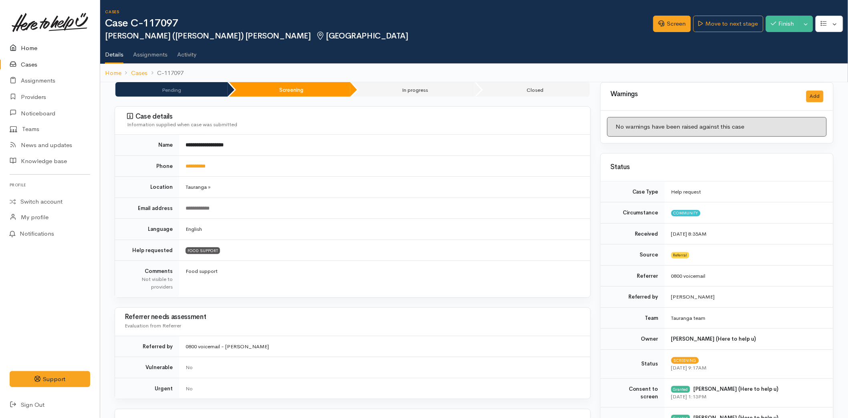
click at [36, 46] on link "Home" at bounding box center [50, 48] width 100 height 16
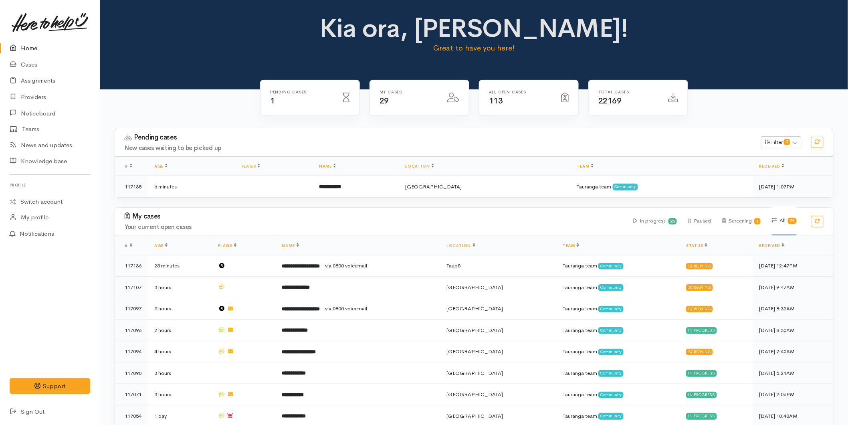
click at [16, 46] on icon at bounding box center [15, 48] width 11 height 10
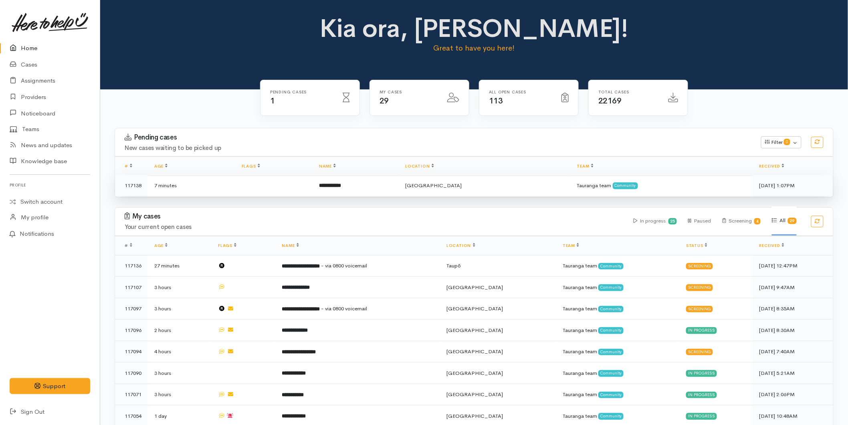
click at [373, 187] on td "**********" at bounding box center [356, 185] width 86 height 21
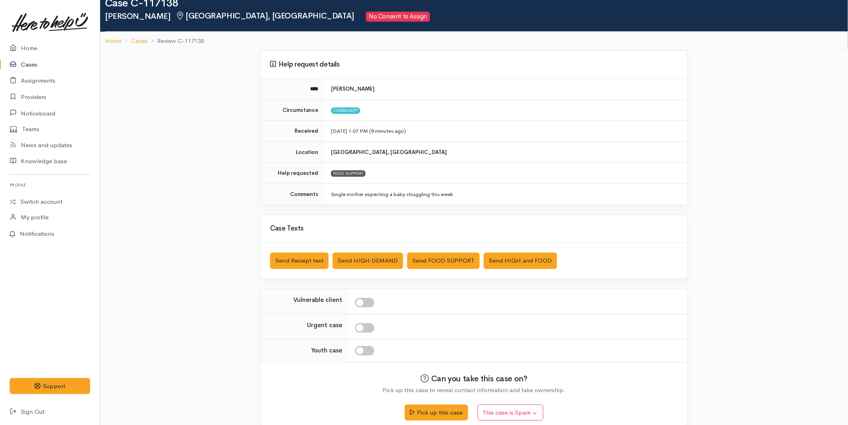
scroll to position [31, 0]
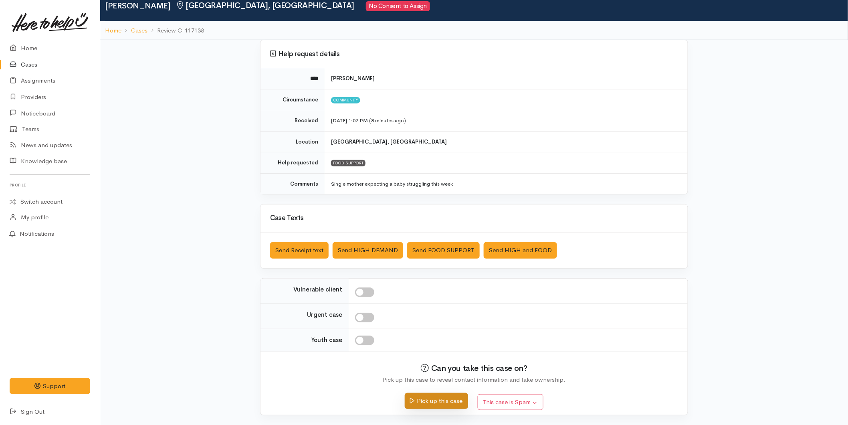
click at [420, 396] on button "Pick up this case" at bounding box center [436, 401] width 63 height 16
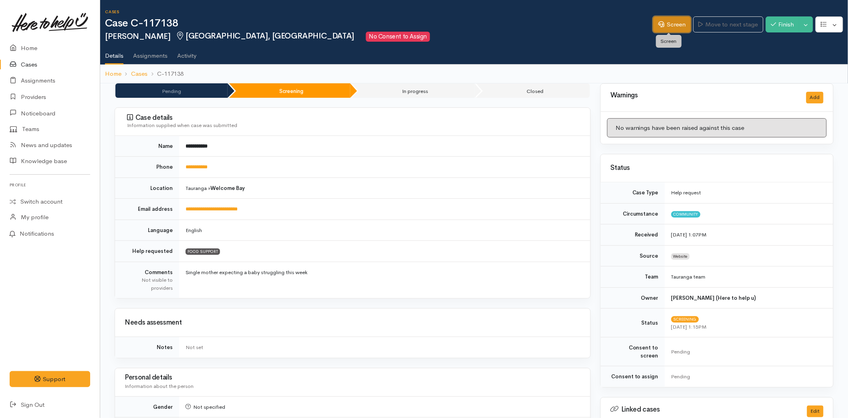
click at [666, 24] on link "Screen" at bounding box center [672, 24] width 38 height 16
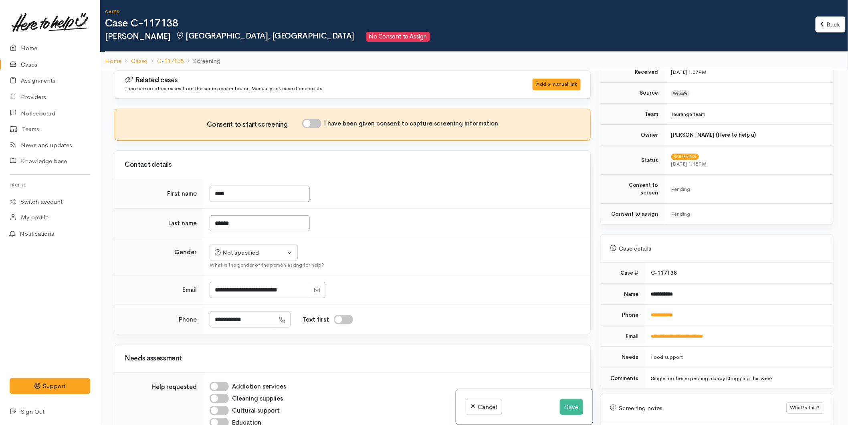
scroll to position [351, 0]
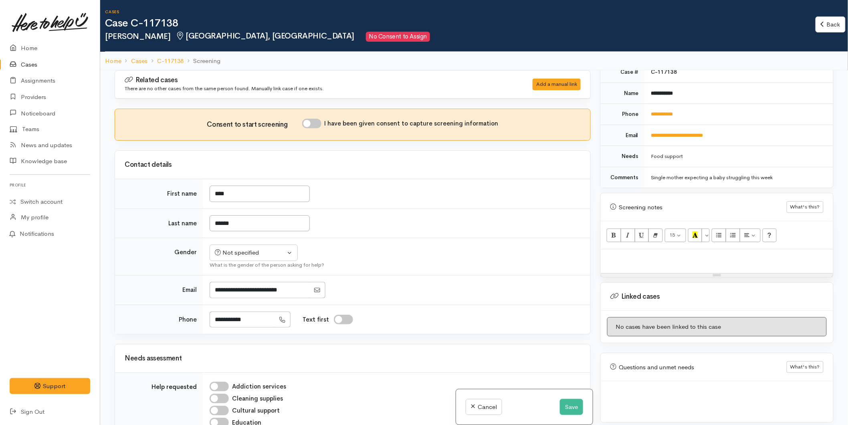
click at [668, 104] on td "**********" at bounding box center [739, 114] width 188 height 21
click at [669, 111] on link "**********" at bounding box center [662, 113] width 22 height 5
drag, startPoint x: 638, startPoint y: 250, endPoint x: 603, endPoint y: 238, distance: 37.0
click at [638, 253] on p at bounding box center [717, 257] width 224 height 9
click at [311, 121] on input "I have been given consent to capture screening information" at bounding box center [311, 124] width 19 height 10
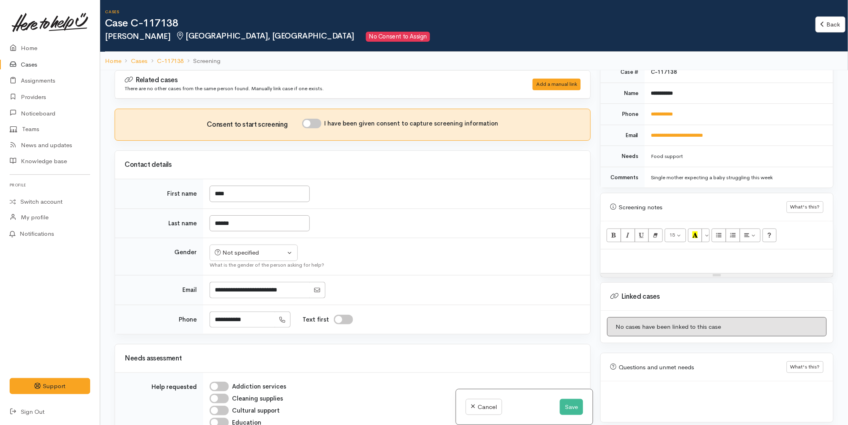
checkbox input "true"
click at [614, 253] on p at bounding box center [717, 257] width 224 height 9
paste div
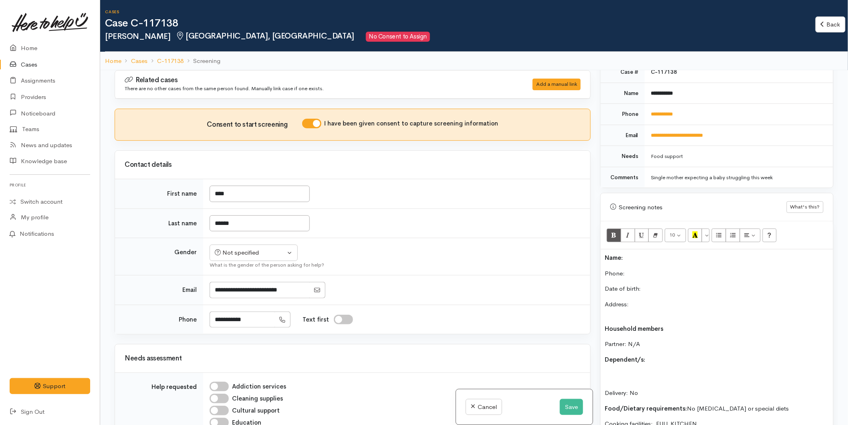
scroll to position [66, 0]
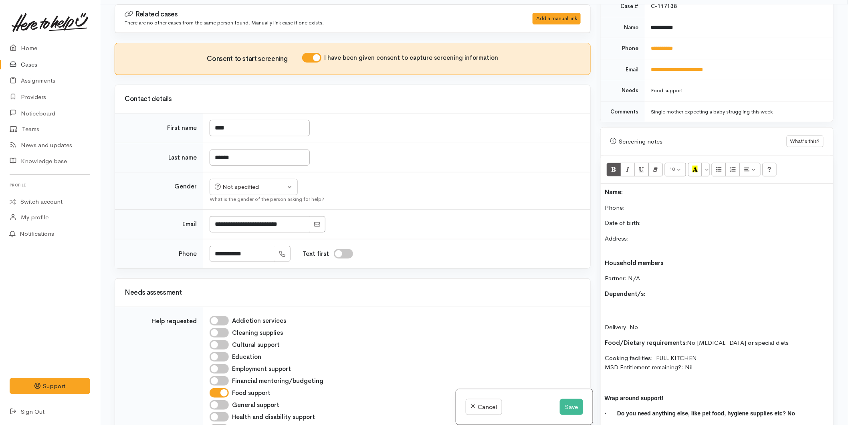
click at [636, 188] on p "Name:" at bounding box center [717, 192] width 224 height 9
click at [662, 218] on p "Date of birth:" at bounding box center [717, 222] width 224 height 9
click at [630, 203] on p "Phone:" at bounding box center [717, 207] width 224 height 9
click at [255, 182] on button "Not specified" at bounding box center [254, 187] width 88 height 16
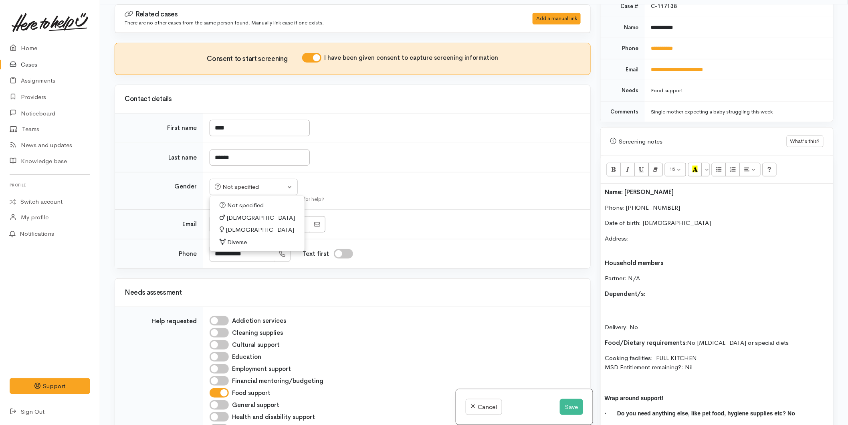
click at [241, 232] on span "Female" at bounding box center [260, 229] width 69 height 9
select select "Female"
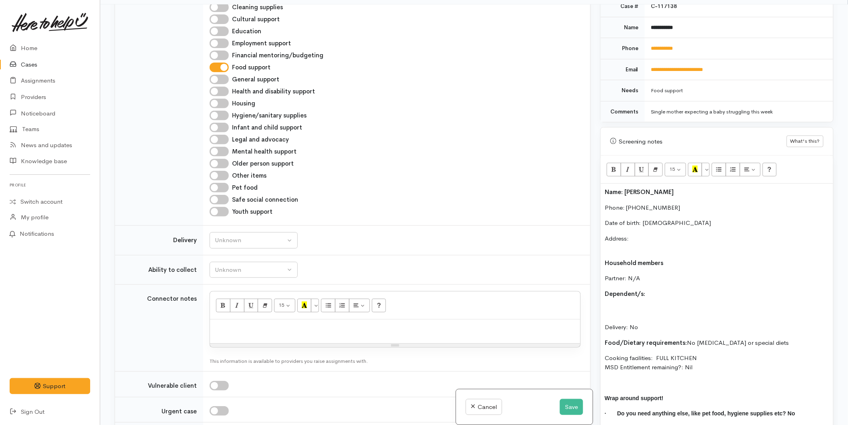
scroll to position [401, 0]
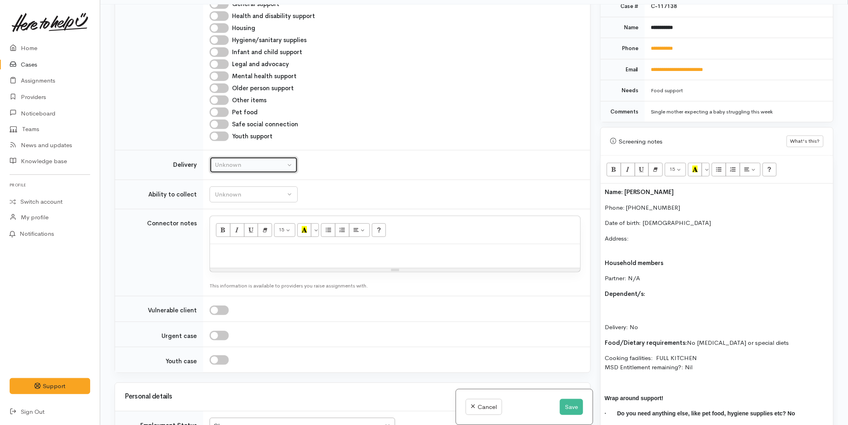
drag, startPoint x: 233, startPoint y: 161, endPoint x: 237, endPoint y: 192, distance: 31.5
click at [233, 162] on div "Unknown" at bounding box center [250, 164] width 71 height 9
click at [237, 239] on link "No" at bounding box center [253, 239] width 87 height 12
select select "1"
click at [234, 193] on div "Unknown" at bounding box center [250, 194] width 71 height 9
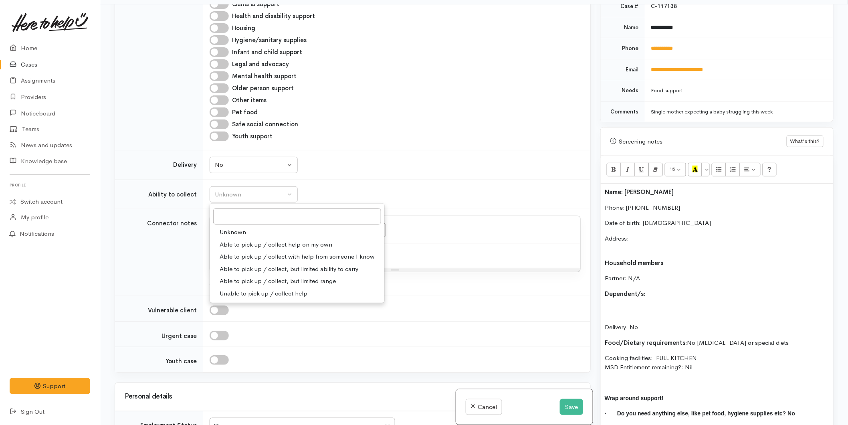
click at [243, 245] on span "Able to pick up / collect help on my own" at bounding box center [276, 244] width 113 height 9
select select "2"
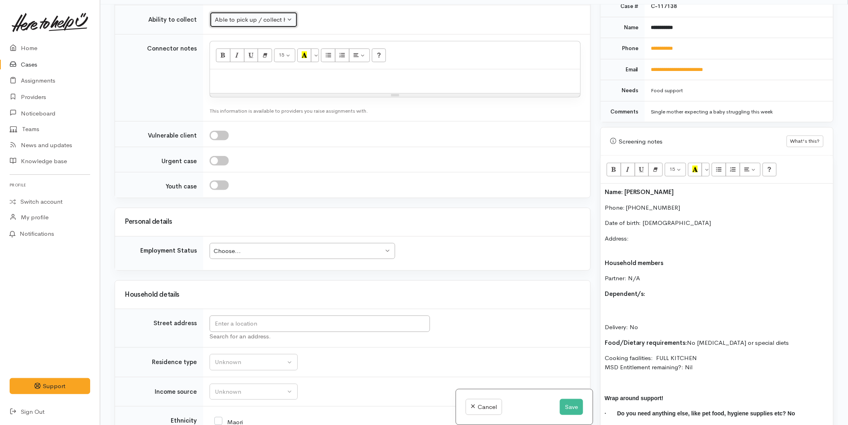
scroll to position [579, 0]
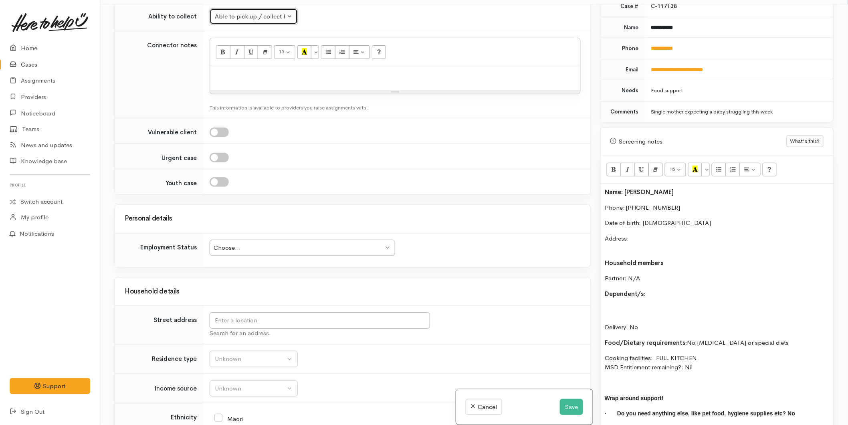
click at [260, 249] on div "Choose..." at bounding box center [299, 247] width 170 height 9
click at [317, 180] on div at bounding box center [395, 182] width 371 height 10
click at [246, 249] on div "Choose..." at bounding box center [299, 247] width 170 height 9
click at [229, 321] on input "text" at bounding box center [320, 320] width 220 height 16
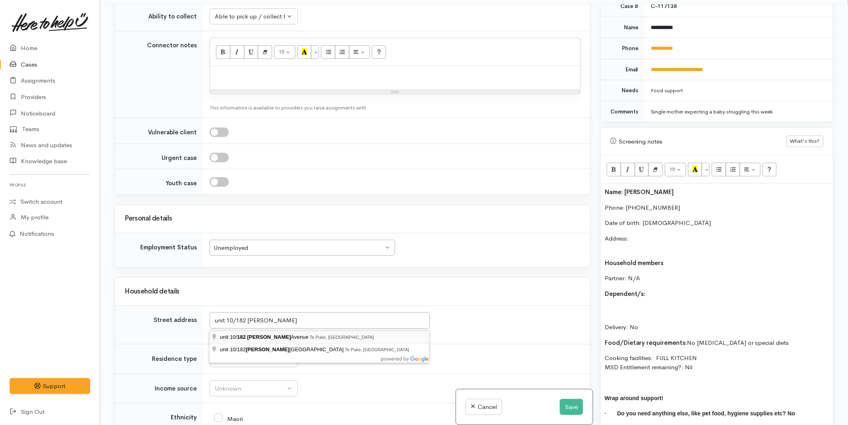
type input "unit 10/182 Boucher Avenue, Te Puke, New Zealand"
drag, startPoint x: 320, startPoint y: 321, endPoint x: 195, endPoint y: 308, distance: 125.3
click at [195, 308] on tr "Street address unit 10/182 Boucher Avenue, Te Puke, New Zealand Search for an a…" at bounding box center [352, 325] width 475 height 38
click at [637, 234] on p "Address:" at bounding box center [717, 243] width 224 height 18
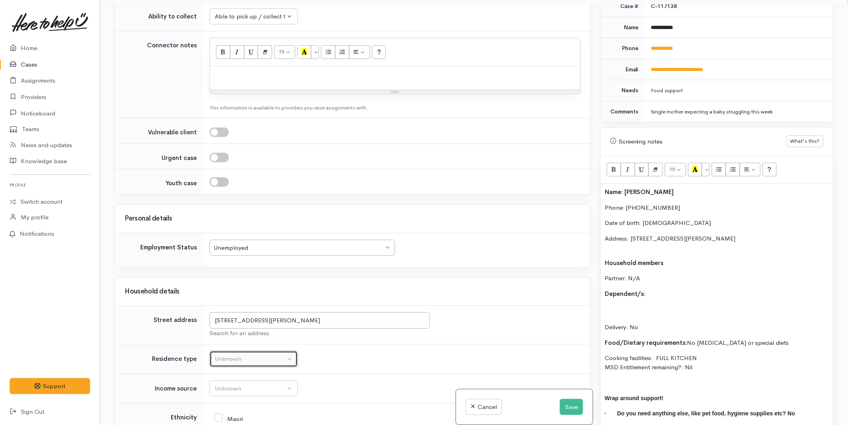
click at [243, 353] on button "Unknown" at bounding box center [254, 359] width 88 height 16
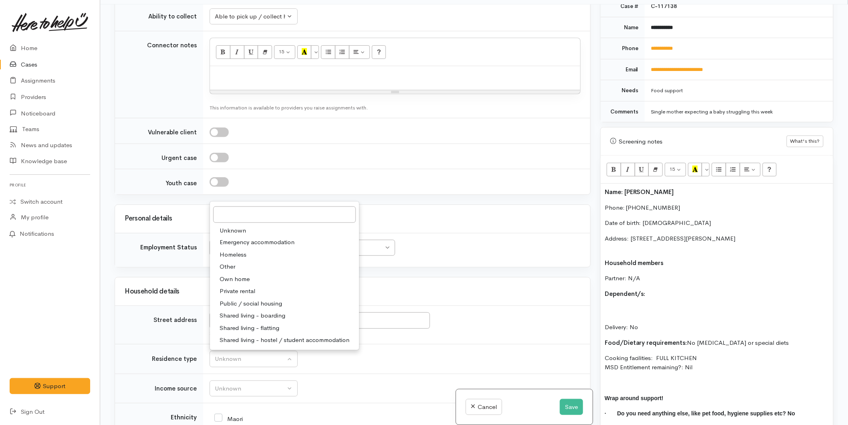
click at [253, 318] on span "Shared living - boarding" at bounding box center [253, 315] width 66 height 9
select select "4"
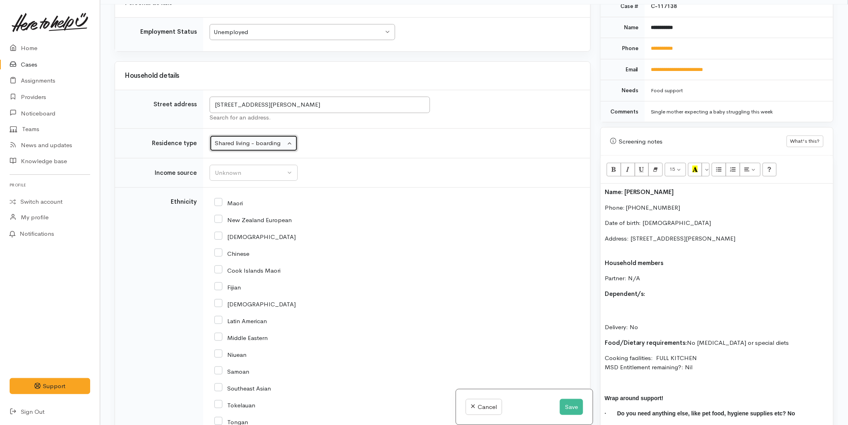
scroll to position [890, 0]
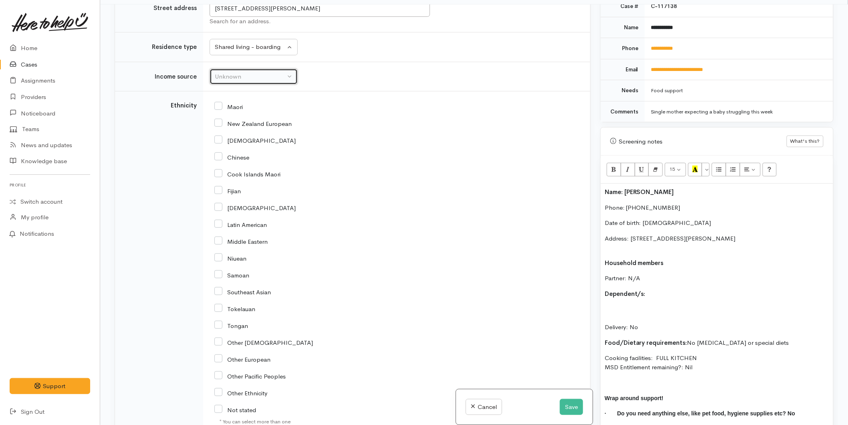
click at [235, 79] on div "Unknown" at bounding box center [250, 76] width 71 height 9
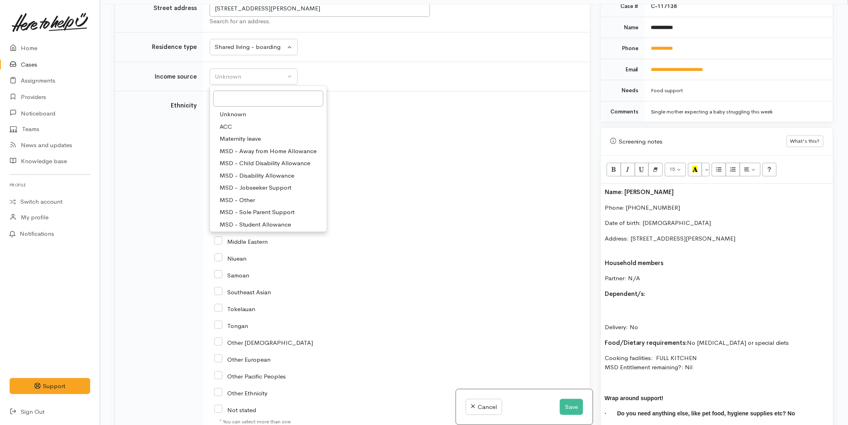
click at [246, 192] on span "MSD - Jobseeker Support" at bounding box center [256, 187] width 72 height 9
select select "4"
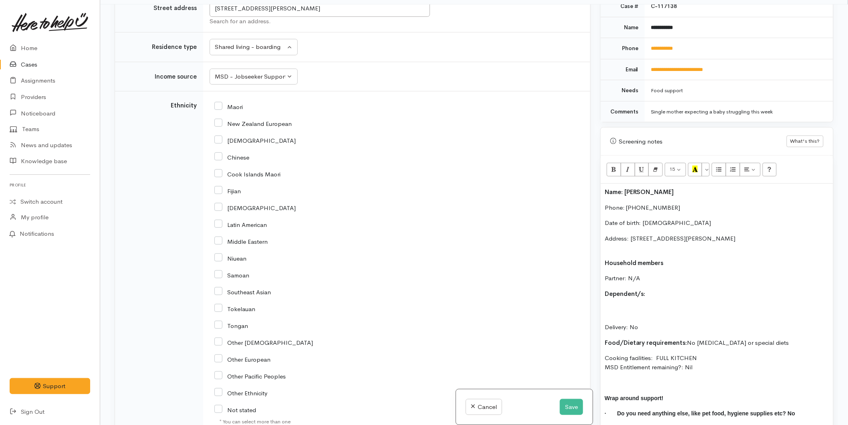
click at [220, 107] on input "Maori" at bounding box center [228, 106] width 28 height 7
checkbox input "true"
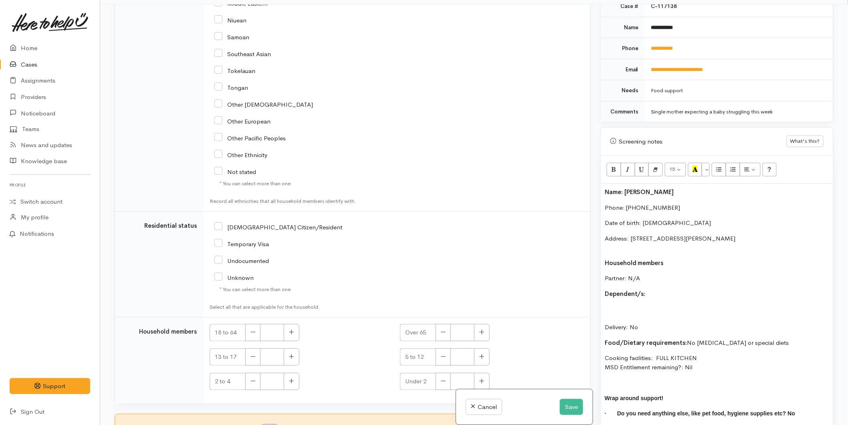
scroll to position [1157, 0]
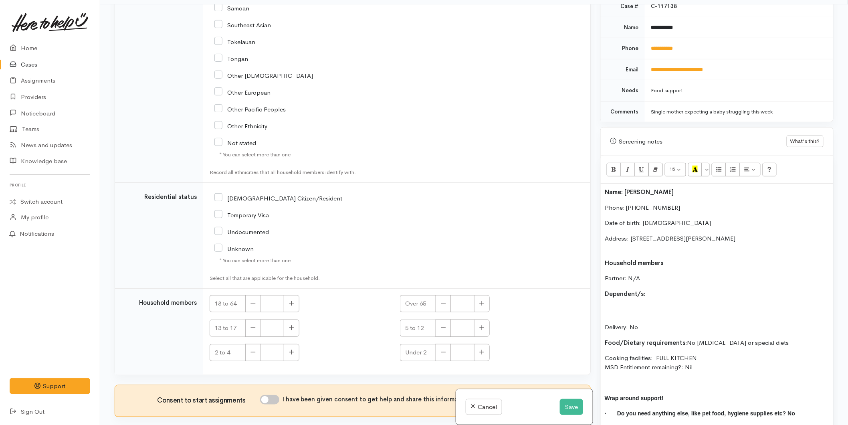
click at [221, 198] on input "NZ Citizen/Resident" at bounding box center [278, 197] width 128 height 7
checkbox input "true"
click at [287, 304] on button "button" at bounding box center [292, 303] width 16 height 17
type input "1"
click at [270, 404] on input "I have been given consent to get help and share this information with appropria…" at bounding box center [269, 400] width 19 height 10
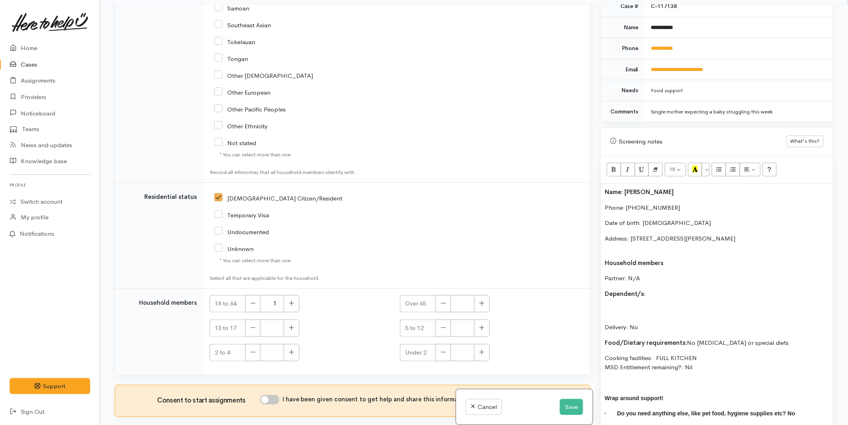
checkbox input "true"
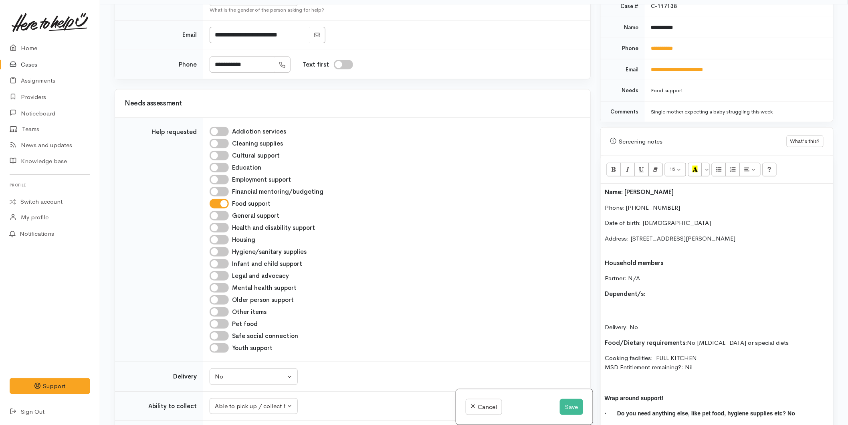
scroll to position [0, 0]
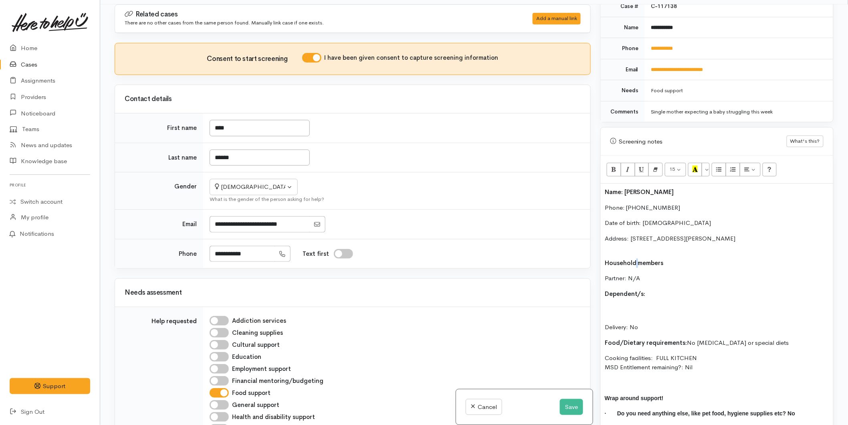
click at [636, 245] on div "Name: Hine Kapene Phone: 02108119827 Date of birth: 08/03/1990 Address: unit 10…" at bounding box center [717, 313] width 232 height 260
click at [617, 241] on p "Address: [STREET_ADDRESS][PERSON_NAME]" at bounding box center [717, 243] width 224 height 18
click at [618, 304] on p "Delivery: No" at bounding box center [717, 317] width 224 height 27
click at [607, 304] on p "Chosen Vernall - 26/11/2024 Delivery: No" at bounding box center [717, 317] width 224 height 27
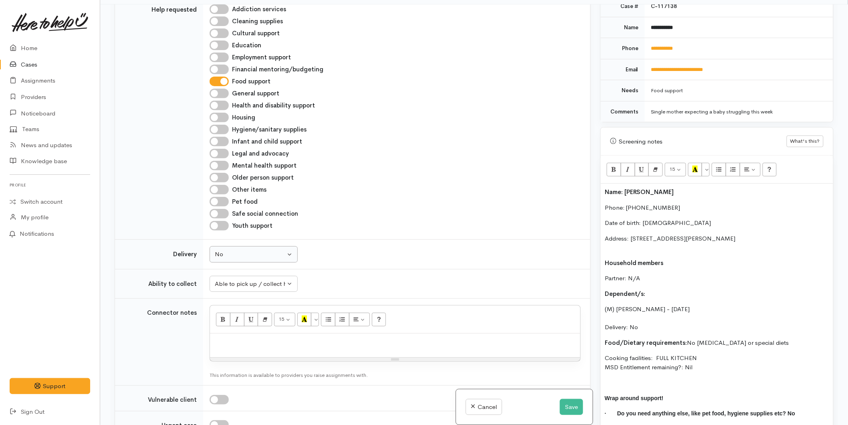
scroll to position [356, 0]
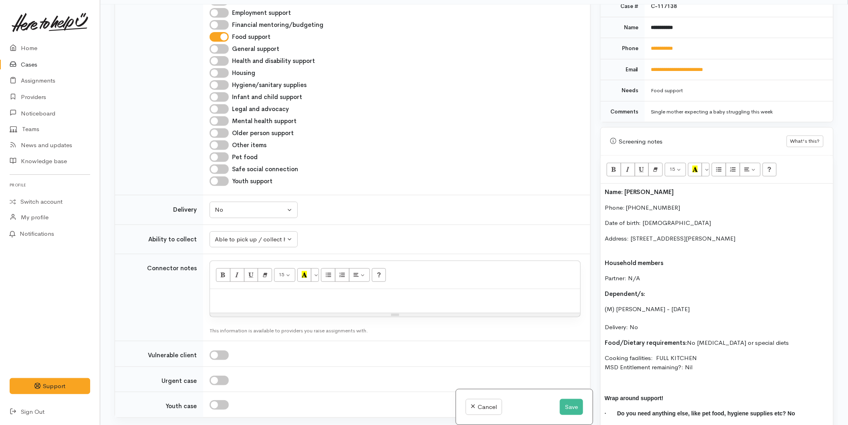
click at [614, 237] on p "Address: [STREET_ADDRESS][PERSON_NAME]" at bounding box center [717, 243] width 224 height 18
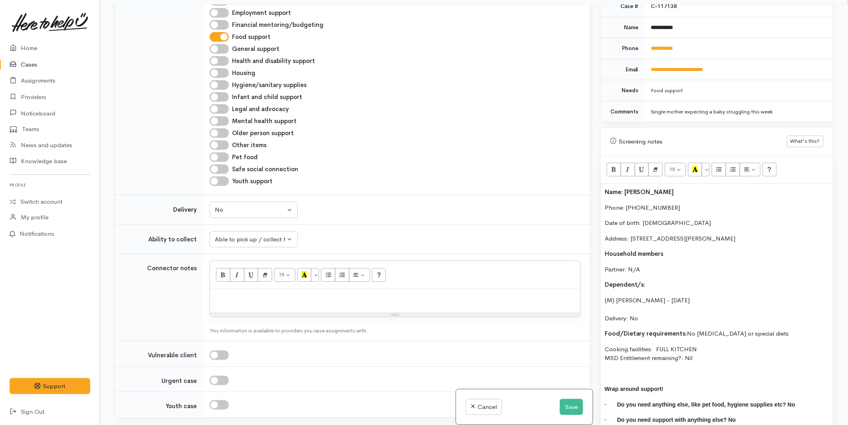
click at [605, 188] on b "Name: [PERSON_NAME]" at bounding box center [639, 192] width 69 height 8
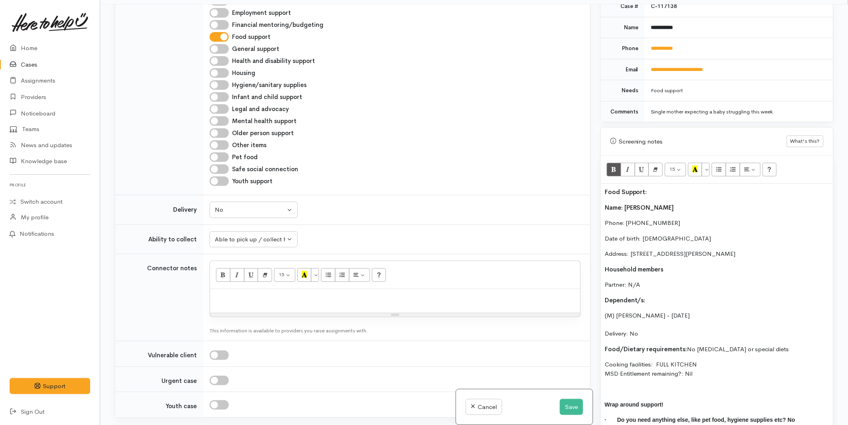
click at [626, 384] on p at bounding box center [717, 388] width 224 height 9
click at [659, 188] on p "Food Support:" at bounding box center [717, 192] width 224 height 9
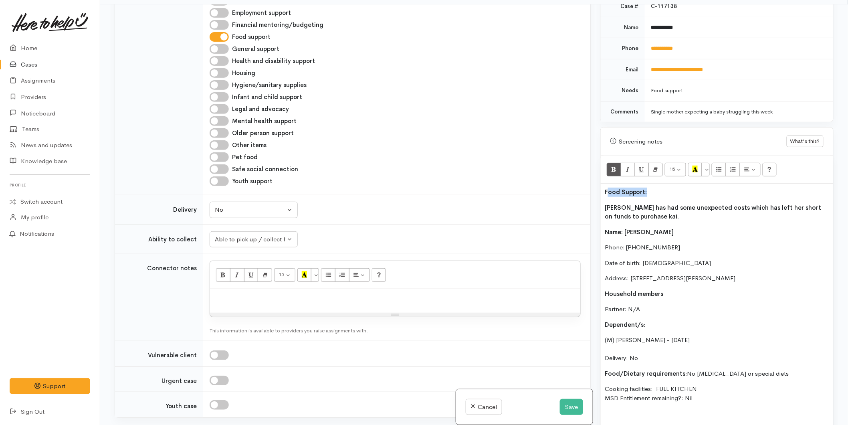
drag, startPoint x: 621, startPoint y: 185, endPoint x: 676, endPoint y: 178, distance: 55.7
click at [610, 188] on p "Food Support:" at bounding box center [717, 192] width 224 height 9
click at [665, 188] on p "Food Support:" at bounding box center [717, 192] width 224 height 9
drag, startPoint x: 599, startPoint y: 181, endPoint x: 607, endPoint y: 175, distance: 9.2
click at [583, 180] on div "Related cases There are no other cases from the same person found. Manually lin…" at bounding box center [474, 216] width 728 height 425
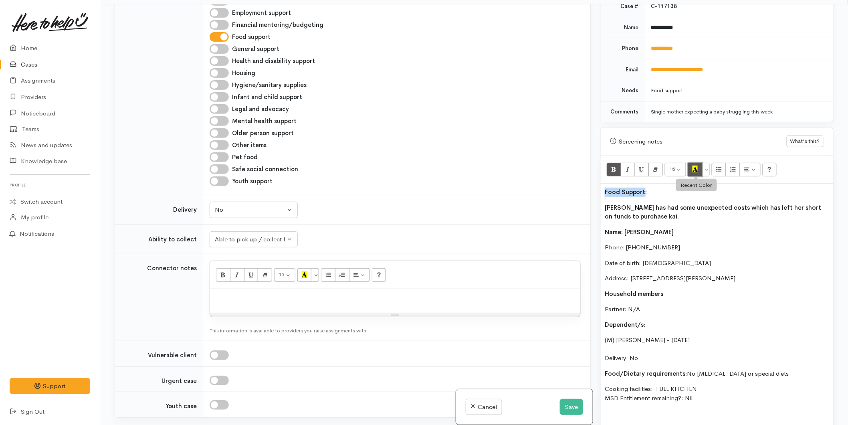
click at [692, 163] on button "Recent Color" at bounding box center [695, 170] width 14 height 14
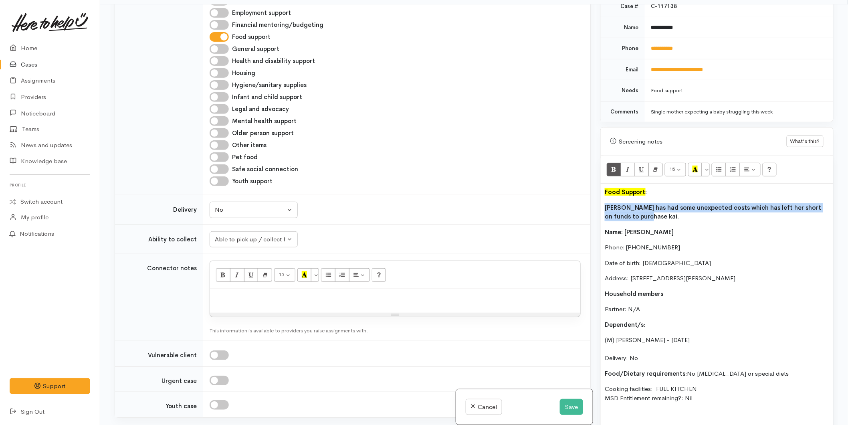
drag, startPoint x: 640, startPoint y: 210, endPoint x: 615, endPoint y: 175, distance: 42.8
click at [602, 200] on div "Food Support : Hine has had some unexpected costs which has left her short on f…" at bounding box center [717, 328] width 232 height 291
click at [615, 165] on icon "Bold (CTRL+B)" at bounding box center [613, 168] width 5 height 7
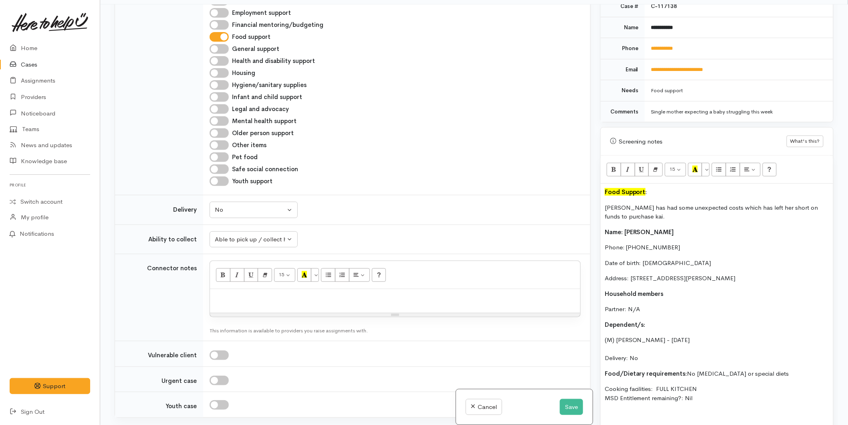
drag, startPoint x: 699, startPoint y: 394, endPoint x: 595, endPoint y: 222, distance: 200.2
click at [595, 222] on div "Warnings Add No warnings have been raised against this case Add Warning Title ●…" at bounding box center [716, 216] width 243 height 425
copy div "Name: Hine Kapene Phone: 02108119827 Date of birth: 08/03/1990 Address: unit 10…"
click at [236, 298] on p at bounding box center [395, 297] width 362 height 9
paste div
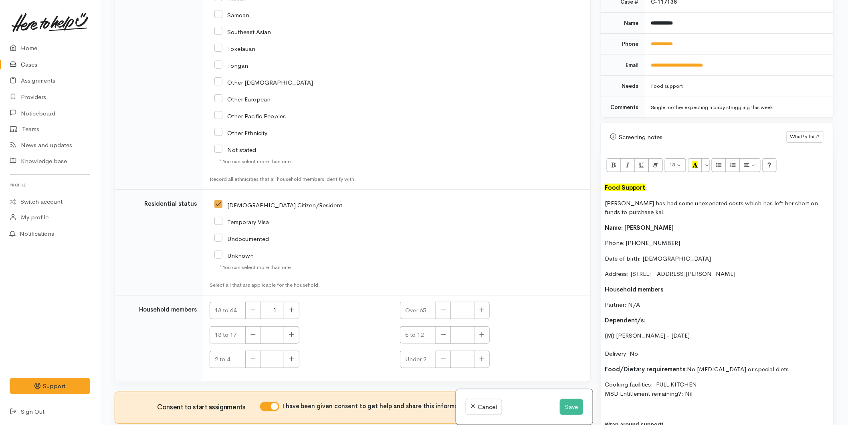
scroll to position [1361, 0]
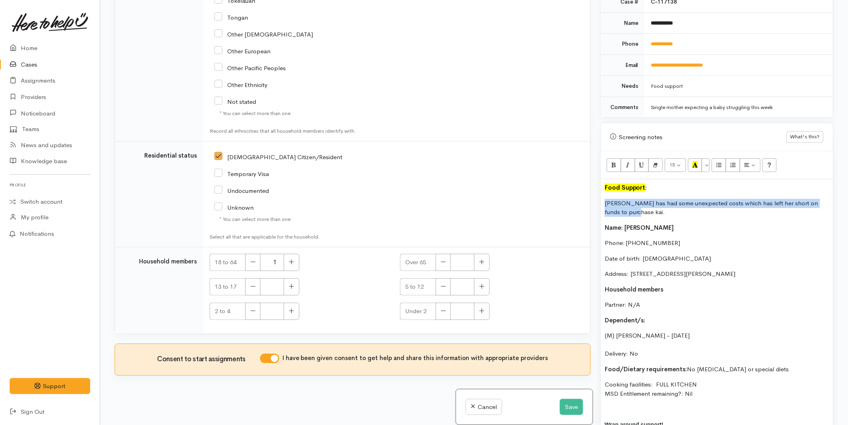
drag, startPoint x: 624, startPoint y: 197, endPoint x: 594, endPoint y: 194, distance: 29.8
click at [594, 194] on div "Related cases There are no other cases from the same person found. Manually lin…" at bounding box center [474, 212] width 728 height 425
copy p "[PERSON_NAME] has had some unexpected costs which has left her short on funds t…"
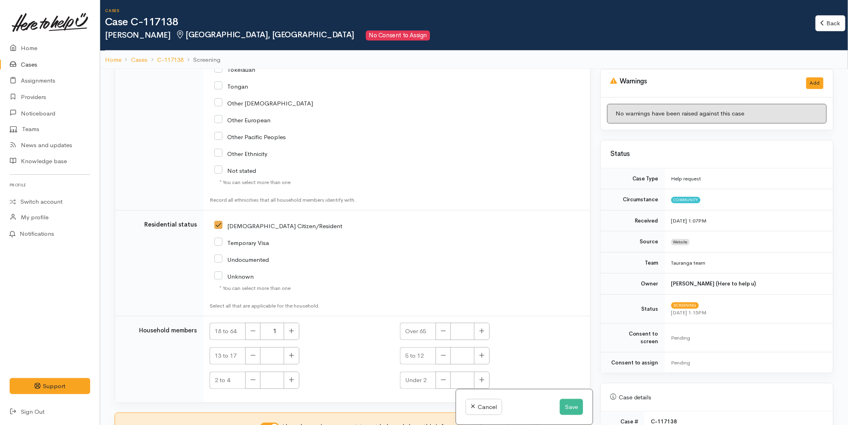
scroll to position [0, 0]
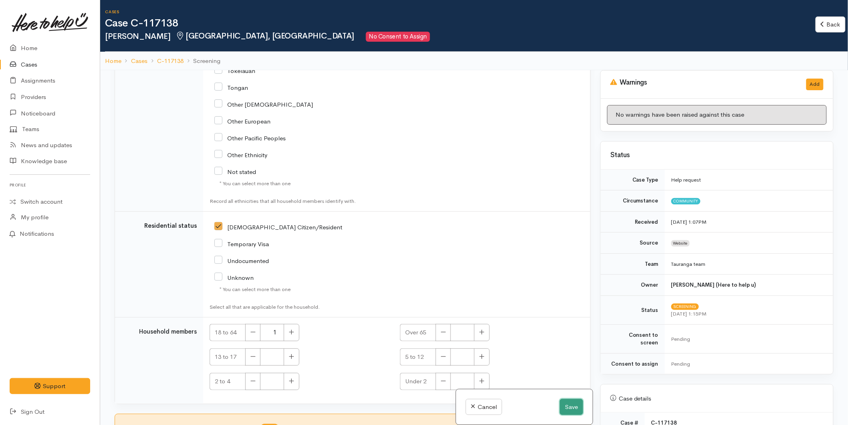
click at [576, 403] on button "Save" at bounding box center [571, 407] width 23 height 16
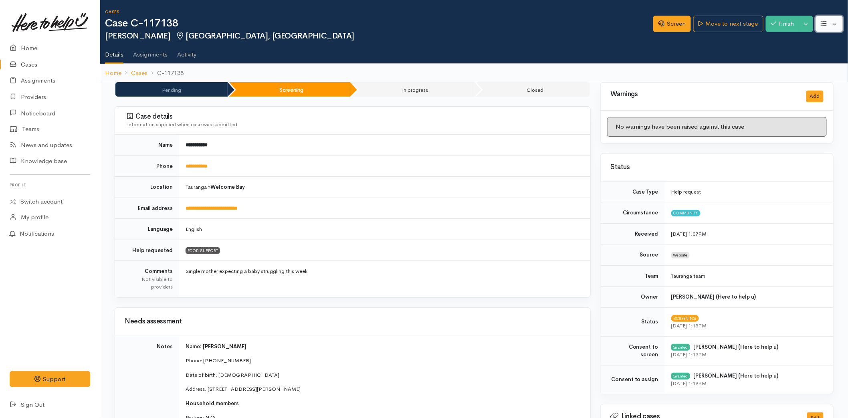
click at [830, 20] on button "button" at bounding box center [829, 24] width 28 height 16
click at [792, 42] on link "Edit" at bounding box center [800, 42] width 86 height 12
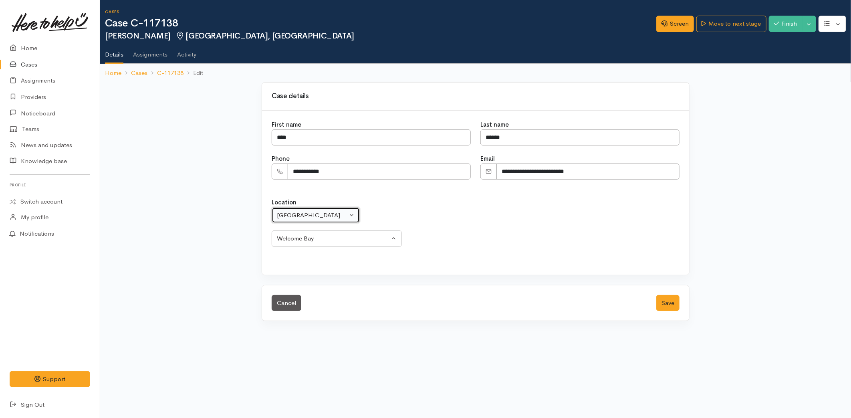
click at [305, 216] on div "[GEOGRAPHIC_DATA]" at bounding box center [312, 215] width 71 height 9
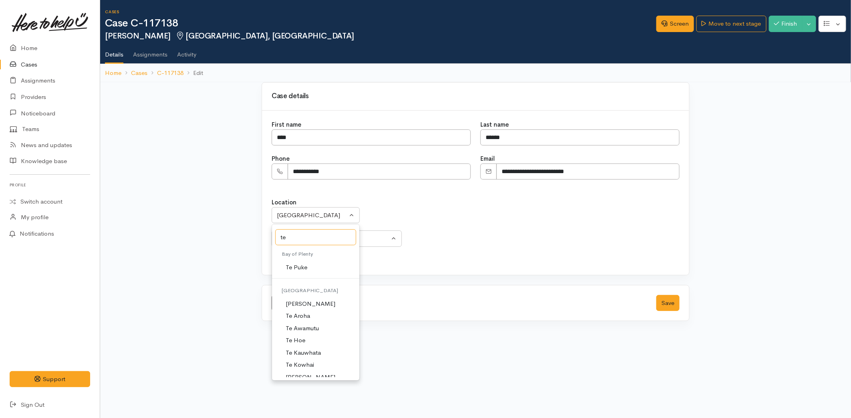
type input "te"
click at [298, 265] on span "Te Puke" at bounding box center [297, 267] width 22 height 9
select select "152"
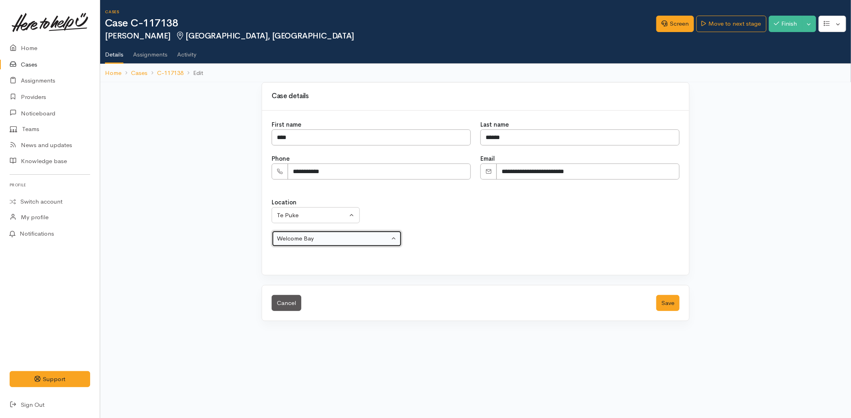
click at [295, 237] on div "Welcome Bay" at bounding box center [333, 238] width 113 height 9
select select "81"
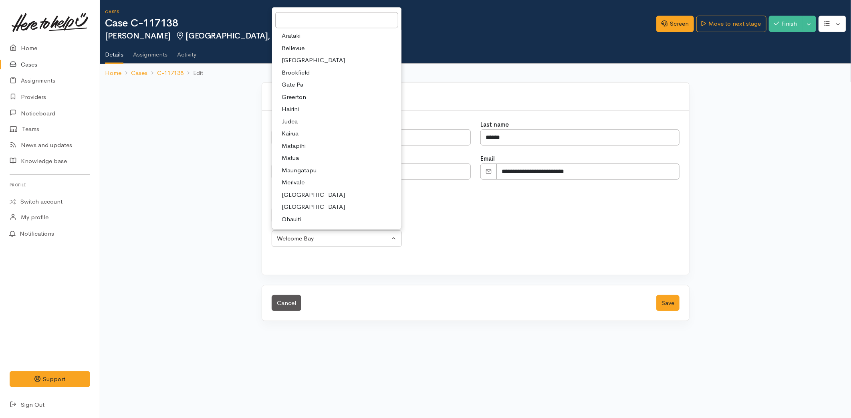
select select "280"
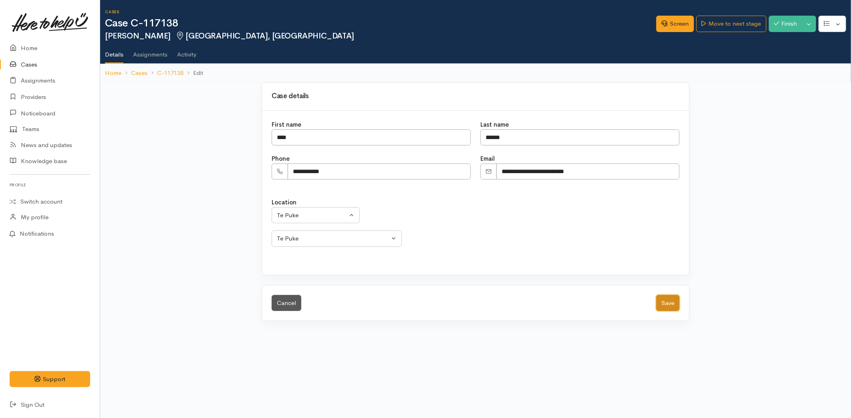
click at [666, 302] on button "Save" at bounding box center [667, 303] width 23 height 16
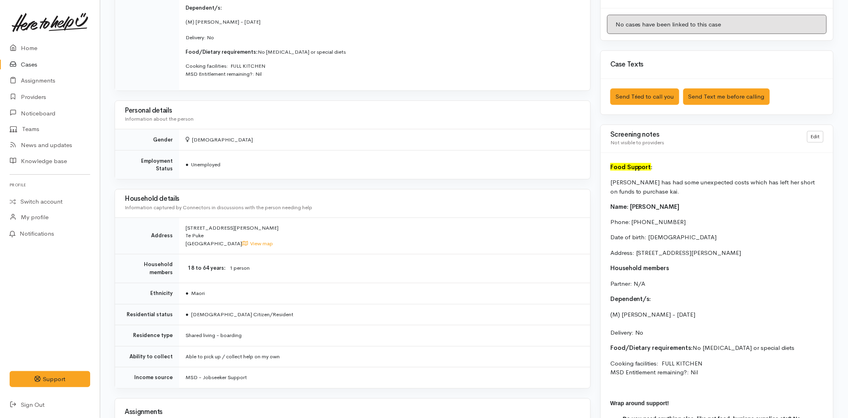
scroll to position [565, 0]
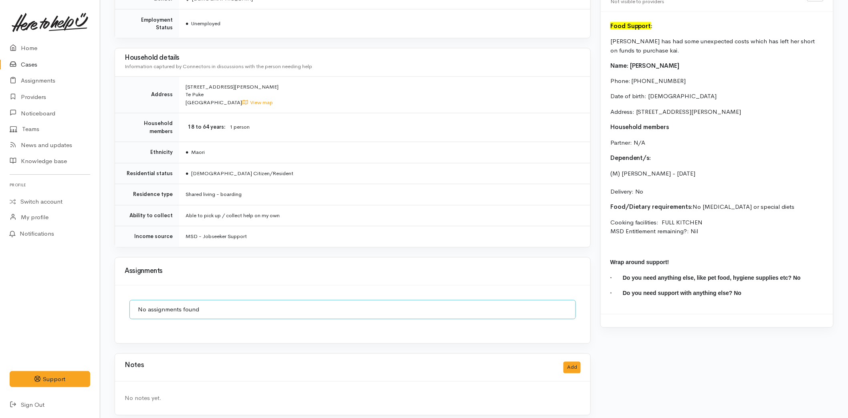
drag, startPoint x: 653, startPoint y: 203, endPoint x: 602, endPoint y: 38, distance: 172.5
click at [602, 38] on div "Food Support : [PERSON_NAME] has had some unexpected costs which has left her s…" at bounding box center [717, 163] width 232 height 302
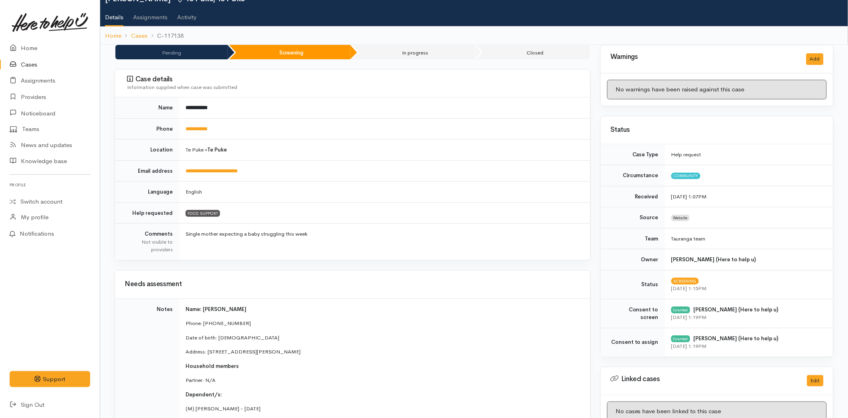
scroll to position [0, 0]
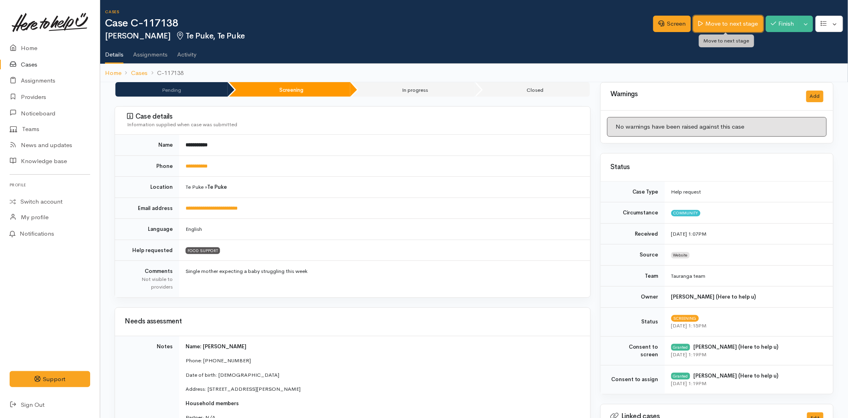
click at [707, 25] on link "Move to next stage" at bounding box center [728, 24] width 70 height 16
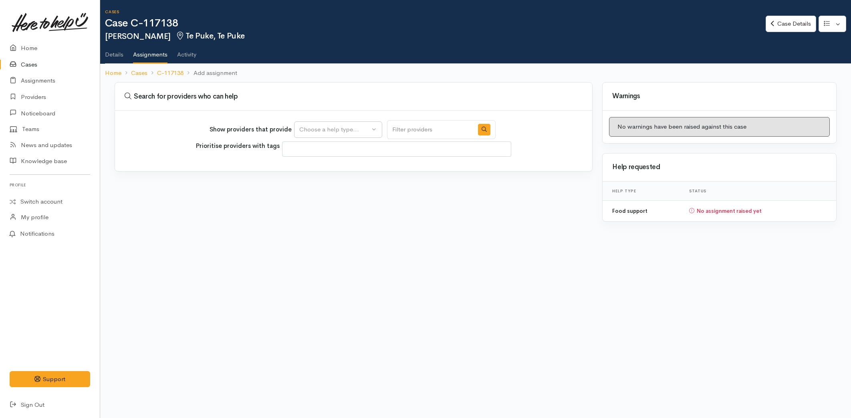
select select
click at [321, 133] on div "Choose a help type..." at bounding box center [334, 129] width 71 height 9
click at [324, 171] on span "Food support" at bounding box center [322, 167] width 37 height 9
select select "3"
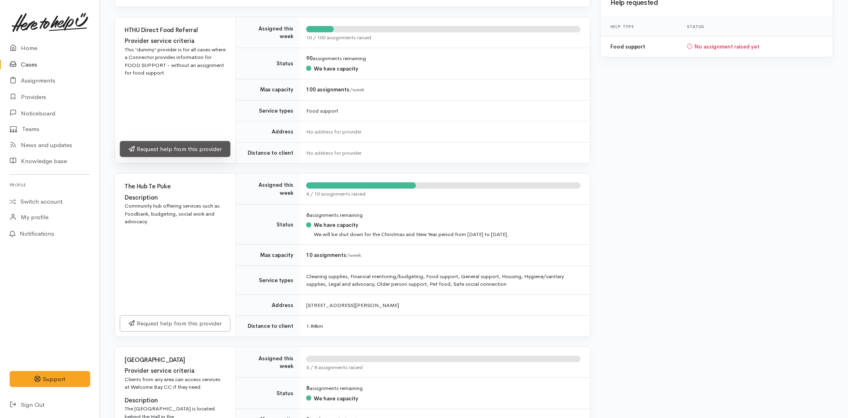
scroll to position [222, 0]
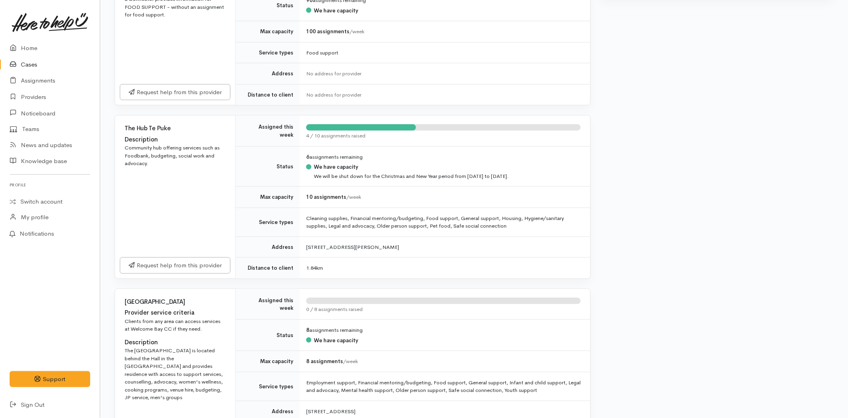
click at [176, 255] on div "Request help from this provider" at bounding box center [175, 265] width 120 height 26
click at [178, 265] on link "Request help from this provider" at bounding box center [175, 264] width 111 height 16
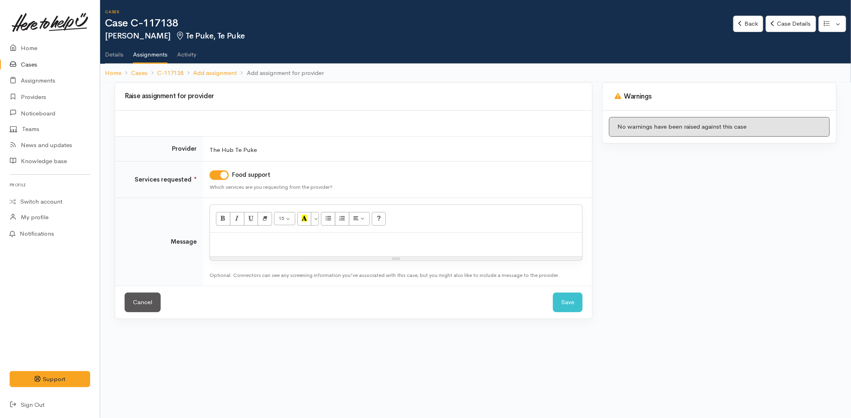
click at [284, 241] on p at bounding box center [396, 241] width 364 height 9
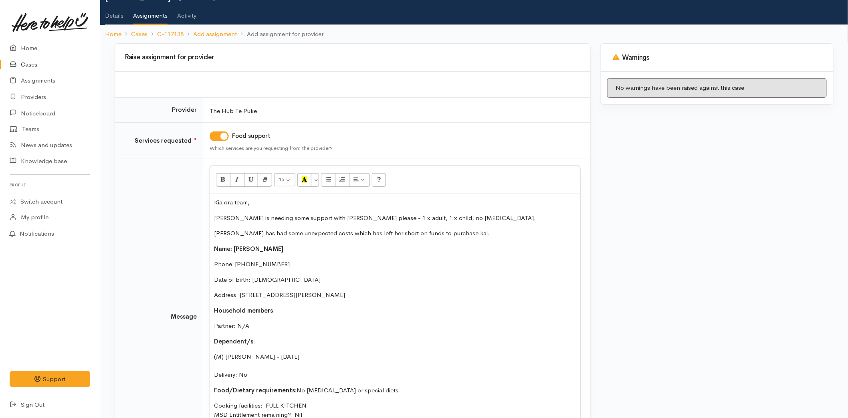
scroll to position [138, 0]
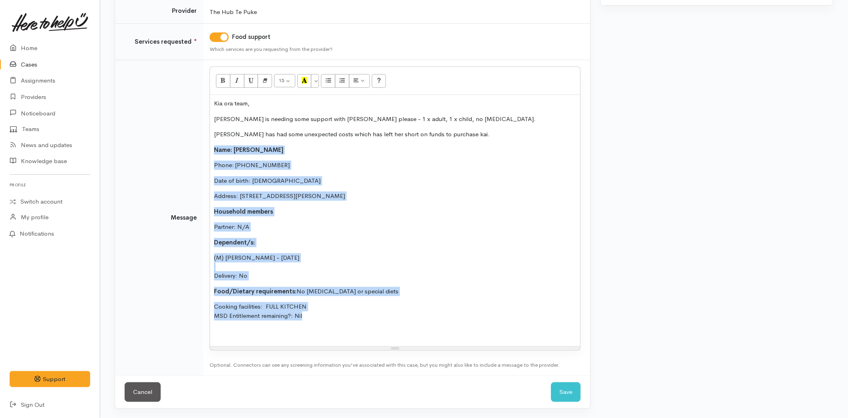
drag, startPoint x: 317, startPoint y: 319, endPoint x: 215, endPoint y: 146, distance: 201.1
click at [215, 146] on div "Kia ora team, [PERSON_NAME] is needing some support with [PERSON_NAME] please -…" at bounding box center [395, 220] width 370 height 251
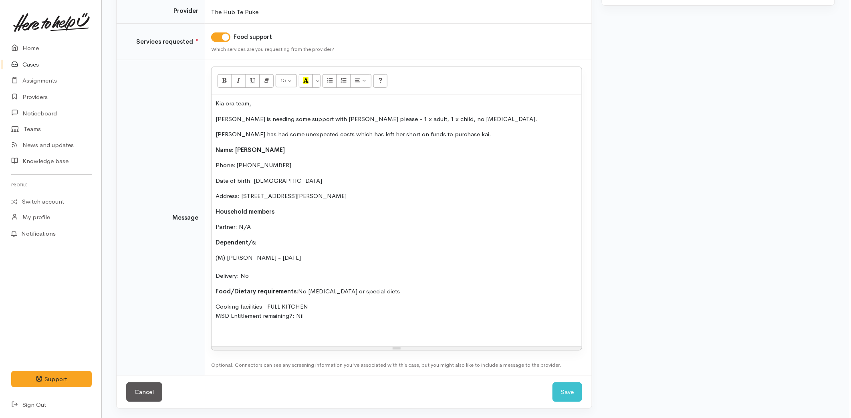
scroll to position [0, 0]
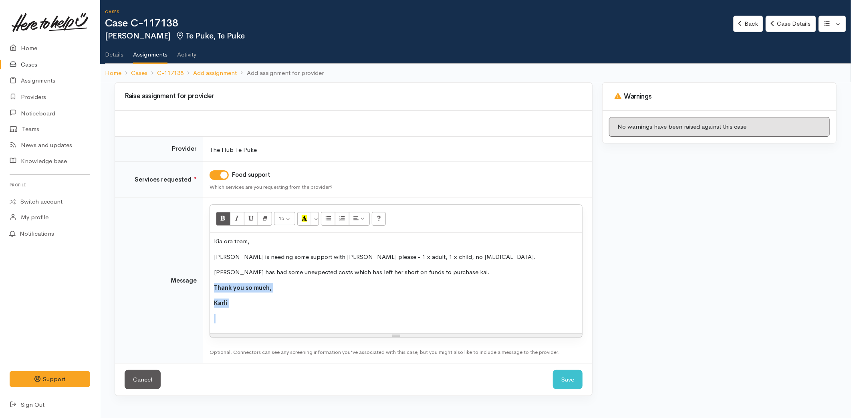
drag, startPoint x: 250, startPoint y: 307, endPoint x: 200, endPoint y: 283, distance: 55.6
click at [200, 283] on tr "Message <p>Kia ora team,</p><p>[PERSON_NAME] is needing some support with kai p…" at bounding box center [353, 280] width 477 height 165
click at [221, 215] on icon "Bold (CTRL+B)" at bounding box center [222, 218] width 5 height 7
click at [342, 305] on p "Karli" at bounding box center [396, 302] width 364 height 9
click at [562, 375] on button "Save" at bounding box center [568, 380] width 30 height 20
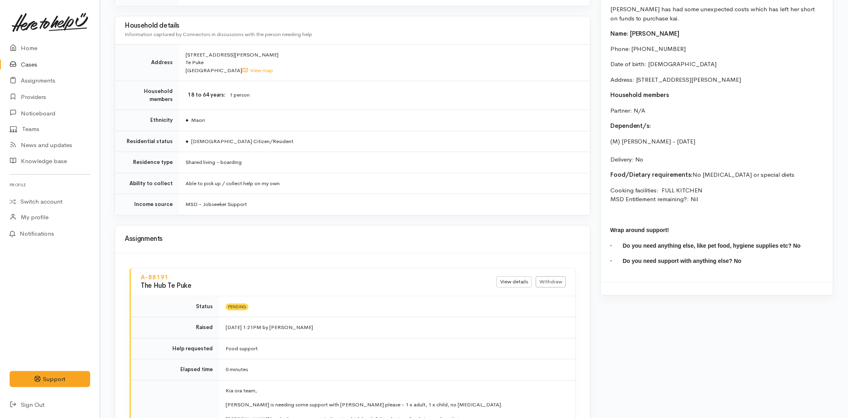
scroll to position [453, 0]
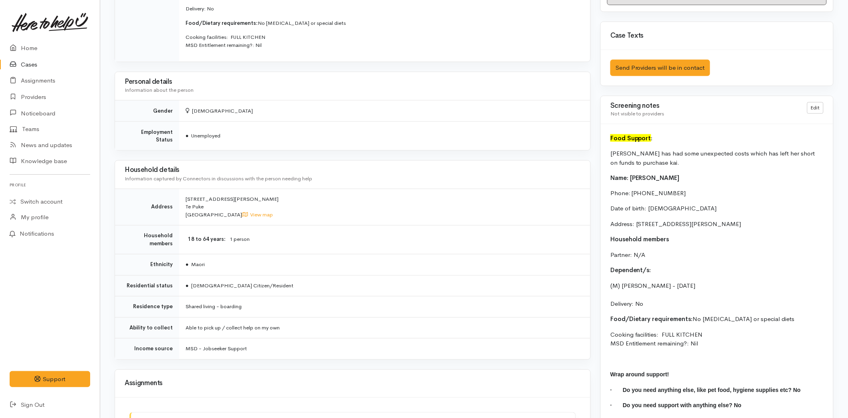
click at [28, 37] on link at bounding box center [50, 22] width 81 height 35
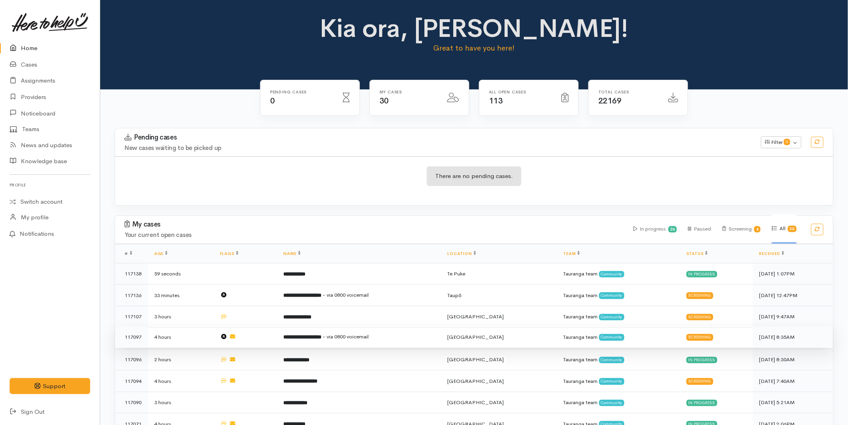
click at [323, 329] on td "**********" at bounding box center [359, 337] width 164 height 22
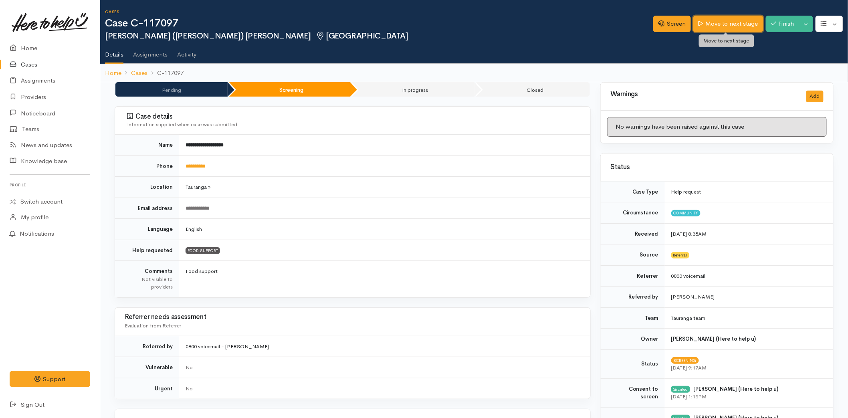
click at [731, 19] on link "Move to next stage" at bounding box center [728, 24] width 70 height 16
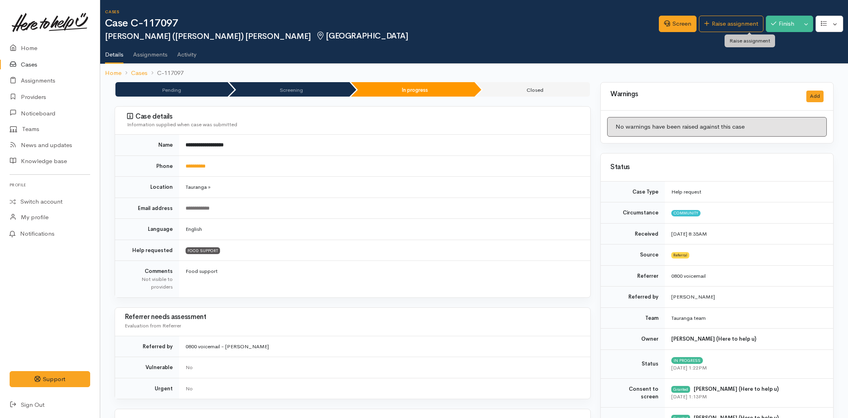
click at [731, 19] on link "Raise assignment" at bounding box center [731, 24] width 65 height 16
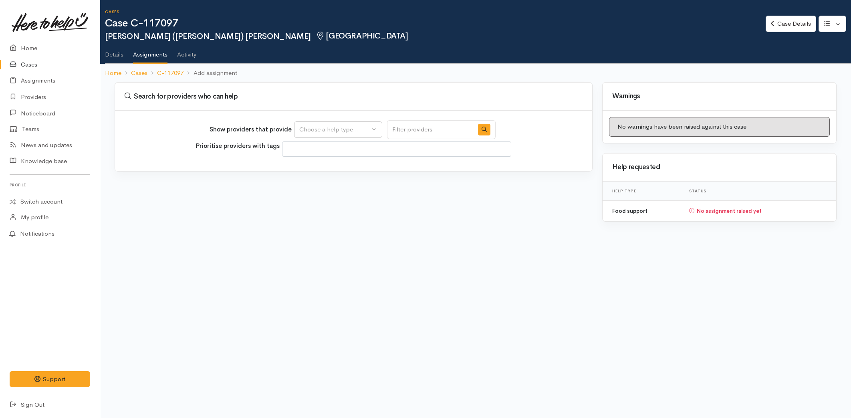
select select
click at [325, 129] on div "Choose a help type..." at bounding box center [334, 129] width 71 height 9
click at [319, 168] on span "Food support" at bounding box center [322, 167] width 37 height 9
select select "3"
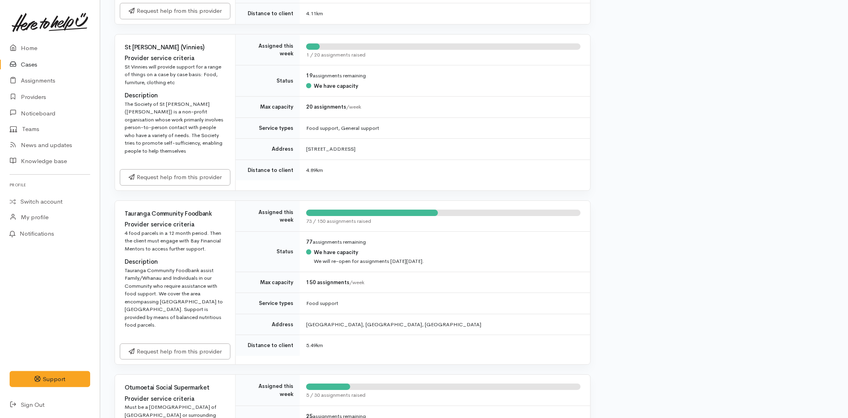
scroll to position [979, 0]
click at [173, 342] on div "Request help from this provider" at bounding box center [175, 350] width 120 height 26
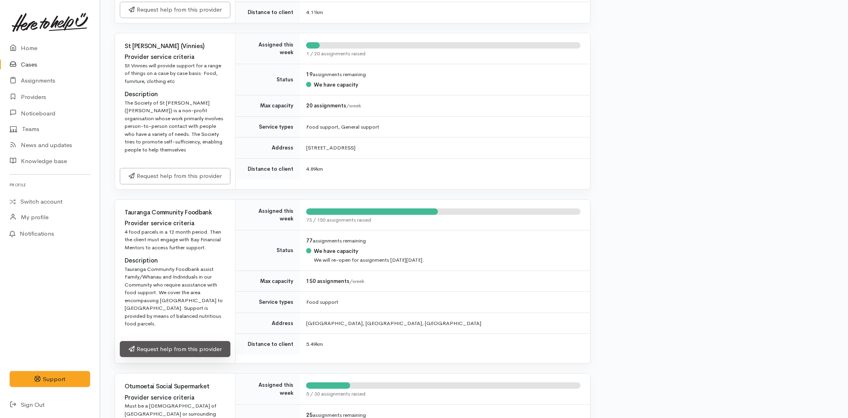
click at [173, 355] on link "Request help from this provider" at bounding box center [175, 349] width 111 height 16
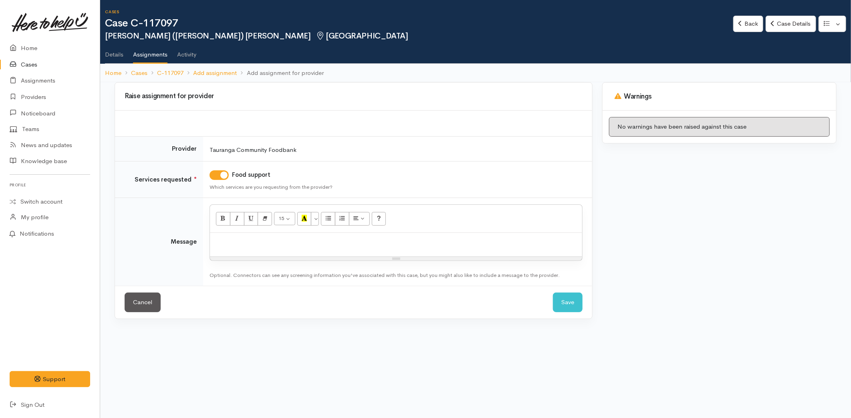
click at [276, 233] on div at bounding box center [396, 245] width 372 height 24
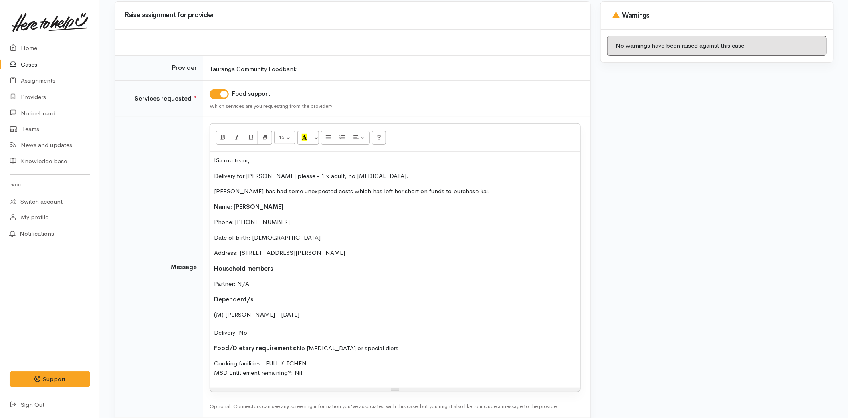
scroll to position [123, 0]
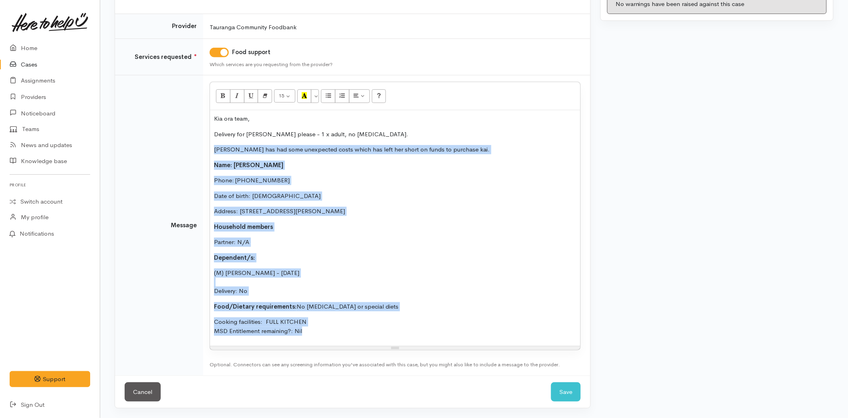
drag, startPoint x: 297, startPoint y: 323, endPoint x: 205, endPoint y: 148, distance: 197.1
click at [205, 148] on td "<p>Kia ora team,</p><p>Delivery for [PERSON_NAME] please - 1 x adult, no [MEDIC…" at bounding box center [396, 225] width 387 height 300
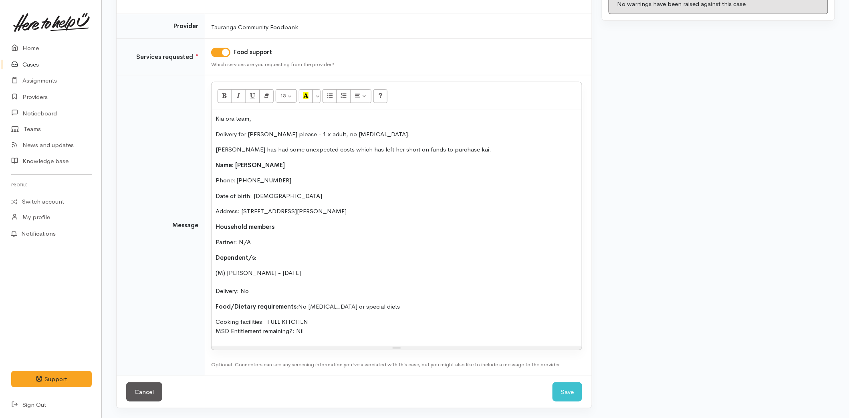
scroll to position [0, 0]
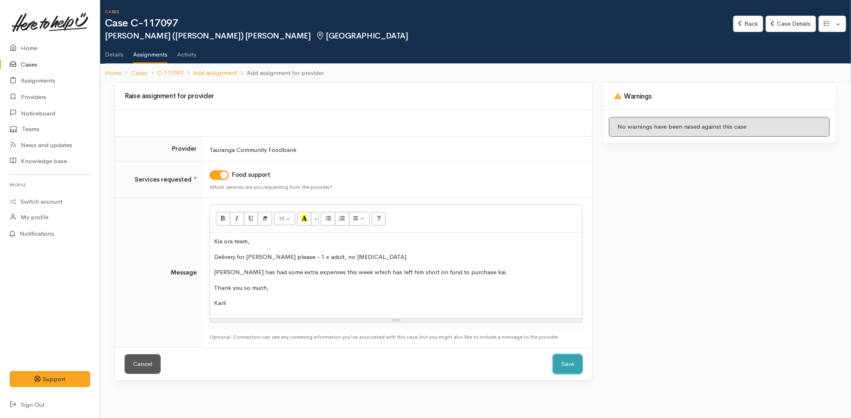
click at [566, 369] on button "Save" at bounding box center [568, 364] width 30 height 20
